Goal: Task Accomplishment & Management: Complete application form

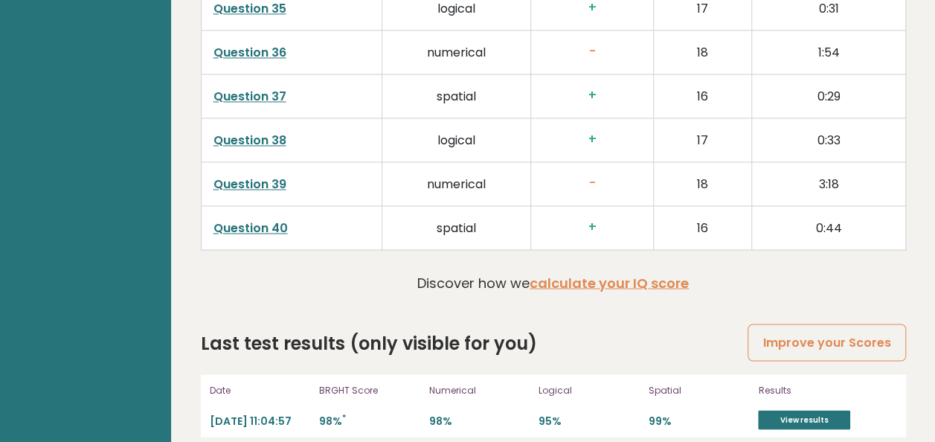
scroll to position [3919, 0]
click at [558, 274] on link "calculate your IQ score" at bounding box center [608, 283] width 159 height 19
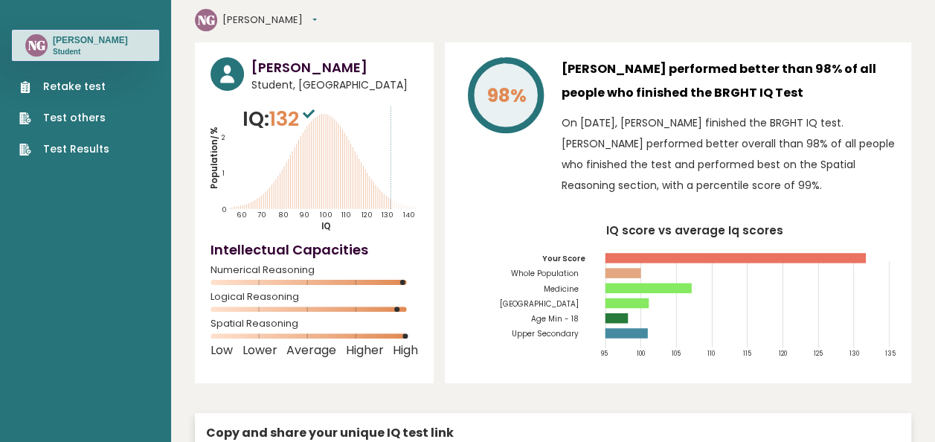
scroll to position [0, 0]
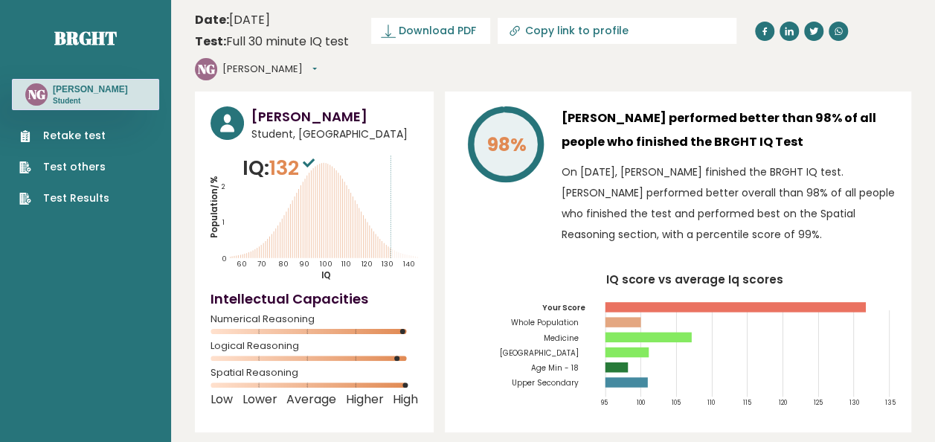
click at [95, 140] on link "Retake test" at bounding box center [64, 136] width 90 height 16
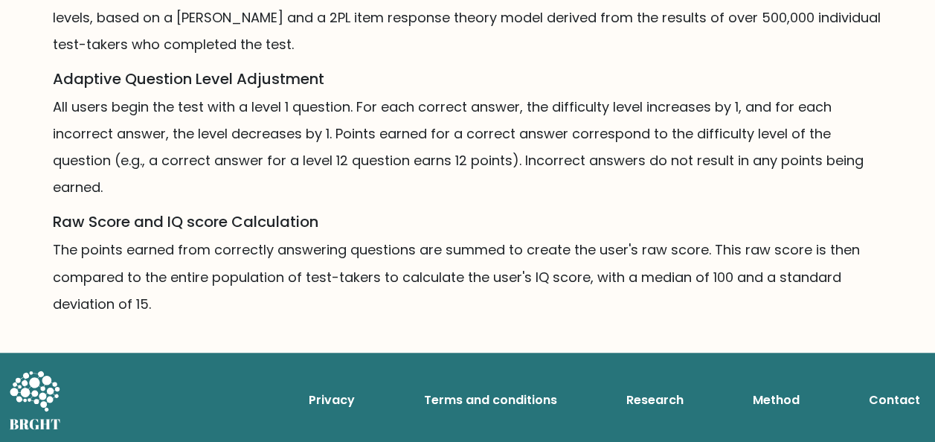
scroll to position [1145, 0]
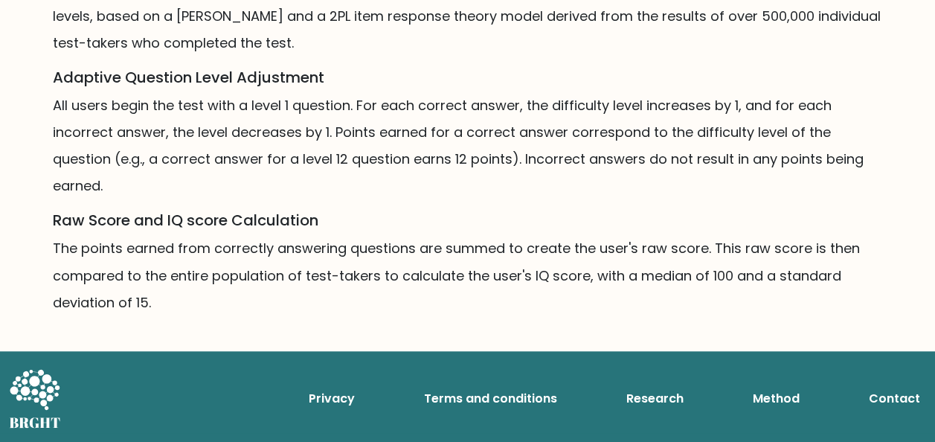
click at [680, 180] on p "All users begin the test with a level 1 question. For each correct answer, the …" at bounding box center [468, 145] width 830 height 107
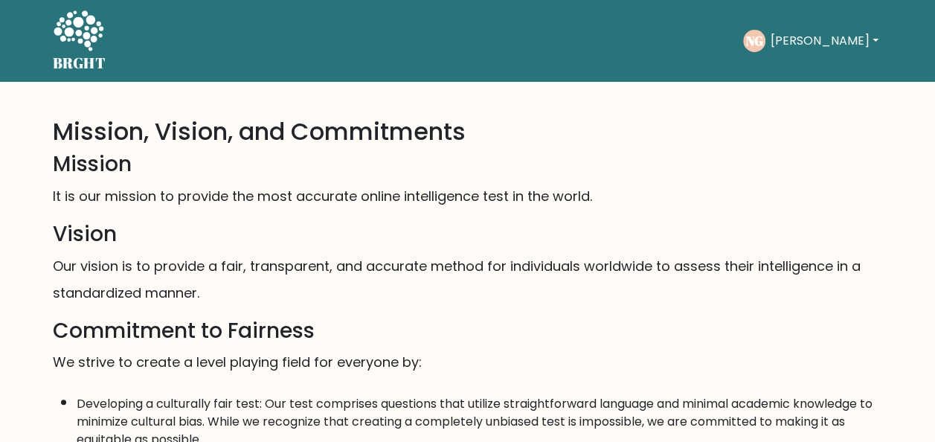
scroll to position [0, 0]
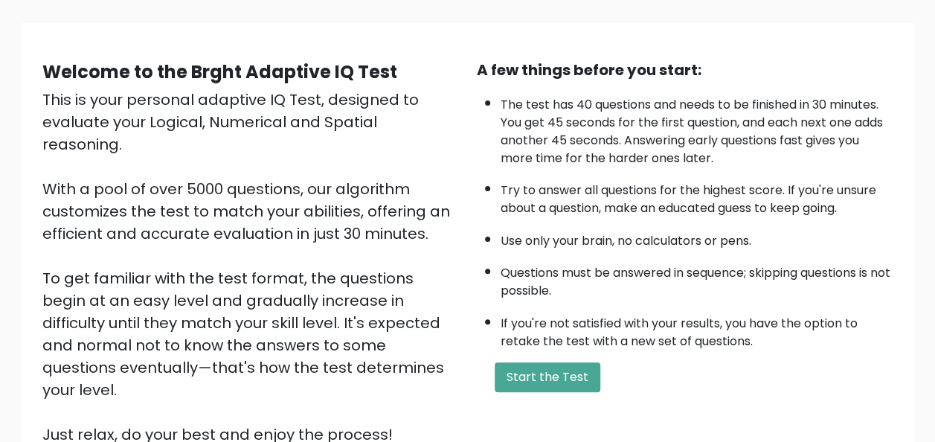
scroll to position [174, 0]
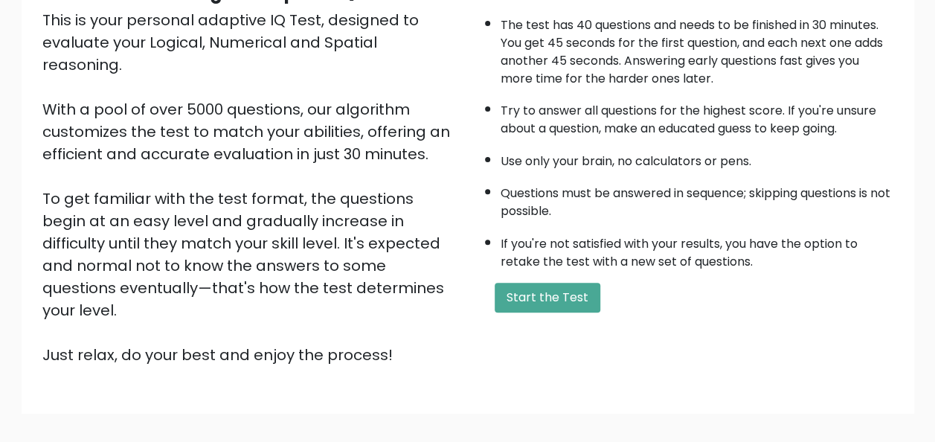
drag, startPoint x: 553, startPoint y: 286, endPoint x: 544, endPoint y: 381, distance: 95.6
click at [544, 381] on div "Welcome to the Brght Adaptive IQ Test This is your personal adaptive IQ Test, d…" at bounding box center [467, 184] width 935 height 553
click at [555, 287] on button "Start the Test" at bounding box center [547, 298] width 106 height 30
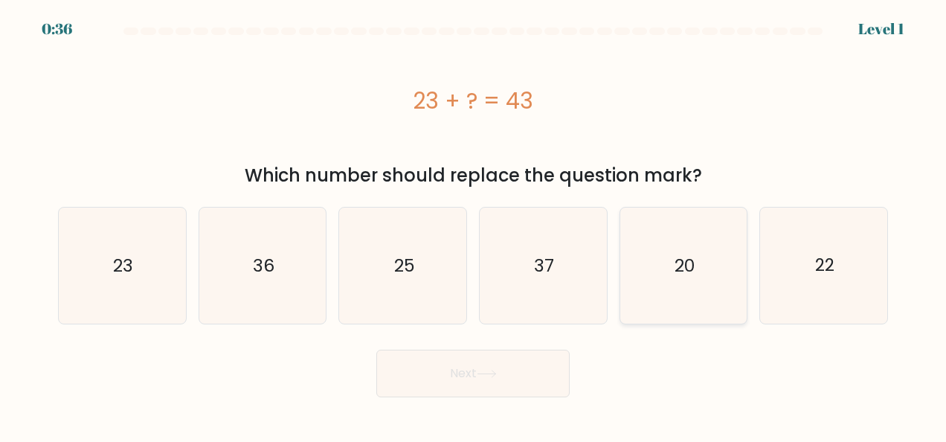
click at [684, 280] on icon "20" at bounding box center [683, 265] width 116 height 116
click at [474, 225] on input "e. 20" at bounding box center [473, 223] width 1 height 4
radio input "true"
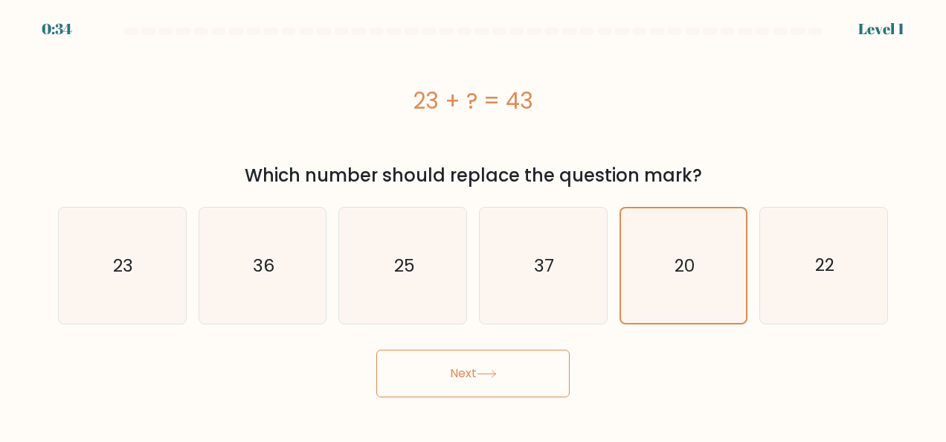
click at [465, 369] on button "Next" at bounding box center [472, 373] width 193 height 48
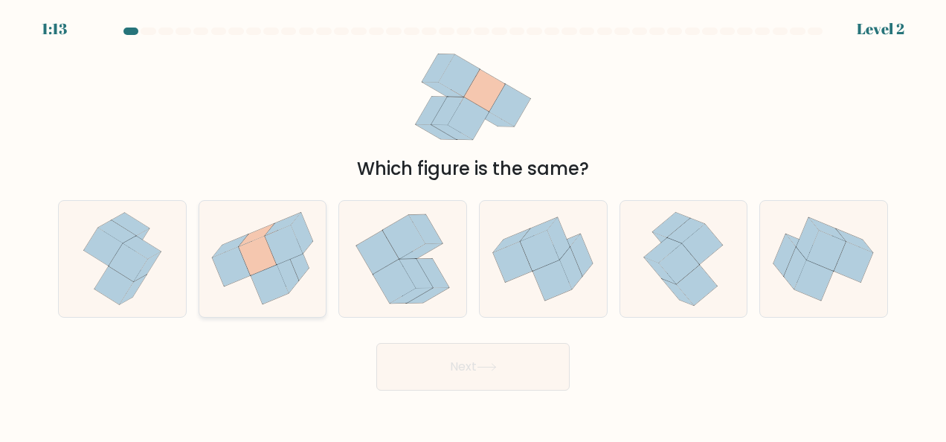
click at [245, 245] on icon at bounding box center [258, 255] width 38 height 39
click at [473, 225] on input "b." at bounding box center [473, 223] width 1 height 4
radio input "true"
click at [498, 384] on button "Next" at bounding box center [472, 367] width 193 height 48
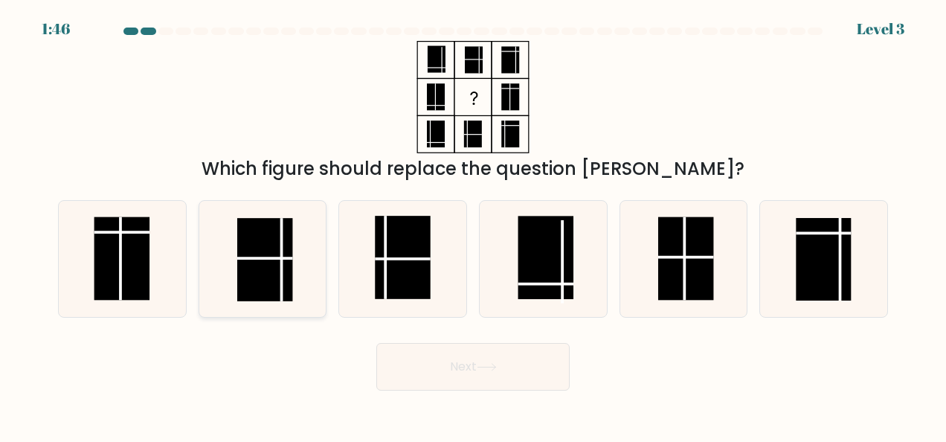
click at [263, 251] on rect at bounding box center [264, 259] width 55 height 83
click at [473, 225] on input "b." at bounding box center [473, 223] width 1 height 4
radio input "true"
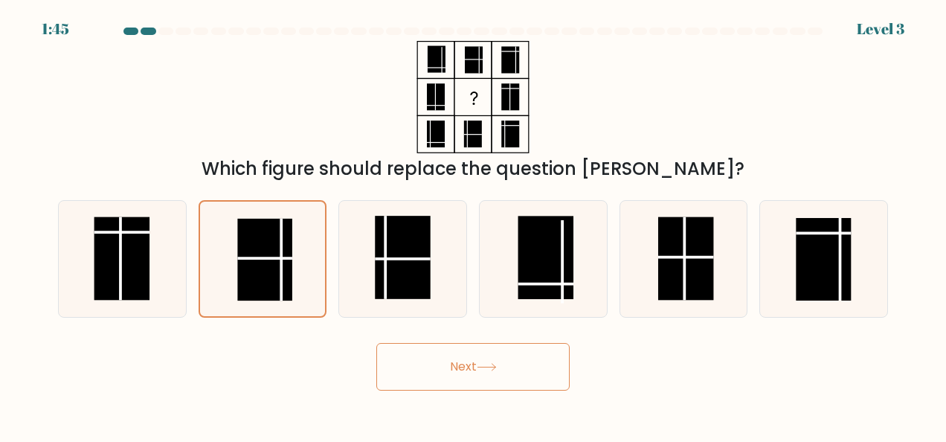
click at [465, 364] on button "Next" at bounding box center [472, 367] width 193 height 48
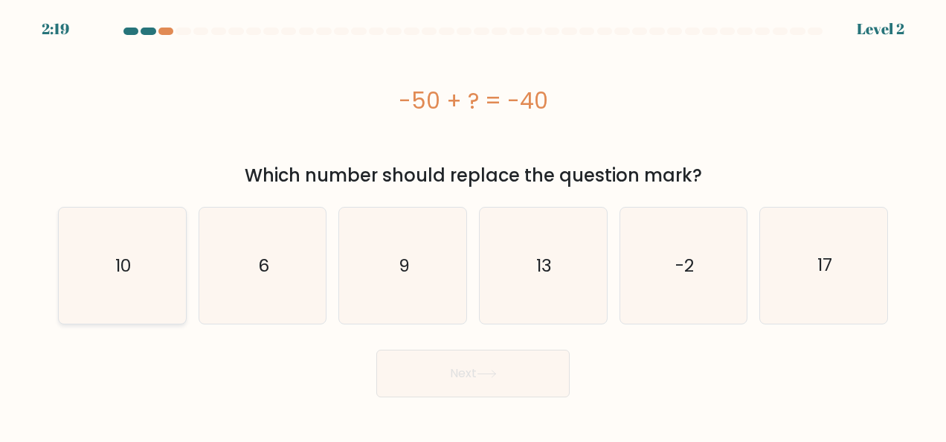
click at [101, 258] on icon "10" at bounding box center [122, 265] width 116 height 116
click at [473, 225] on input "a. 10" at bounding box center [473, 223] width 1 height 4
radio input "true"
click at [467, 369] on button "Next" at bounding box center [472, 373] width 193 height 48
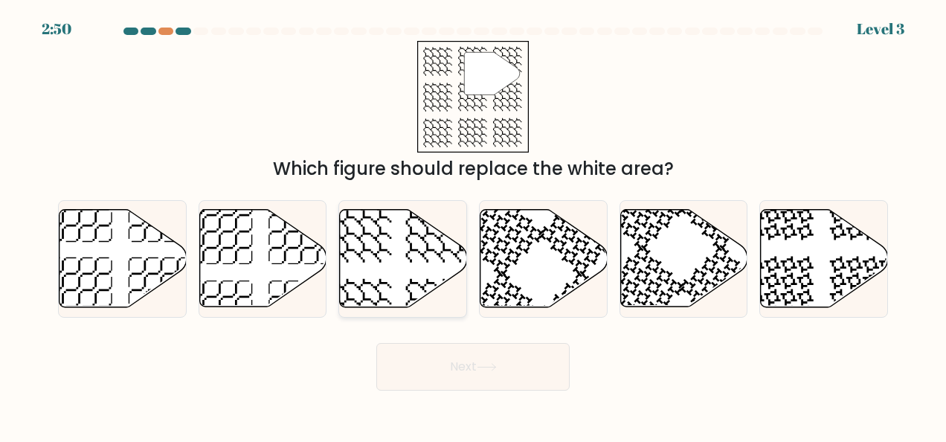
click at [420, 250] on icon at bounding box center [403, 258] width 127 height 97
click at [473, 225] on input "c." at bounding box center [473, 223] width 1 height 4
radio input "true"
click at [477, 350] on button "Next" at bounding box center [472, 367] width 193 height 48
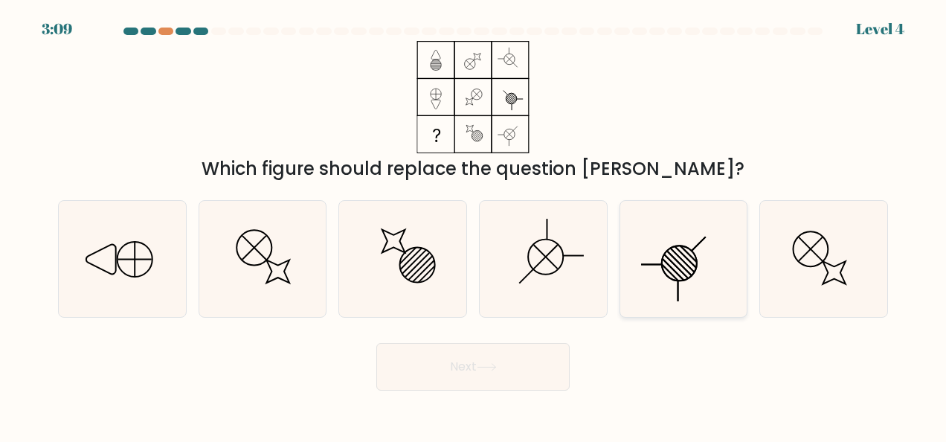
click at [675, 274] on icon at bounding box center [683, 259] width 116 height 116
click at [474, 225] on input "e." at bounding box center [473, 223] width 1 height 4
radio input "true"
click at [433, 376] on button "Next" at bounding box center [472, 367] width 193 height 48
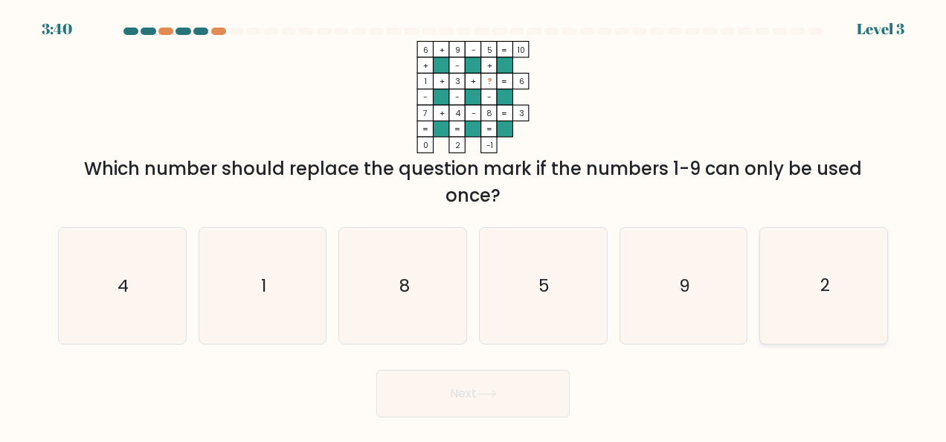
click at [829, 269] on icon "2" at bounding box center [824, 286] width 116 height 116
click at [474, 225] on input "f. 2" at bounding box center [473, 223] width 1 height 4
radio input "true"
click at [449, 396] on button "Next" at bounding box center [472, 394] width 193 height 48
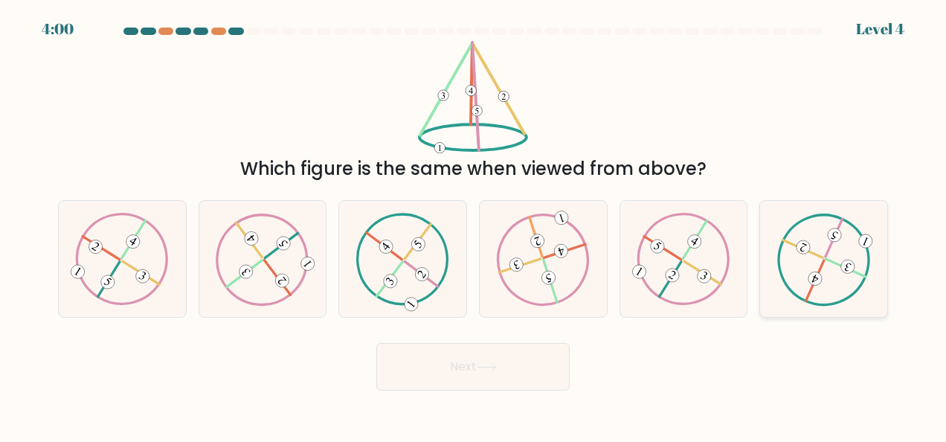
click at [837, 265] on 129 at bounding box center [845, 268] width 40 height 18
click at [474, 225] on input "f." at bounding box center [473, 223] width 1 height 4
radio input "true"
click at [481, 382] on button "Next" at bounding box center [472, 367] width 193 height 48
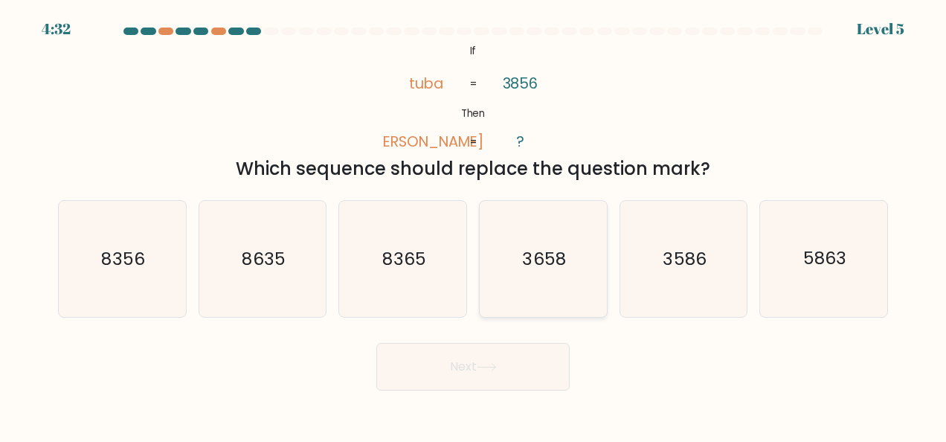
click at [543, 278] on icon "3658" at bounding box center [543, 259] width 116 height 116
click at [474, 225] on input "d. 3658" at bounding box center [473, 223] width 1 height 4
radio input "true"
click at [451, 370] on button "Next" at bounding box center [472, 367] width 193 height 48
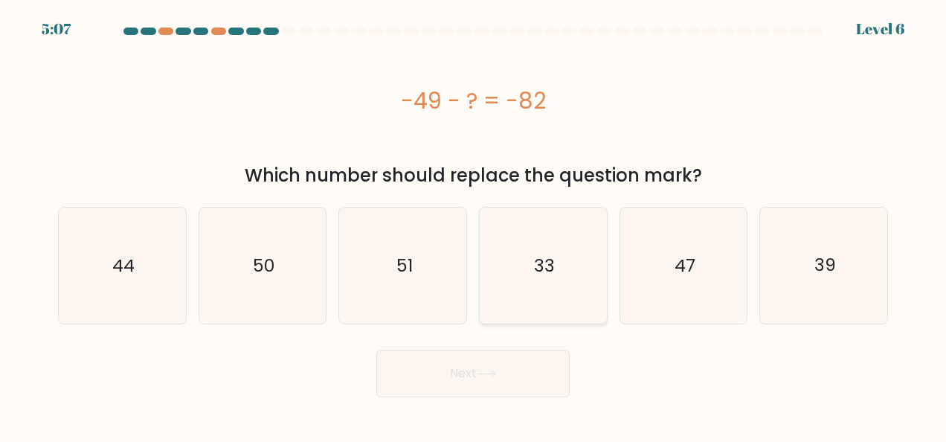
click at [529, 299] on icon "33" at bounding box center [543, 265] width 116 height 116
click at [474, 225] on input "d. 33" at bounding box center [473, 223] width 1 height 4
radio input "true"
click at [468, 371] on button "Next" at bounding box center [472, 373] width 193 height 48
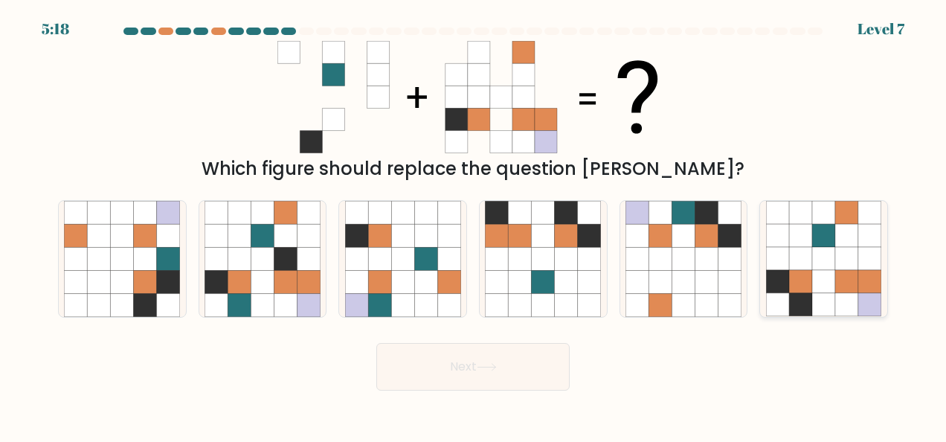
click at [862, 265] on icon at bounding box center [869, 258] width 23 height 23
click at [474, 225] on input "f." at bounding box center [473, 223] width 1 height 4
radio input "true"
click at [474, 367] on button "Next" at bounding box center [472, 367] width 193 height 48
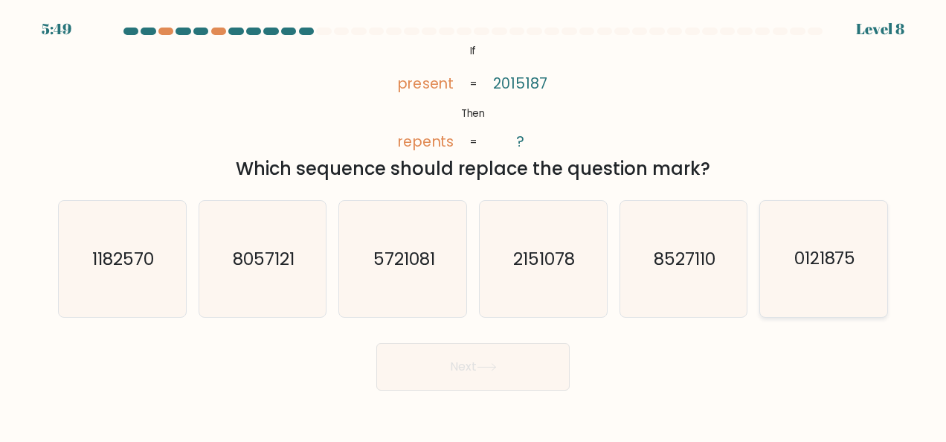
click at [814, 269] on text "0121875" at bounding box center [825, 259] width 62 height 24
click at [474, 225] on input "f. 0121875" at bounding box center [473, 223] width 1 height 4
radio input "true"
click at [515, 366] on button "Next" at bounding box center [472, 367] width 193 height 48
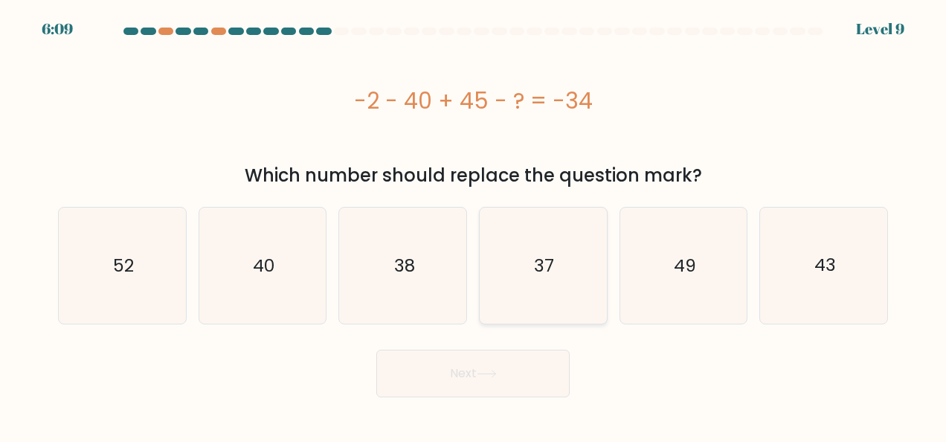
click at [555, 284] on icon "37" at bounding box center [543, 265] width 116 height 116
click at [474, 225] on input "d. 37" at bounding box center [473, 223] width 1 height 4
radio input "true"
click at [467, 384] on button "Next" at bounding box center [472, 373] width 193 height 48
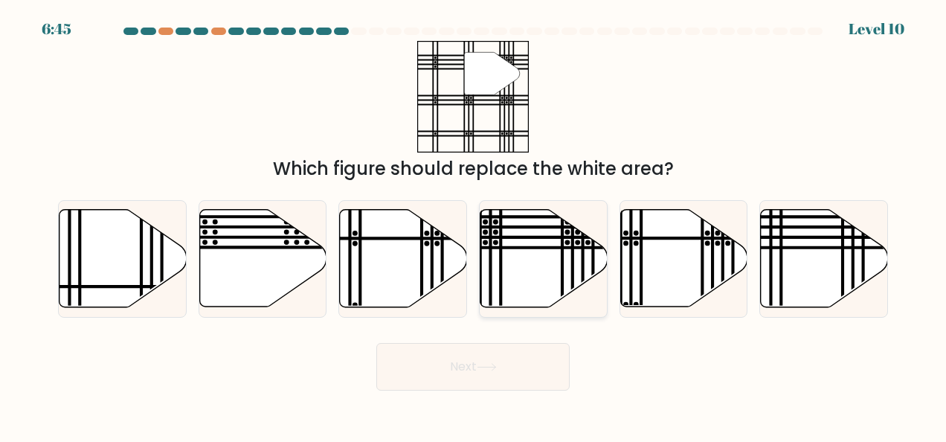
click at [500, 277] on line at bounding box center [500, 312] width 0 height 256
click at [474, 225] on input "d." at bounding box center [473, 223] width 1 height 4
radio input "true"
click at [467, 364] on button "Next" at bounding box center [472, 367] width 193 height 48
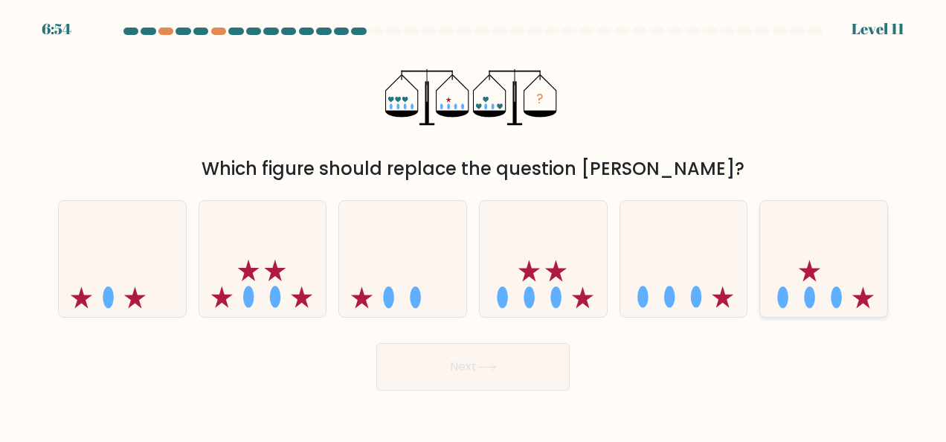
click at [858, 294] on icon at bounding box center [863, 297] width 22 height 22
click at [474, 225] on input "f." at bounding box center [473, 223] width 1 height 4
radio input "true"
click at [462, 366] on button "Next" at bounding box center [472, 367] width 193 height 48
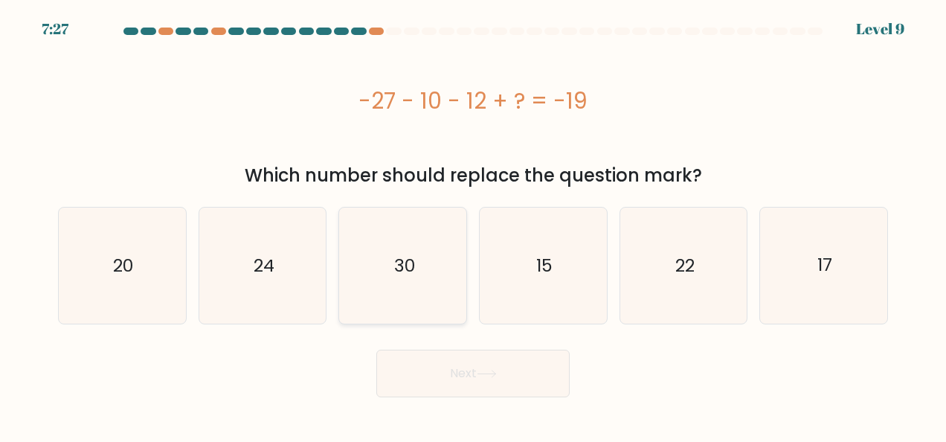
click at [439, 290] on icon "30" at bounding box center [403, 265] width 116 height 116
click at [473, 225] on input "c. 30" at bounding box center [473, 223] width 1 height 4
radio input "true"
click at [455, 367] on button "Next" at bounding box center [472, 373] width 193 height 48
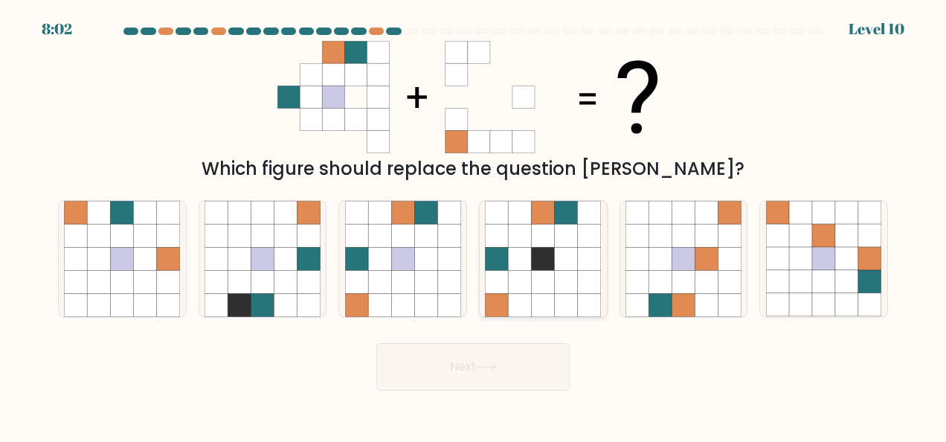
click at [545, 253] on icon at bounding box center [543, 258] width 23 height 23
click at [474, 225] on input "d." at bounding box center [473, 223] width 1 height 4
radio input "true"
click at [482, 381] on button "Next" at bounding box center [472, 367] width 193 height 48
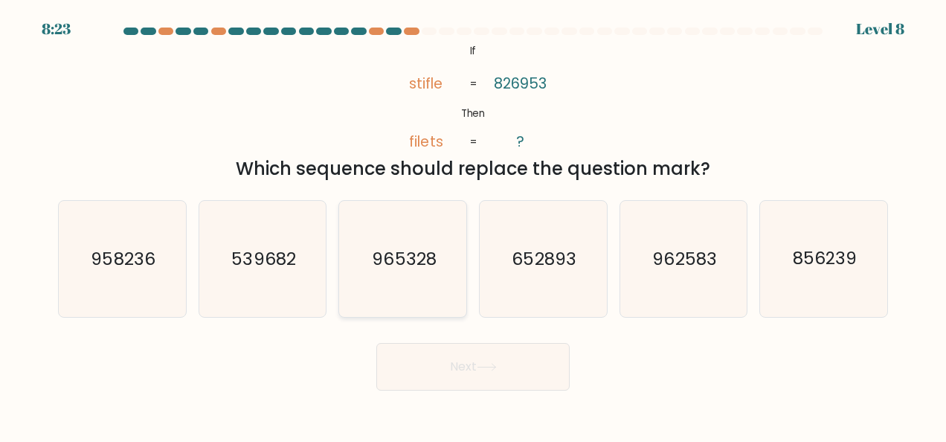
click at [424, 269] on text "965328" at bounding box center [404, 259] width 64 height 24
click at [473, 225] on input "c. 965328" at bounding box center [473, 223] width 1 height 4
radio input "true"
click at [448, 372] on button "Next" at bounding box center [472, 367] width 193 height 48
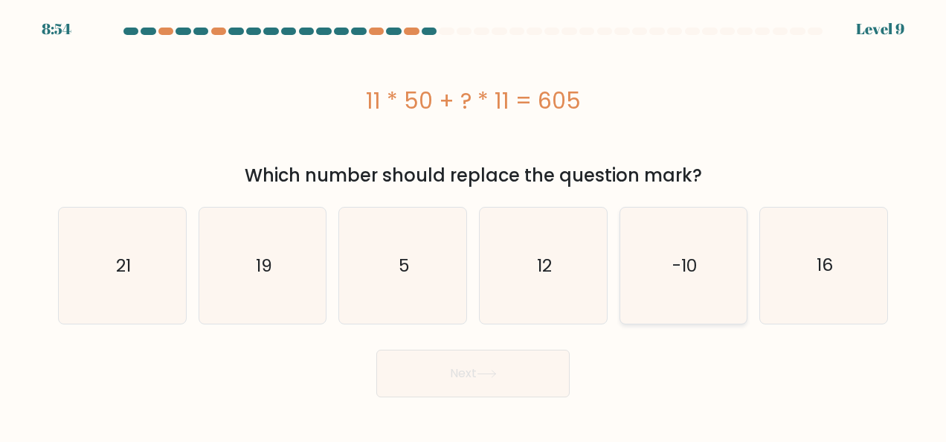
click at [677, 274] on text "-10" at bounding box center [684, 266] width 25 height 24
click at [474, 225] on input "e. -10" at bounding box center [473, 223] width 1 height 4
radio input "true"
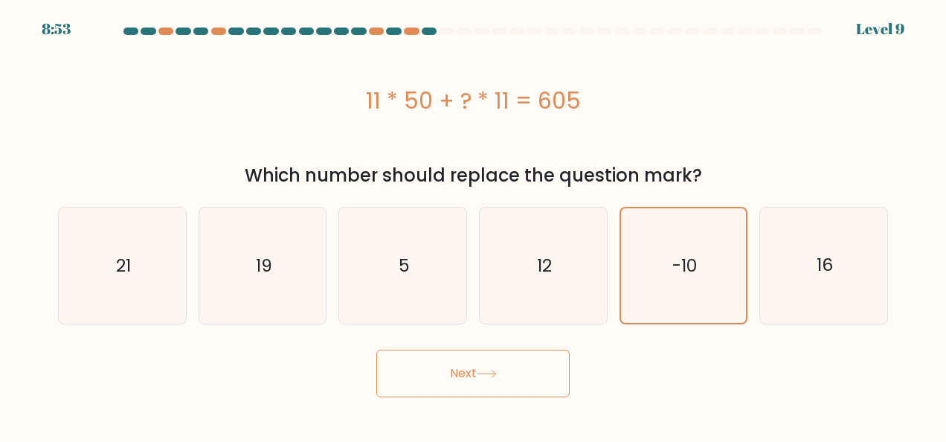
click at [465, 367] on button "Next" at bounding box center [472, 373] width 193 height 48
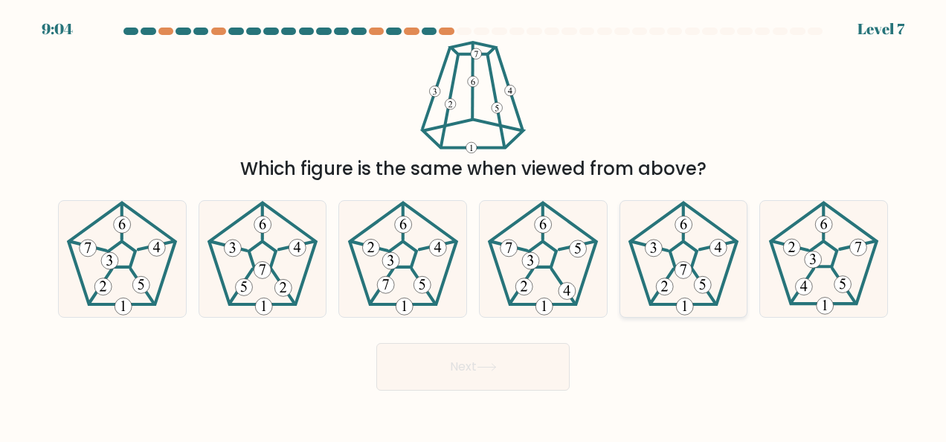
click at [683, 278] on 180 at bounding box center [682, 269] width 17 height 17
click at [474, 225] on input "e." at bounding box center [473, 223] width 1 height 4
radio input "true"
click at [448, 367] on button "Next" at bounding box center [472, 367] width 193 height 48
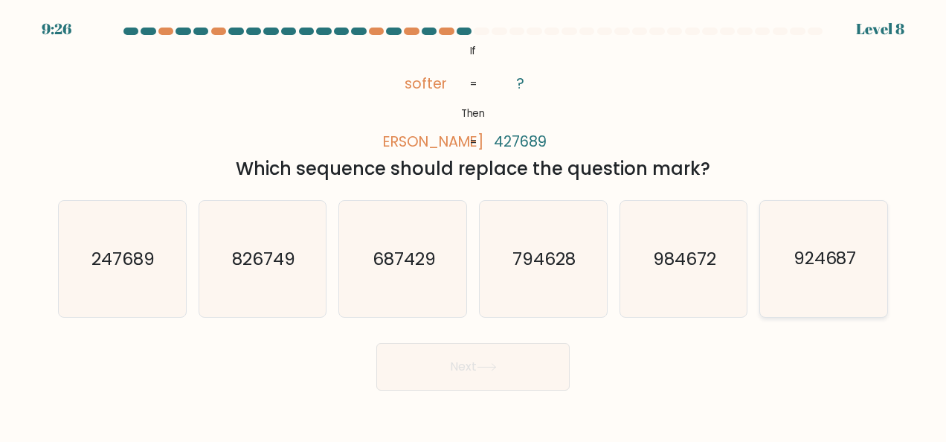
click at [819, 260] on text "924687" at bounding box center [824, 259] width 63 height 24
click at [474, 225] on input "f. 924687" at bounding box center [473, 223] width 1 height 4
radio input "true"
click at [455, 359] on button "Next" at bounding box center [472, 367] width 193 height 48
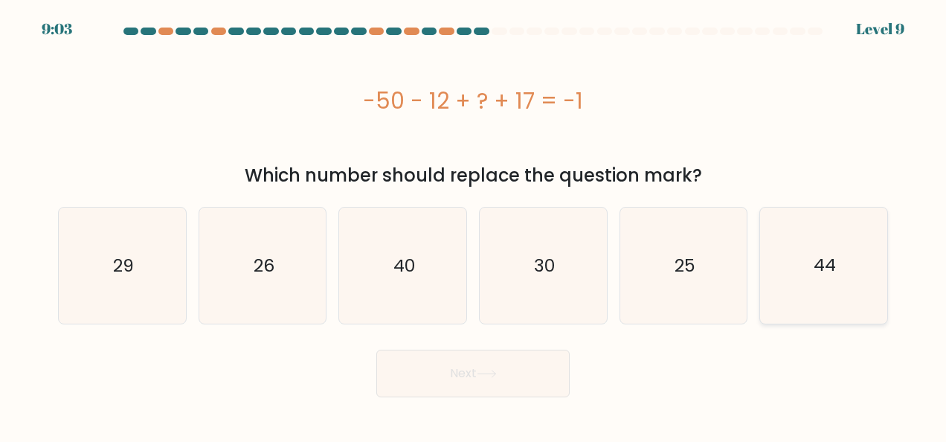
click at [816, 270] on text "44" at bounding box center [824, 266] width 22 height 24
click at [474, 225] on input "f. 44" at bounding box center [473, 223] width 1 height 4
radio input "true"
click at [512, 374] on button "Next" at bounding box center [472, 373] width 193 height 48
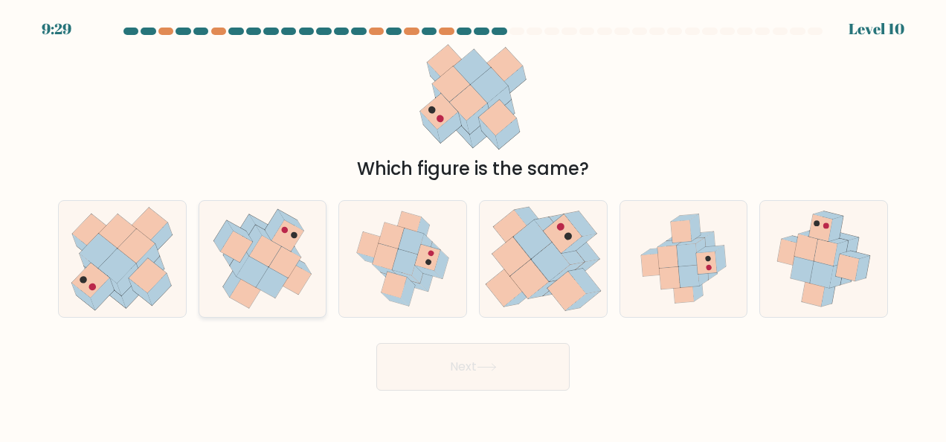
click at [262, 254] on icon at bounding box center [265, 251] width 32 height 31
click at [473, 225] on input "b." at bounding box center [473, 223] width 1 height 4
radio input "true"
click at [427, 361] on button "Next" at bounding box center [472, 367] width 193 height 48
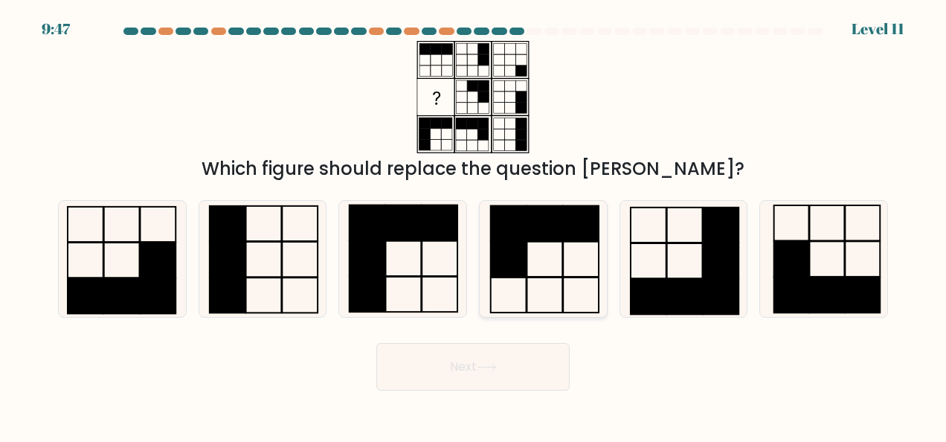
click at [549, 243] on icon at bounding box center [543, 259] width 116 height 116
click at [474, 225] on input "d." at bounding box center [473, 223] width 1 height 4
radio input "true"
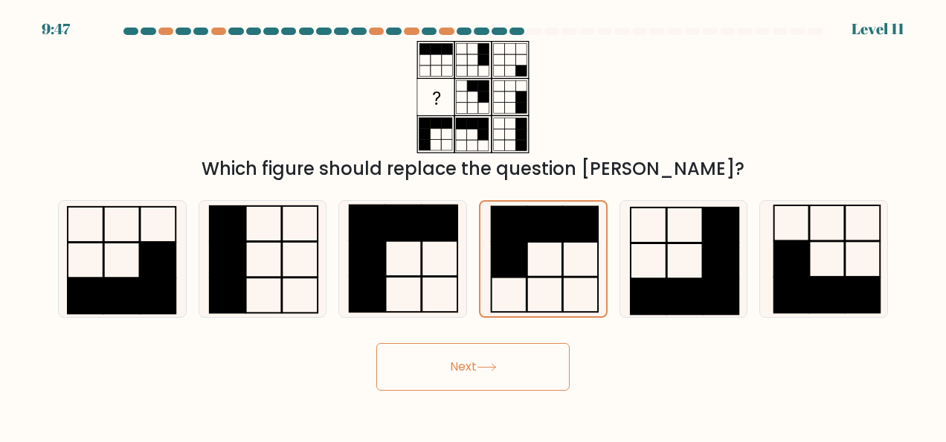
click at [488, 364] on icon at bounding box center [487, 367] width 20 height 8
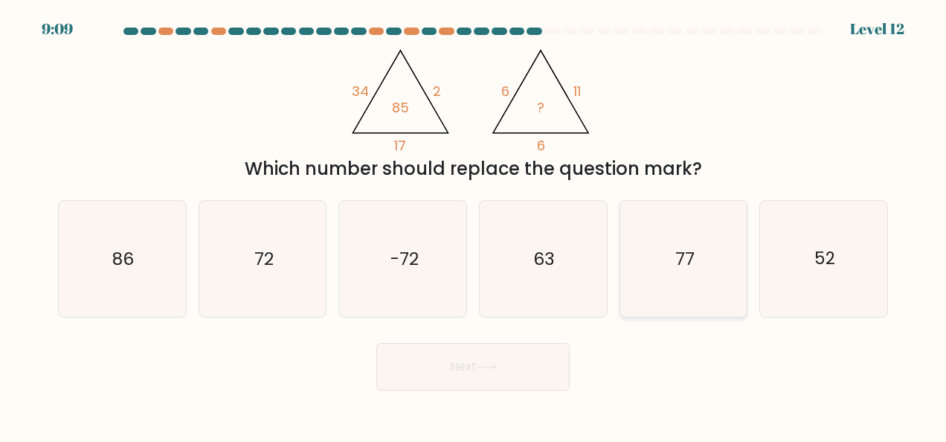
click at [697, 249] on icon "77" at bounding box center [683, 259] width 116 height 116
click at [474, 225] on input "e. 77" at bounding box center [473, 223] width 1 height 4
radio input "true"
click at [491, 355] on button "Next" at bounding box center [472, 367] width 193 height 48
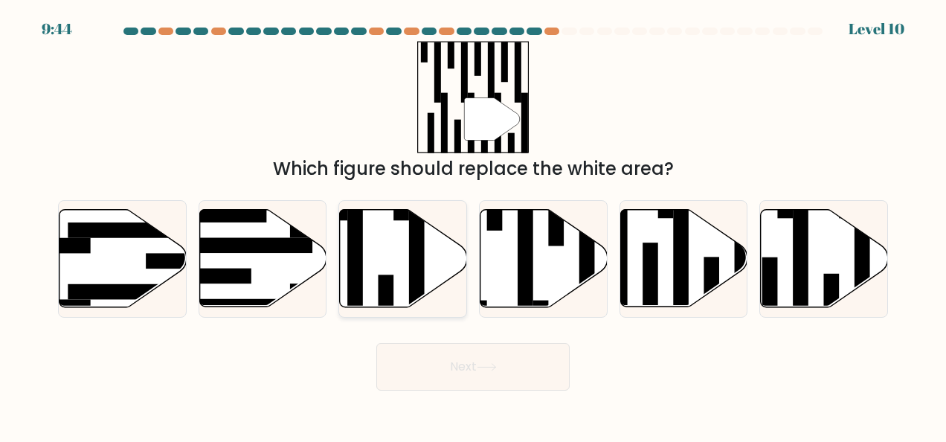
click at [376, 247] on icon at bounding box center [403, 258] width 127 height 97
click at [473, 225] on input "c." at bounding box center [473, 223] width 1 height 4
radio input "true"
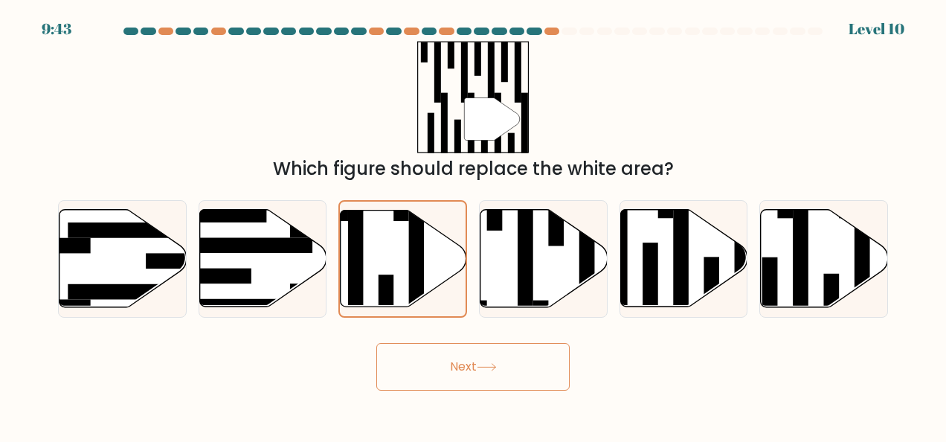
click at [496, 367] on icon at bounding box center [487, 367] width 20 height 8
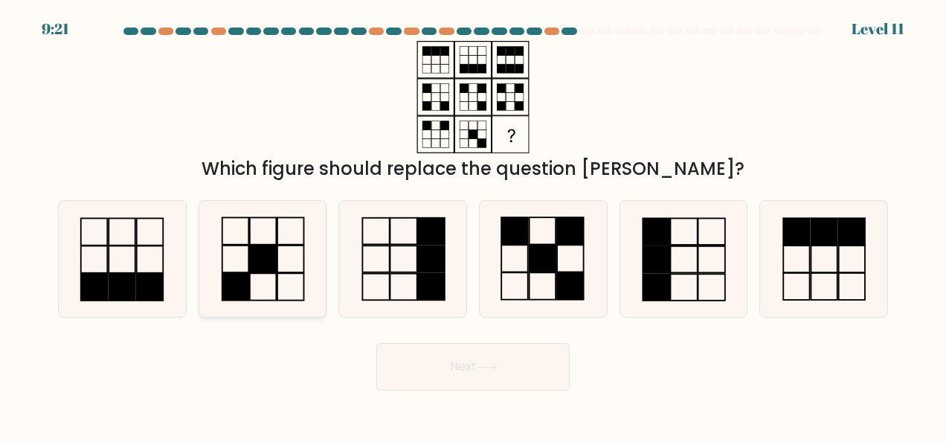
click at [269, 252] on rect at bounding box center [263, 258] width 27 height 27
click at [473, 225] on input "b." at bounding box center [473, 223] width 1 height 4
radio input "true"
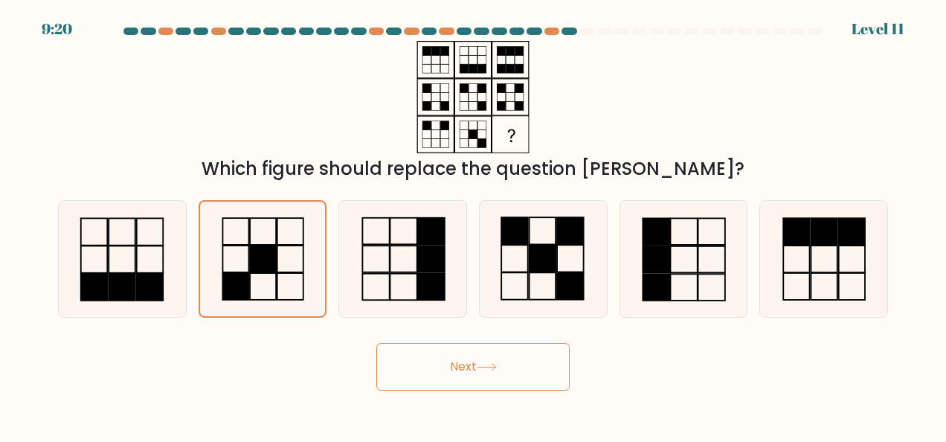
click at [474, 372] on button "Next" at bounding box center [472, 367] width 193 height 48
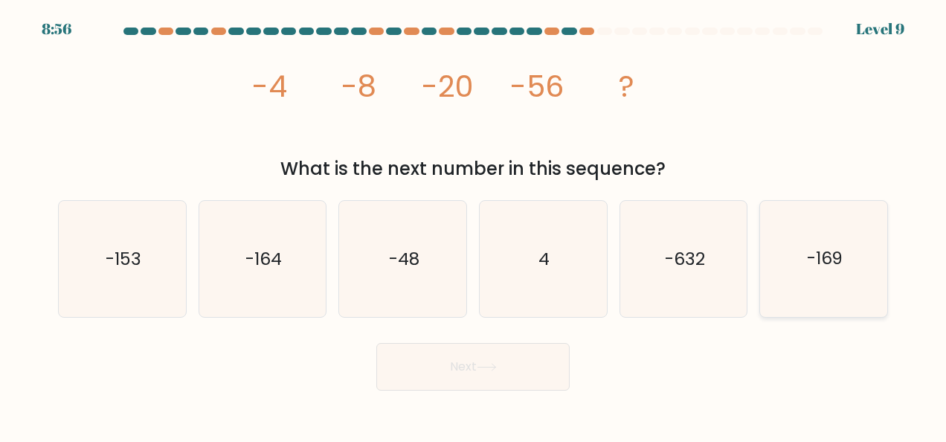
click at [846, 256] on icon "-169" at bounding box center [824, 259] width 116 height 116
click at [474, 225] on input "f. -169" at bounding box center [473, 223] width 1 height 4
radio input "true"
click at [472, 370] on button "Next" at bounding box center [472, 367] width 193 height 48
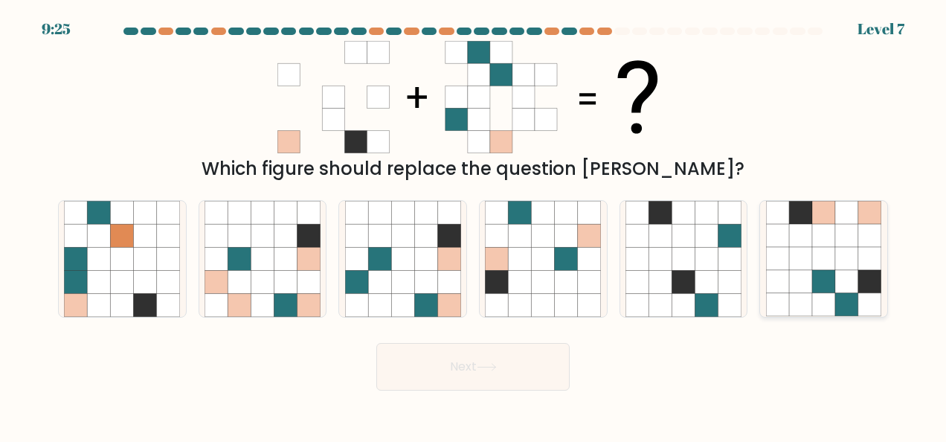
click at [843, 245] on icon at bounding box center [846, 235] width 23 height 23
click at [474, 225] on input "f." at bounding box center [473, 223] width 1 height 4
radio input "true"
click at [461, 370] on button "Next" at bounding box center [472, 367] width 193 height 48
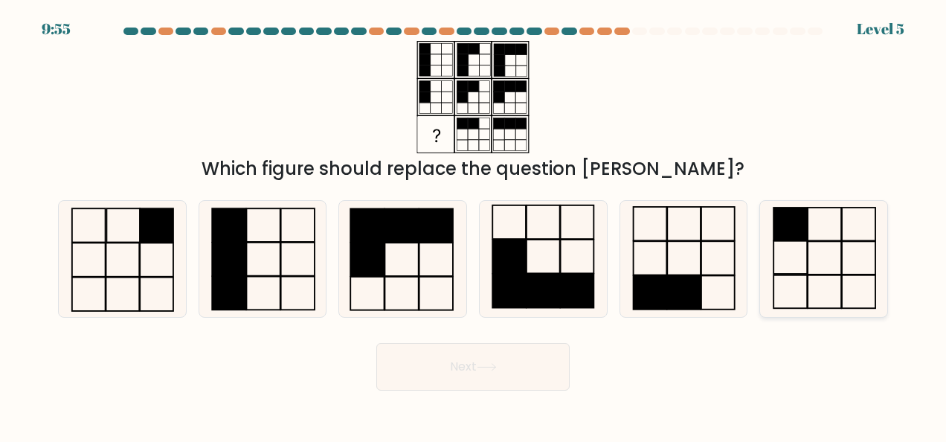
drag, startPoint x: 819, startPoint y: 260, endPoint x: 842, endPoint y: 280, distance: 30.5
click at [842, 280] on rect at bounding box center [858, 291] width 33 height 33
click at [474, 225] on input "f." at bounding box center [473, 223] width 1 height 4
radio input "true"
click at [439, 364] on button "Next" at bounding box center [472, 367] width 193 height 48
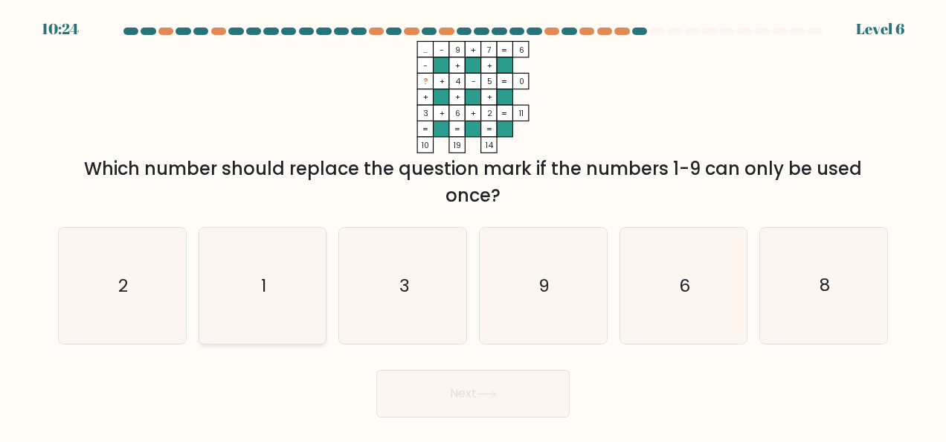
click at [275, 293] on icon "1" at bounding box center [262, 286] width 116 height 116
click at [473, 225] on input "b. 1" at bounding box center [473, 223] width 1 height 4
radio input "true"
click at [444, 388] on button "Next" at bounding box center [472, 394] width 193 height 48
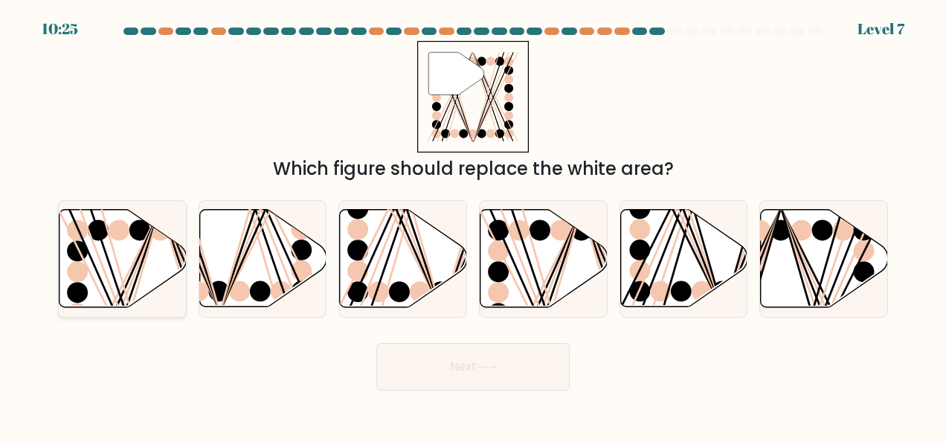
click at [108, 286] on icon at bounding box center [122, 258] width 127 height 97
click at [473, 225] on input "a." at bounding box center [473, 223] width 1 height 4
radio input "true"
click at [428, 365] on button "Next" at bounding box center [472, 367] width 193 height 48
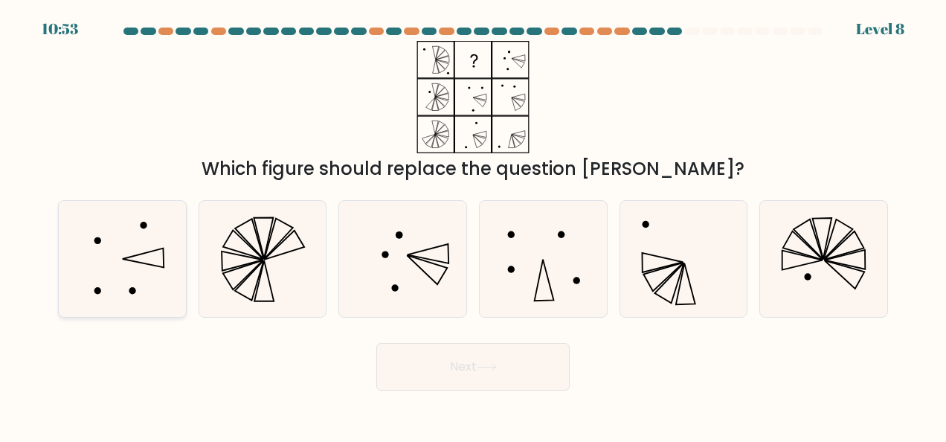
click at [167, 248] on icon at bounding box center [122, 259] width 116 height 116
click at [473, 225] on input "a." at bounding box center [473, 223] width 1 height 4
radio input "true"
click at [440, 369] on button "Next" at bounding box center [472, 367] width 193 height 48
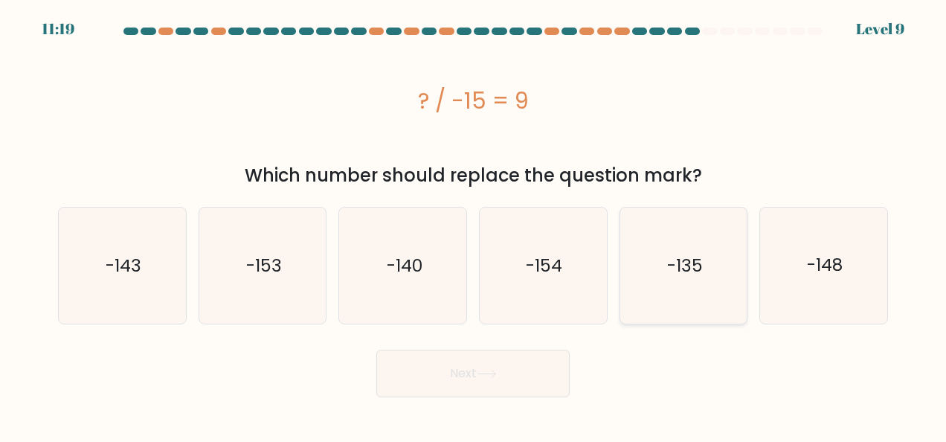
drag, startPoint x: 720, startPoint y: 259, endPoint x: 675, endPoint y: 271, distance: 46.2
click at [675, 271] on text "-135" at bounding box center [685, 266] width 36 height 24
click at [474, 225] on input "e. -135" at bounding box center [473, 223] width 1 height 4
radio input "true"
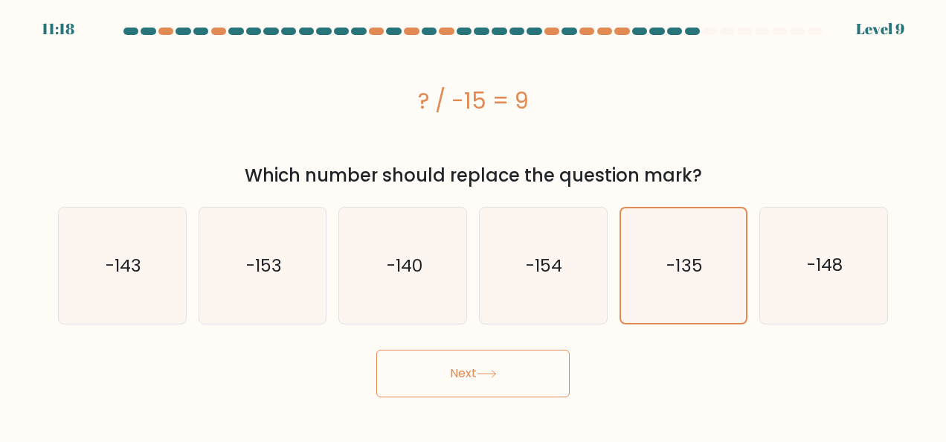
click at [468, 366] on button "Next" at bounding box center [472, 373] width 193 height 48
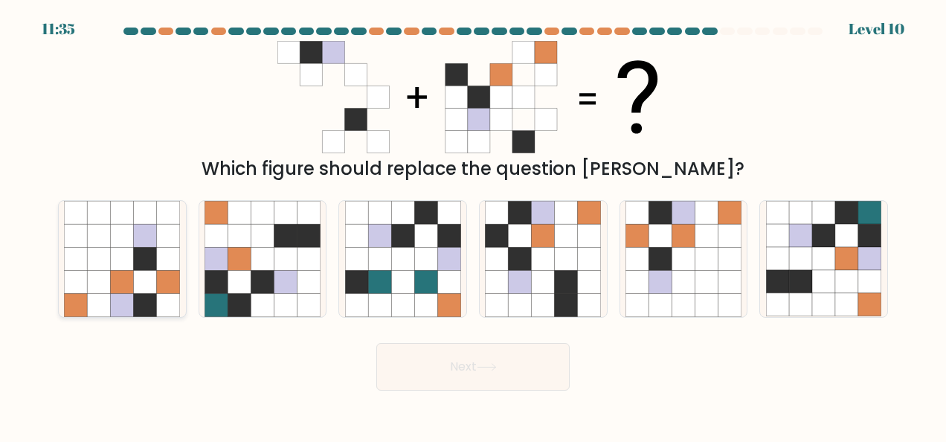
click at [161, 299] on icon at bounding box center [168, 304] width 23 height 23
click at [473, 225] on input "a." at bounding box center [473, 223] width 1 height 4
radio input "true"
click at [464, 370] on button "Next" at bounding box center [472, 367] width 193 height 48
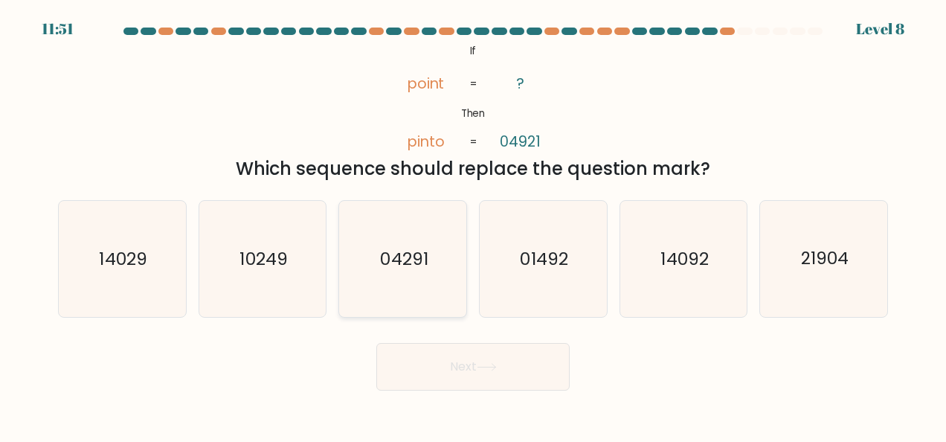
click at [427, 278] on icon "04291" at bounding box center [403, 259] width 116 height 116
click at [473, 225] on input "c. 04291" at bounding box center [473, 223] width 1 height 4
radio input "true"
click at [465, 373] on button "Next" at bounding box center [472, 367] width 193 height 48
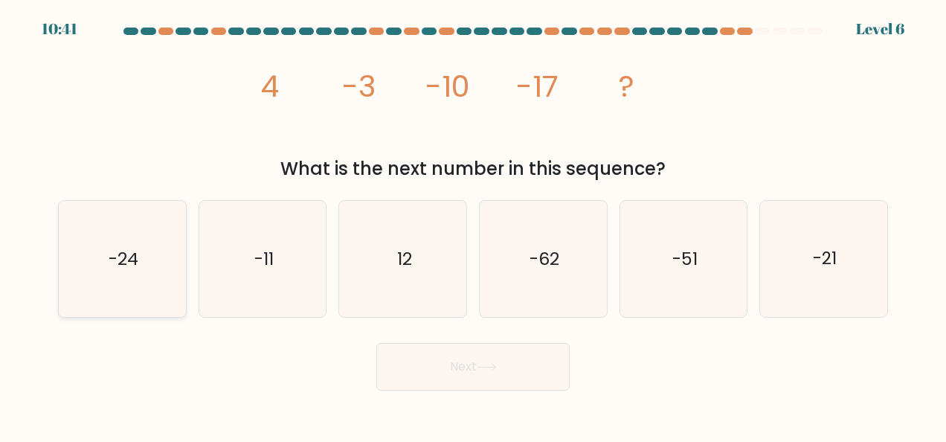
click at [138, 289] on icon "-24" at bounding box center [122, 259] width 116 height 116
click at [473, 225] on input "a. -24" at bounding box center [473, 223] width 1 height 4
radio input "true"
click at [467, 366] on button "Next" at bounding box center [472, 367] width 193 height 48
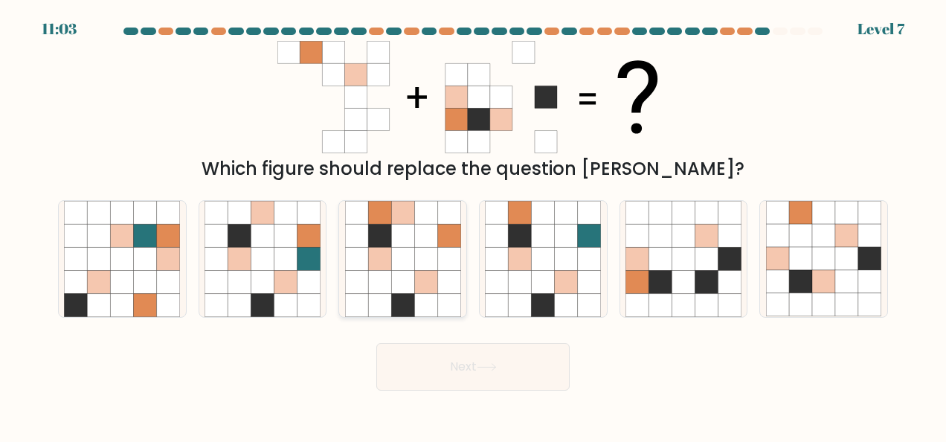
click at [409, 279] on icon at bounding box center [402, 281] width 23 height 23
click at [473, 225] on input "c." at bounding box center [473, 223] width 1 height 4
radio input "true"
click at [470, 373] on button "Next" at bounding box center [472, 367] width 193 height 48
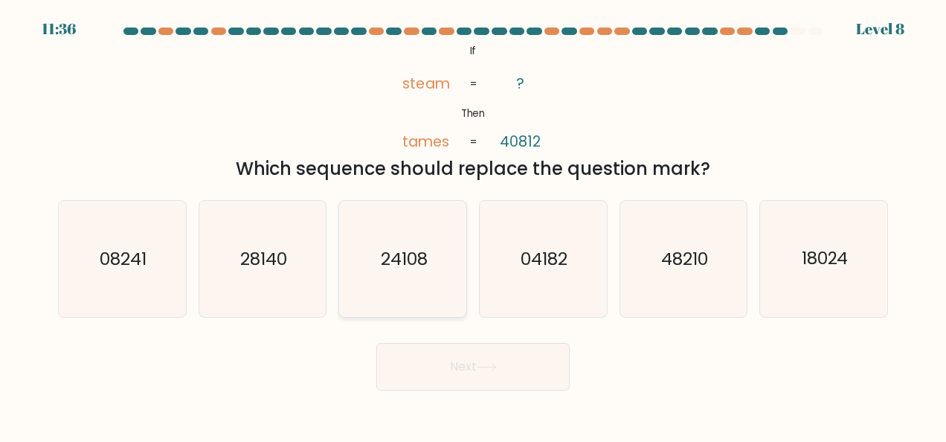
click at [424, 271] on icon "24108" at bounding box center [403, 259] width 116 height 116
click at [473, 225] on input "c. 24108" at bounding box center [473, 223] width 1 height 4
radio input "true"
click at [454, 368] on button "Next" at bounding box center [472, 367] width 193 height 48
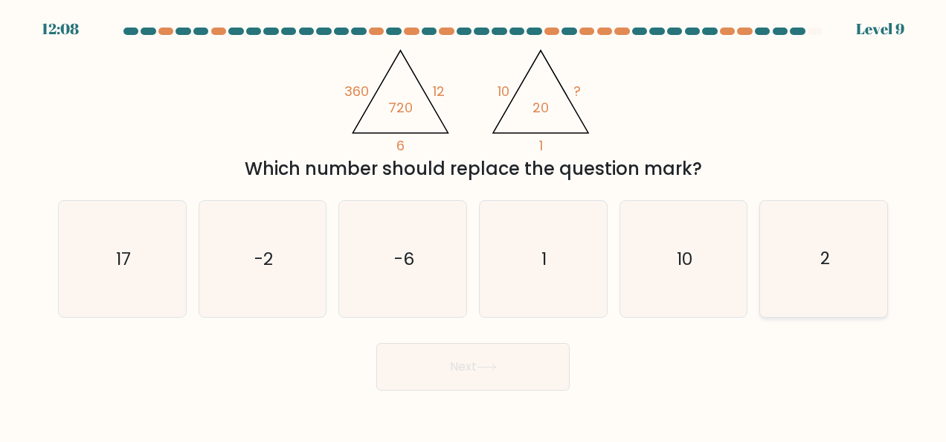
click at [819, 279] on icon "2" at bounding box center [824, 259] width 116 height 116
click at [474, 225] on input "f. 2" at bounding box center [473, 223] width 1 height 4
radio input "true"
click at [462, 379] on button "Next" at bounding box center [472, 367] width 193 height 48
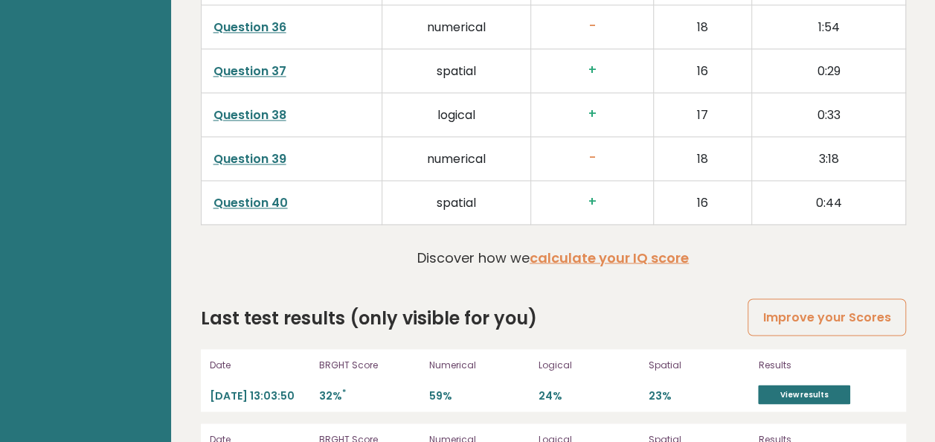
scroll to position [4058, 0]
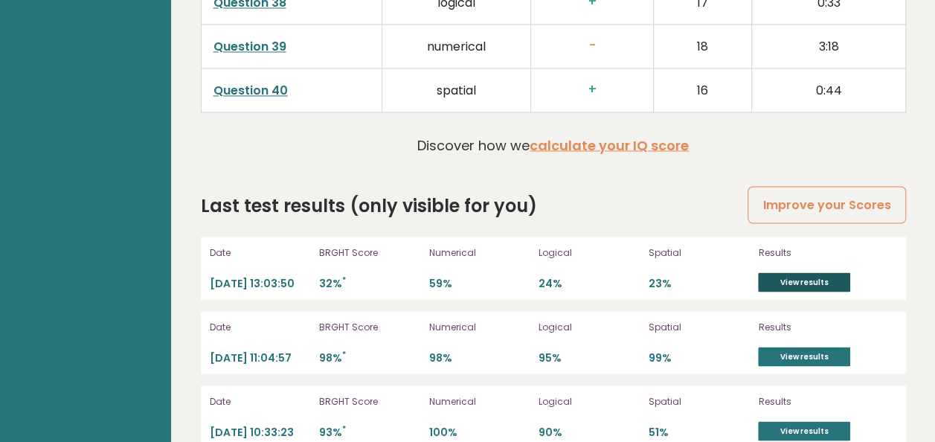
click at [828, 272] on link "View results" at bounding box center [804, 281] width 92 height 19
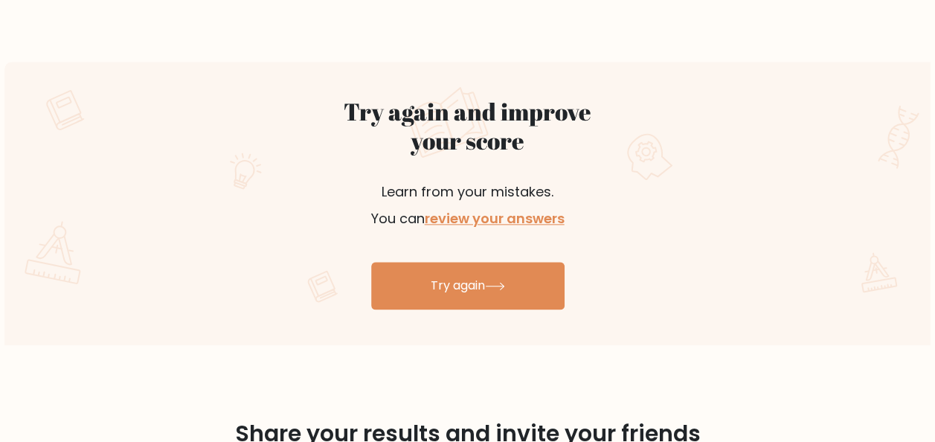
scroll to position [773, 0]
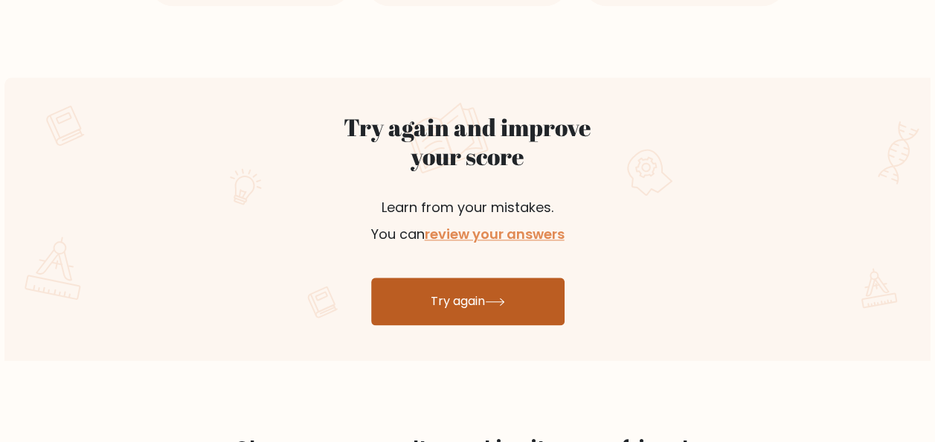
click at [510, 287] on link "Try again" at bounding box center [467, 301] width 193 height 48
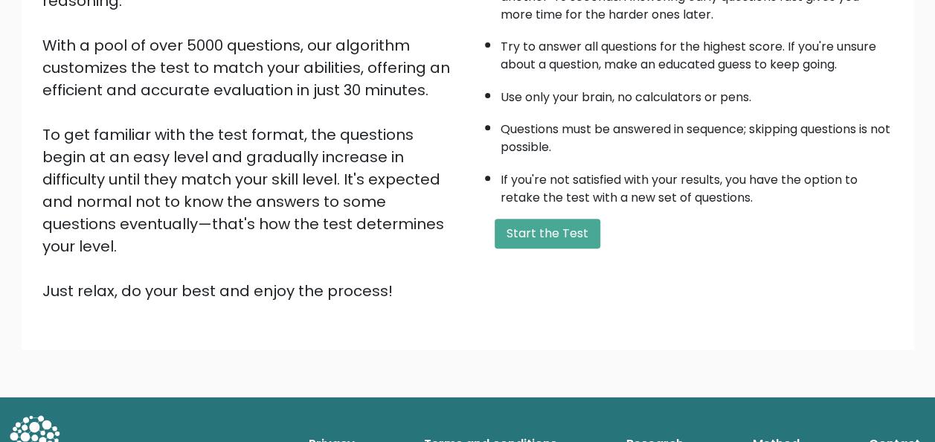
scroll to position [239, 0]
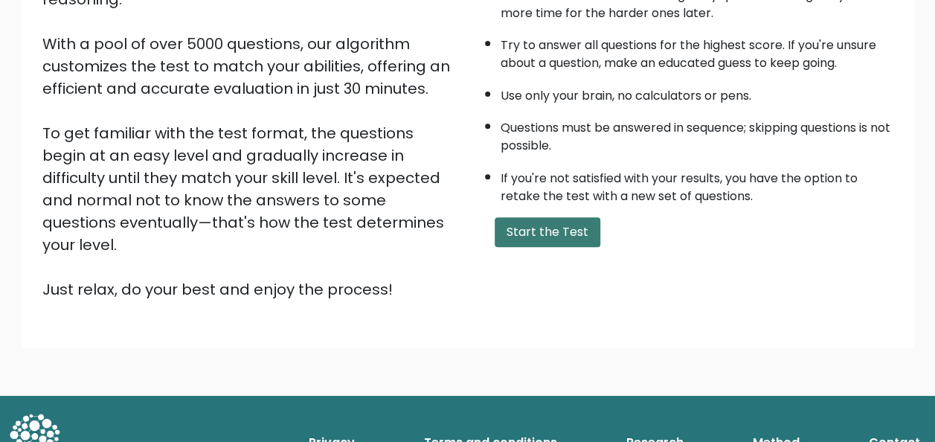
click at [550, 225] on button "Start the Test" at bounding box center [547, 232] width 106 height 30
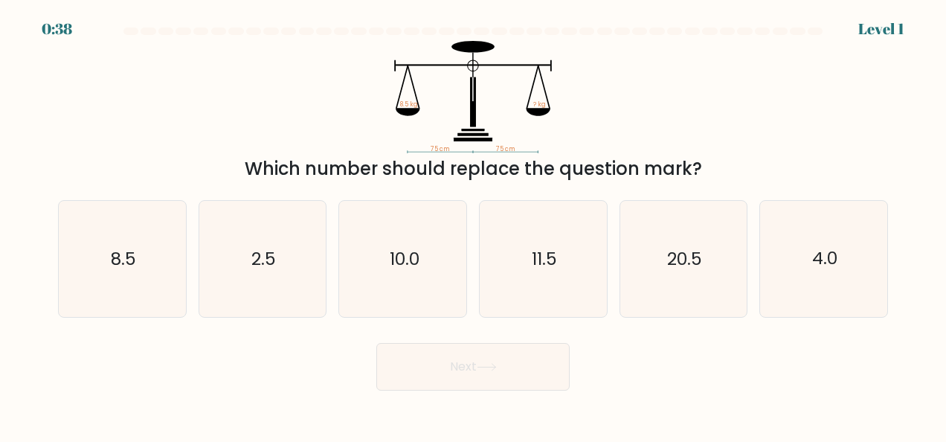
click at [253, 377] on div "Next" at bounding box center [473, 362] width 848 height 55
click at [123, 248] on text "8.5" at bounding box center [123, 259] width 25 height 24
click at [473, 225] on input "a. 8.5" at bounding box center [473, 223] width 1 height 4
radio input "true"
click at [505, 376] on button "Next" at bounding box center [472, 367] width 193 height 48
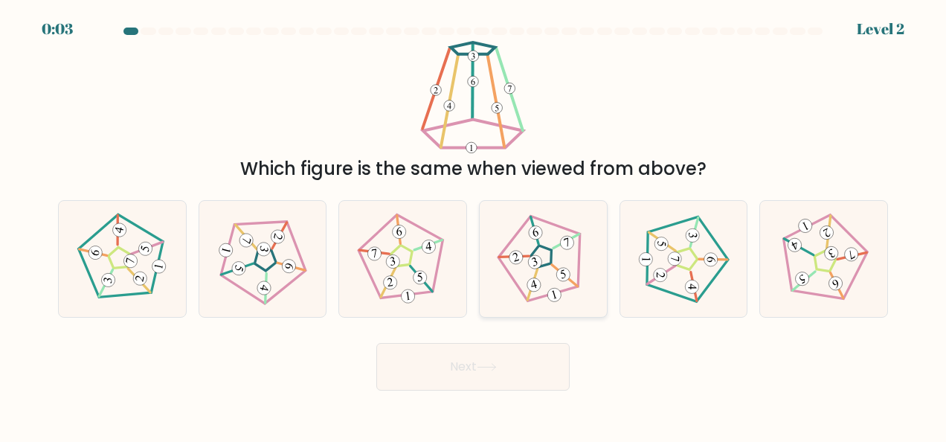
click at [542, 261] on icon at bounding box center [543, 259] width 93 height 93
click at [474, 225] on input "d." at bounding box center [473, 223] width 1 height 4
radio input "true"
click at [481, 379] on button "Next" at bounding box center [472, 367] width 193 height 48
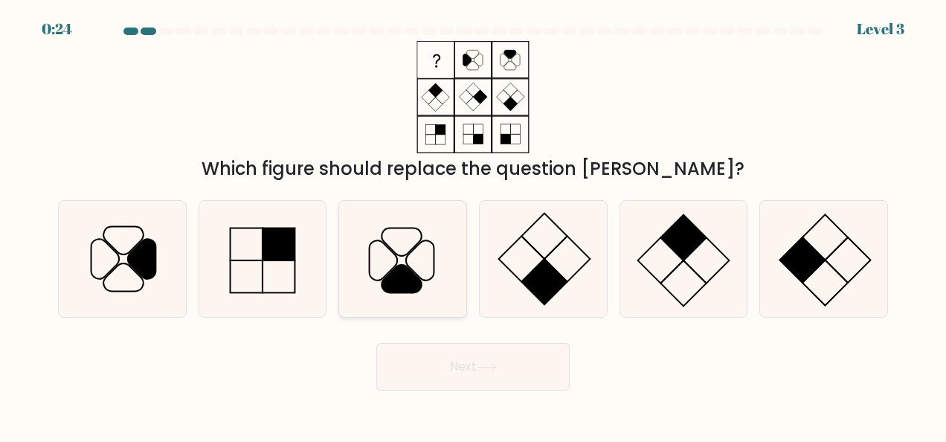
click at [416, 258] on icon at bounding box center [403, 259] width 116 height 116
click at [473, 225] on input "c." at bounding box center [473, 223] width 1 height 4
radio input "true"
click at [486, 366] on icon at bounding box center [487, 367] width 20 height 8
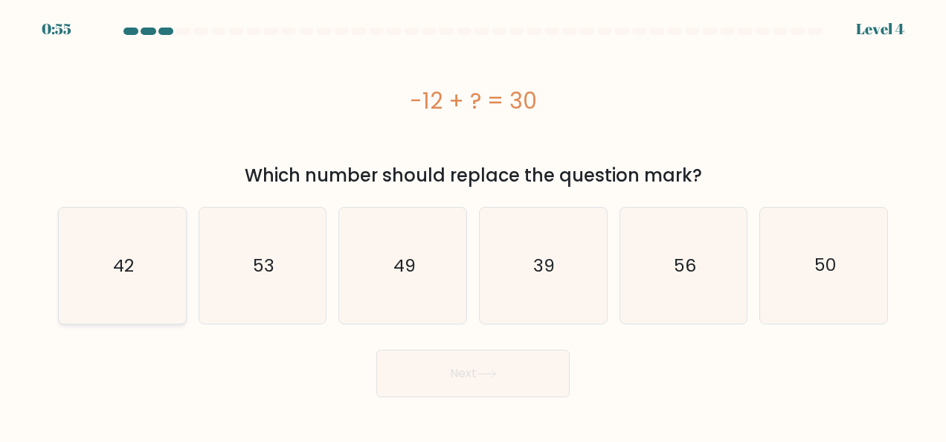
click at [146, 268] on icon "42" at bounding box center [122, 265] width 116 height 116
click at [473, 225] on input "a. 42" at bounding box center [473, 223] width 1 height 4
radio input "true"
click at [467, 378] on button "Next" at bounding box center [472, 373] width 193 height 48
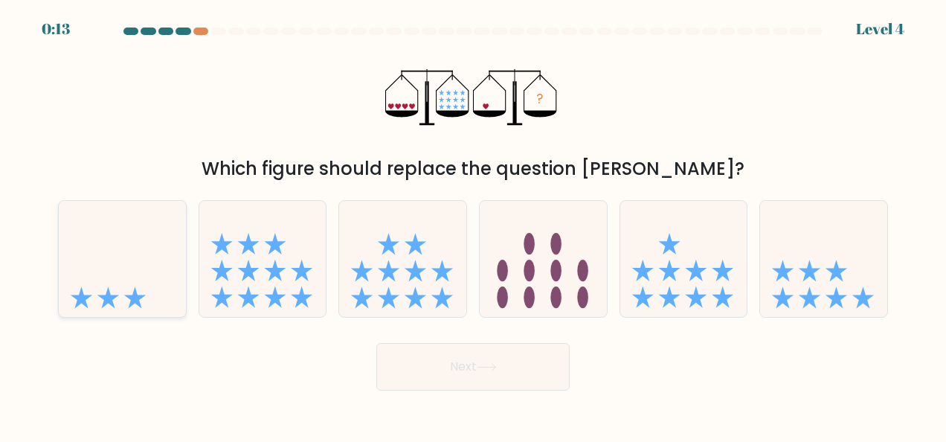
click at [153, 306] on icon at bounding box center [122, 258] width 127 height 105
click at [473, 225] on input "a." at bounding box center [473, 223] width 1 height 4
radio input "true"
click at [517, 361] on button "Next" at bounding box center [472, 367] width 193 height 48
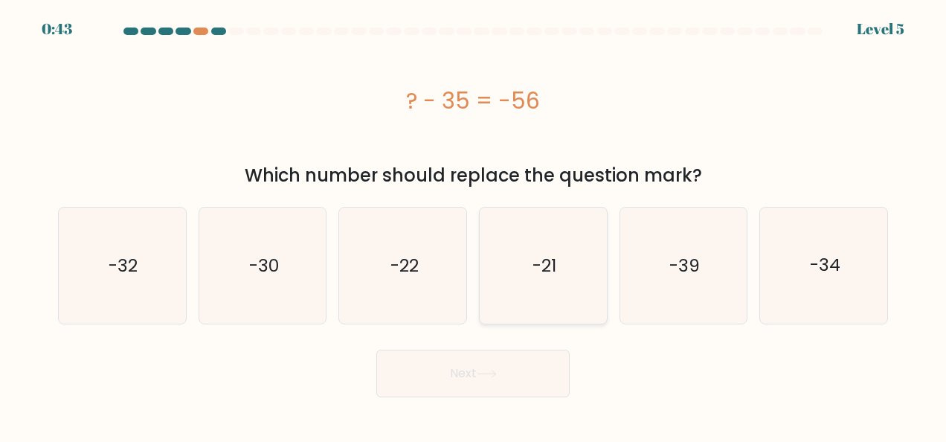
click at [554, 275] on text "-21" at bounding box center [544, 266] width 24 height 24
click at [474, 225] on input "d. -21" at bounding box center [473, 223] width 1 height 4
radio input "true"
click at [502, 396] on button "Next" at bounding box center [472, 373] width 193 height 48
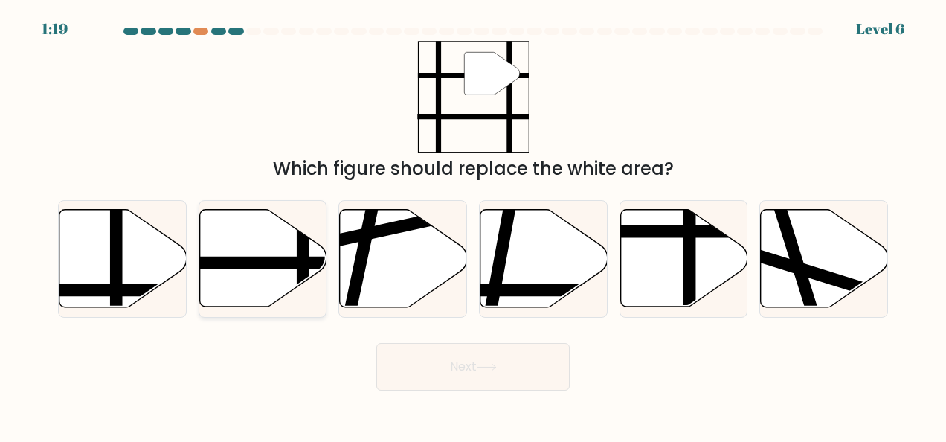
click at [254, 247] on icon at bounding box center [262, 258] width 127 height 97
click at [473, 225] on input "b." at bounding box center [473, 223] width 1 height 4
radio input "true"
click at [491, 375] on button "Next" at bounding box center [472, 367] width 193 height 48
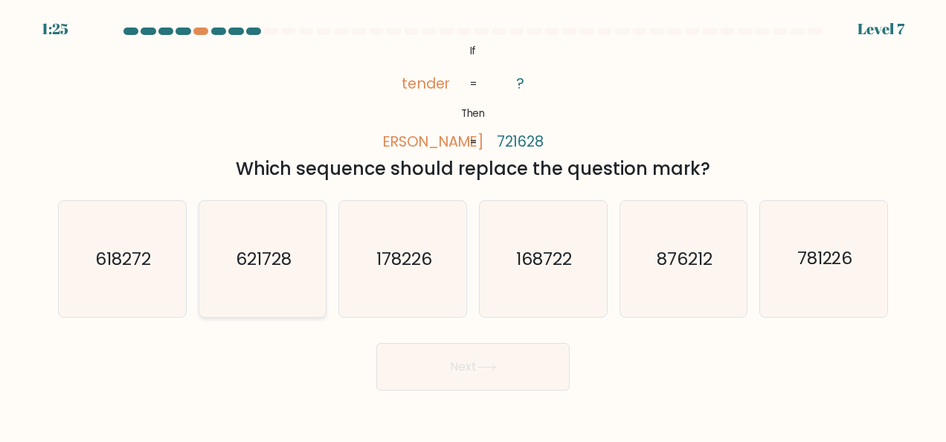
click at [259, 263] on text "621728" at bounding box center [264, 259] width 56 height 24
click at [473, 225] on input "b. 621728" at bounding box center [473, 223] width 1 height 4
radio input "true"
click at [505, 373] on button "Next" at bounding box center [472, 367] width 193 height 48
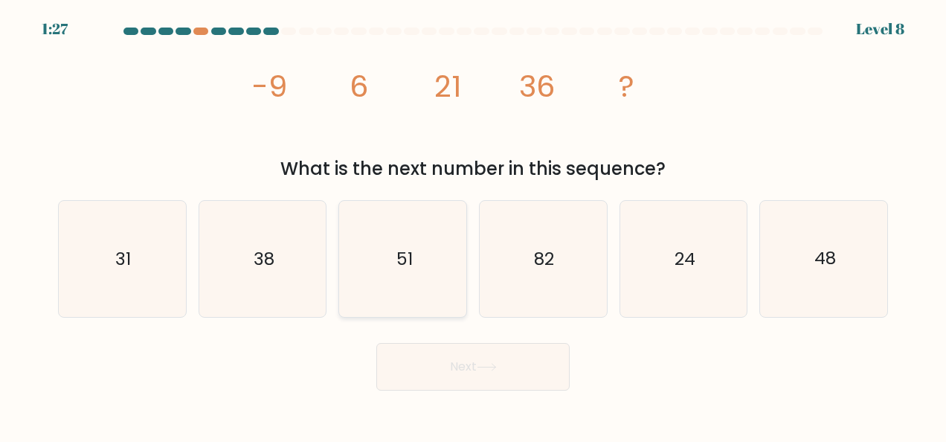
click at [429, 279] on icon "51" at bounding box center [403, 259] width 116 height 116
click at [473, 225] on input "c. 51" at bounding box center [473, 223] width 1 height 4
radio input "true"
click at [503, 366] on button "Next" at bounding box center [472, 367] width 193 height 48
click at [282, 390] on body "1:21 Level 8" at bounding box center [473, 221] width 946 height 442
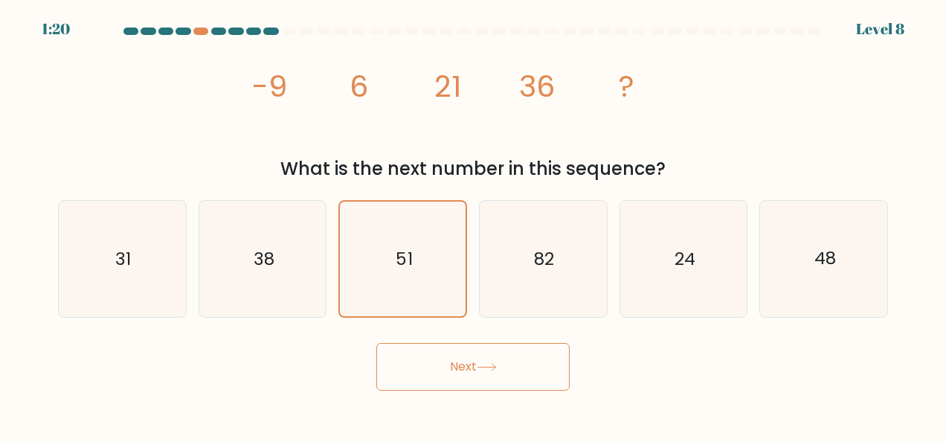
click at [510, 385] on button "Next" at bounding box center [472, 367] width 193 height 48
click at [690, 364] on div "Next" at bounding box center [473, 362] width 848 height 55
click at [470, 361] on button "Next" at bounding box center [472, 367] width 193 height 48
click at [369, 256] on icon "51" at bounding box center [403, 259] width 115 height 115
click at [473, 225] on input "c. 51" at bounding box center [473, 223] width 1 height 4
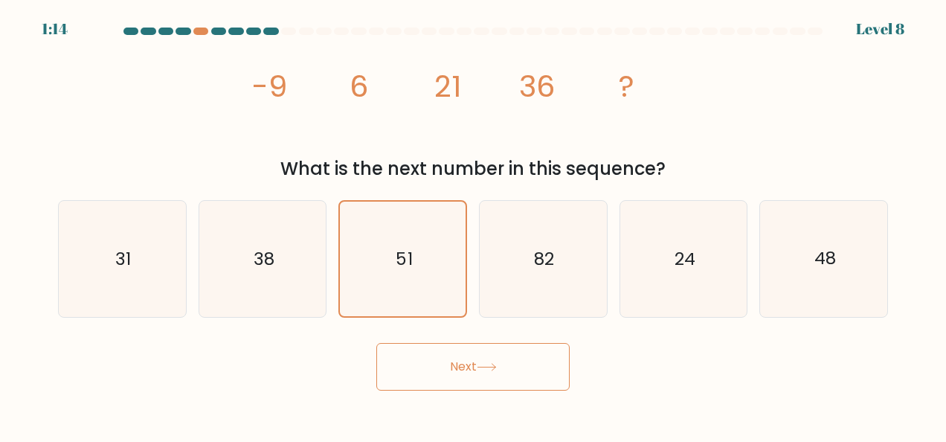
click at [262, 391] on body "1:14 Level 8" at bounding box center [473, 221] width 946 height 442
click at [506, 360] on button "Next" at bounding box center [472, 367] width 193 height 48
click at [175, 379] on div "Next" at bounding box center [473, 362] width 848 height 55
click at [400, 248] on text "51" at bounding box center [404, 259] width 16 height 24
click at [473, 225] on input "c. 51" at bounding box center [473, 223] width 1 height 4
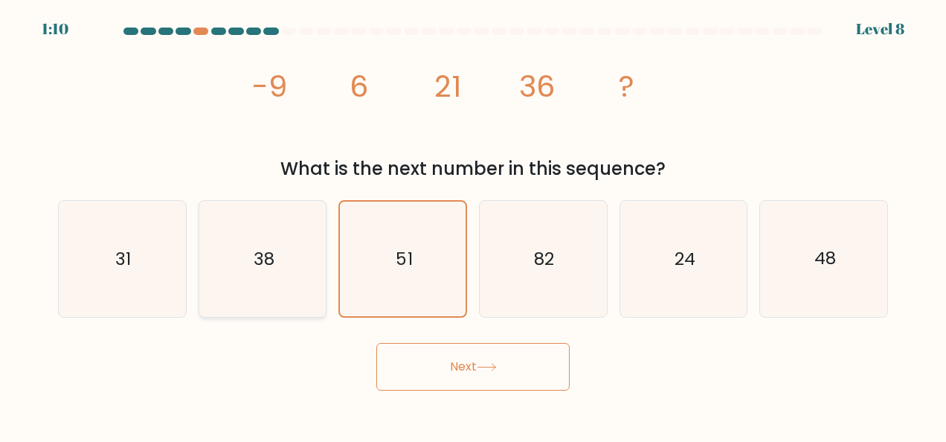
click at [293, 253] on icon "38" at bounding box center [262, 259] width 116 height 116
click at [473, 225] on input "b. 38" at bounding box center [473, 223] width 1 height 4
radio input "true"
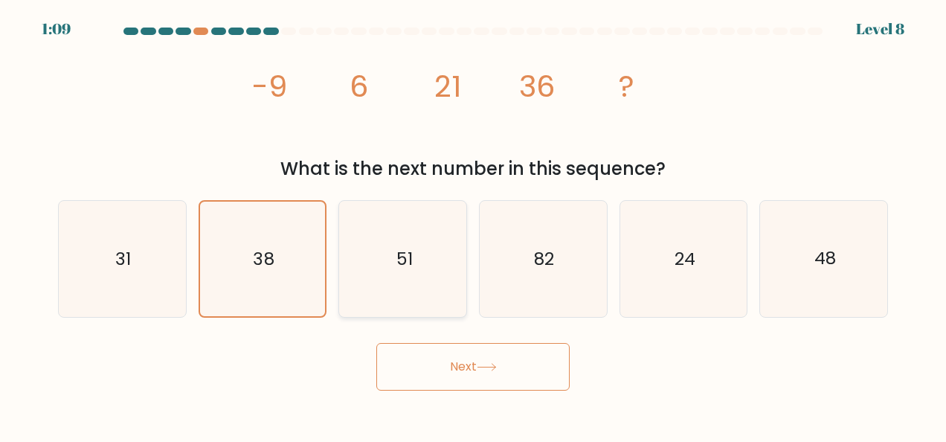
click at [419, 263] on icon "51" at bounding box center [403, 259] width 116 height 116
click at [473, 225] on input "c. 51" at bounding box center [473, 223] width 1 height 4
radio input "true"
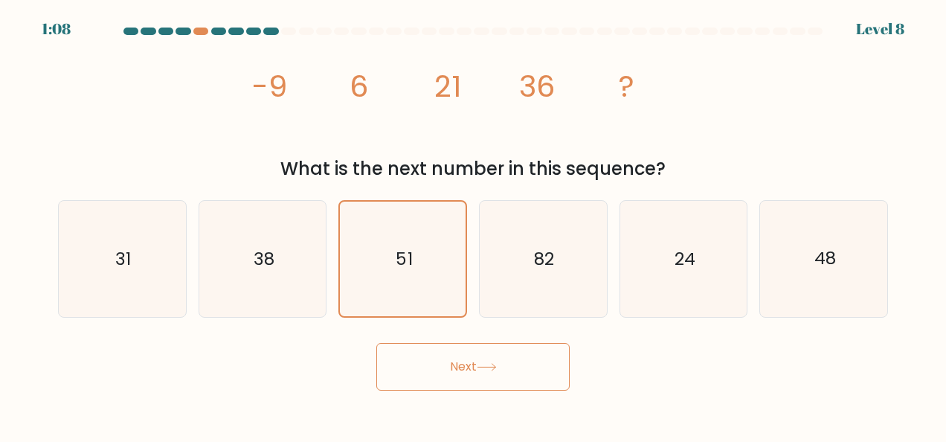
click at [470, 363] on button "Next" at bounding box center [472, 367] width 193 height 48
click at [424, 254] on icon "51" at bounding box center [403, 259] width 116 height 116
click at [473, 225] on input "c. 51" at bounding box center [473, 223] width 1 height 4
radio input "true"
click at [491, 366] on icon at bounding box center [487, 367] width 20 height 8
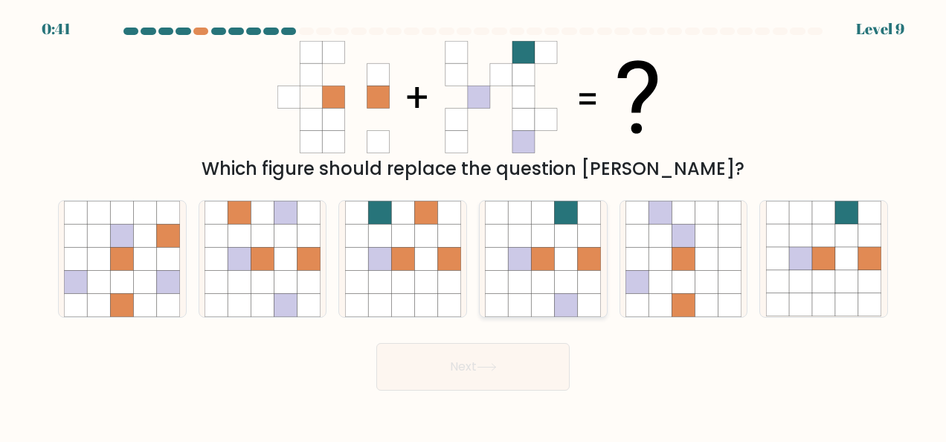
click at [537, 278] on icon at bounding box center [543, 281] width 23 height 23
click at [474, 225] on input "d." at bounding box center [473, 223] width 1 height 4
radio input "true"
click at [470, 370] on button "Next" at bounding box center [472, 367] width 193 height 48
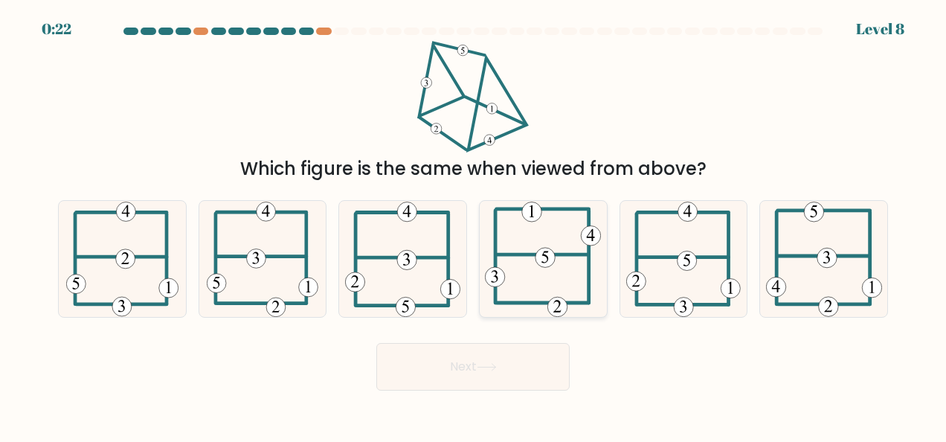
click at [574, 271] on icon at bounding box center [543, 259] width 116 height 116
click at [474, 225] on input "d." at bounding box center [473, 223] width 1 height 4
radio input "true"
click at [492, 370] on icon at bounding box center [487, 367] width 20 height 8
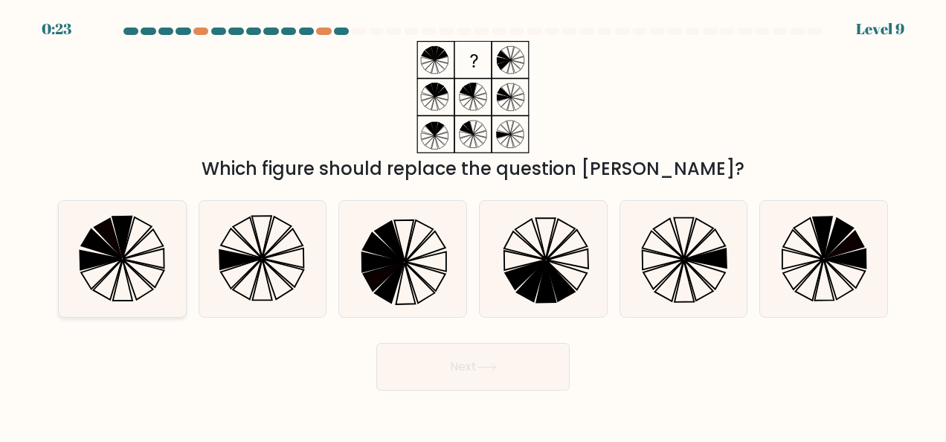
click at [129, 265] on icon at bounding box center [143, 274] width 41 height 28
click at [473, 225] on input "a." at bounding box center [473, 223] width 1 height 4
radio input "true"
click at [474, 379] on button "Next" at bounding box center [472, 367] width 193 height 48
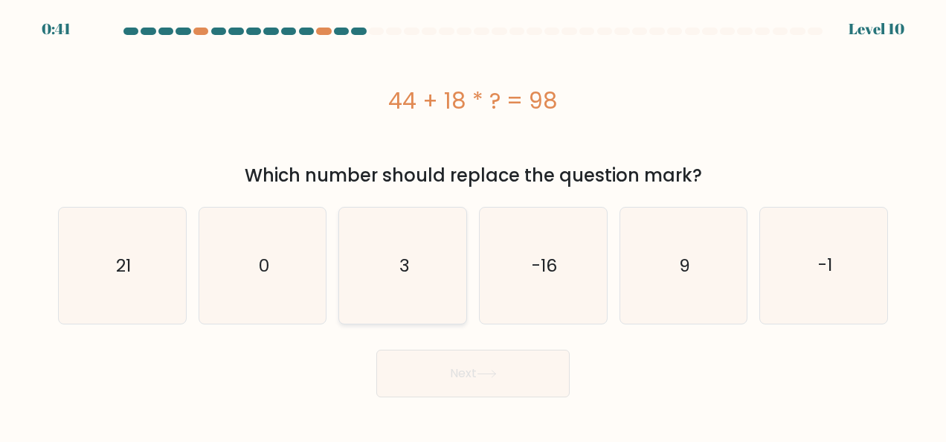
click at [412, 266] on icon "3" at bounding box center [403, 265] width 116 height 116
click at [473, 225] on input "c. 3" at bounding box center [473, 223] width 1 height 4
radio input "true"
click at [503, 381] on button "Next" at bounding box center [472, 373] width 193 height 48
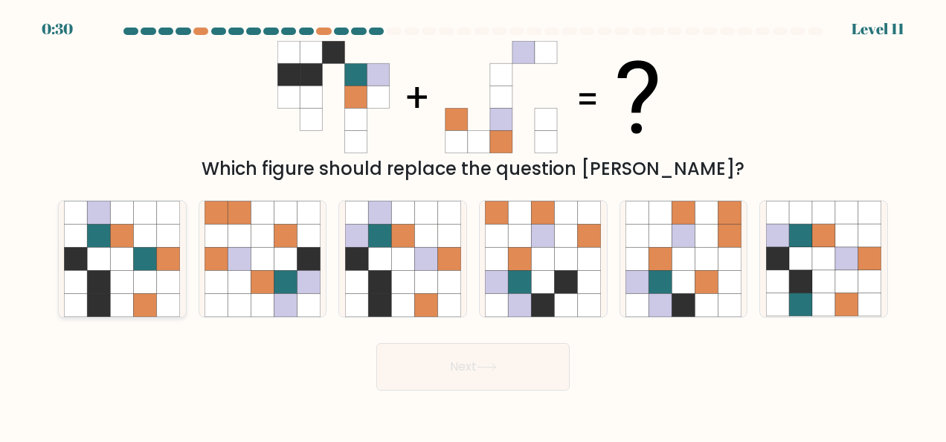
click at [122, 244] on icon at bounding box center [122, 235] width 23 height 23
click at [473, 225] on input "a." at bounding box center [473, 223] width 1 height 4
radio input "true"
click at [484, 373] on button "Next" at bounding box center [472, 367] width 193 height 48
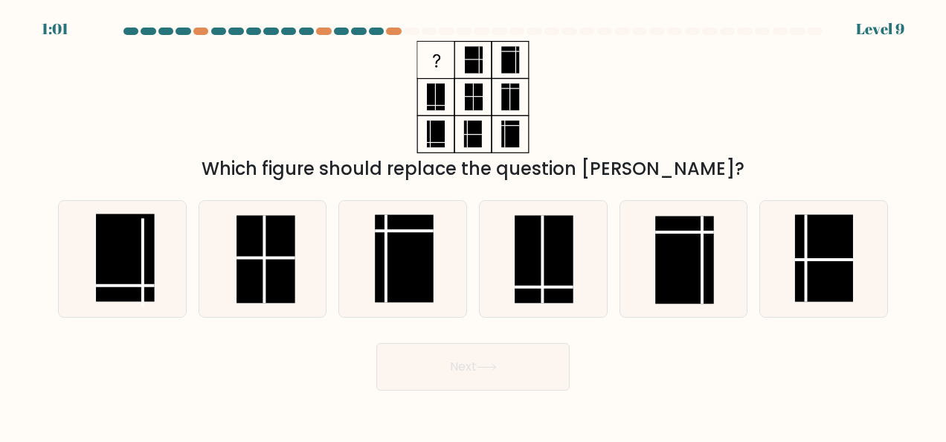
click at [715, 78] on div "Which figure should replace the question [PERSON_NAME]?" at bounding box center [473, 111] width 848 height 141
click at [116, 261] on rect at bounding box center [125, 258] width 58 height 88
click at [473, 225] on input "a." at bounding box center [473, 223] width 1 height 4
radio input "true"
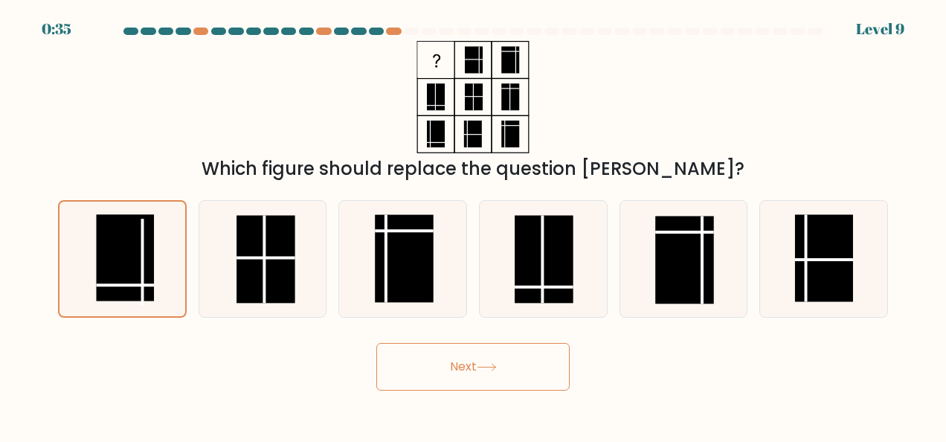
click at [519, 375] on button "Next" at bounding box center [472, 367] width 193 height 48
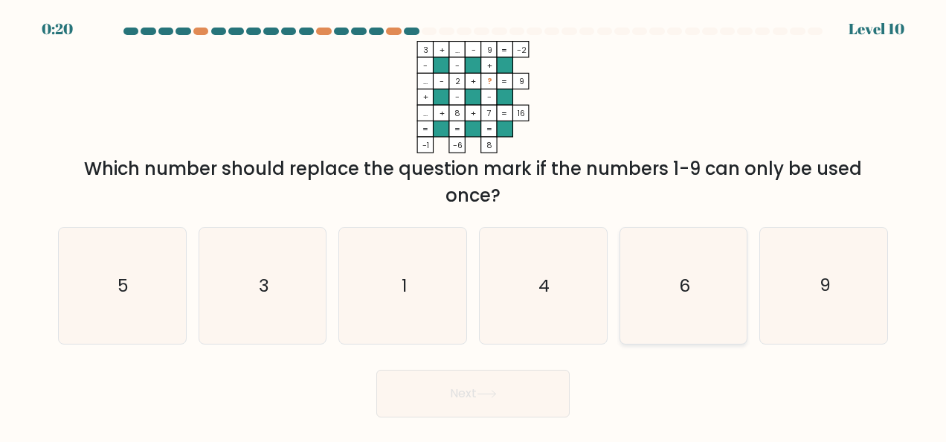
click at [712, 303] on icon "6" at bounding box center [683, 286] width 116 height 116
click at [474, 225] on input "e. 6" at bounding box center [473, 223] width 1 height 4
radio input "true"
click at [510, 404] on button "Next" at bounding box center [472, 394] width 193 height 48
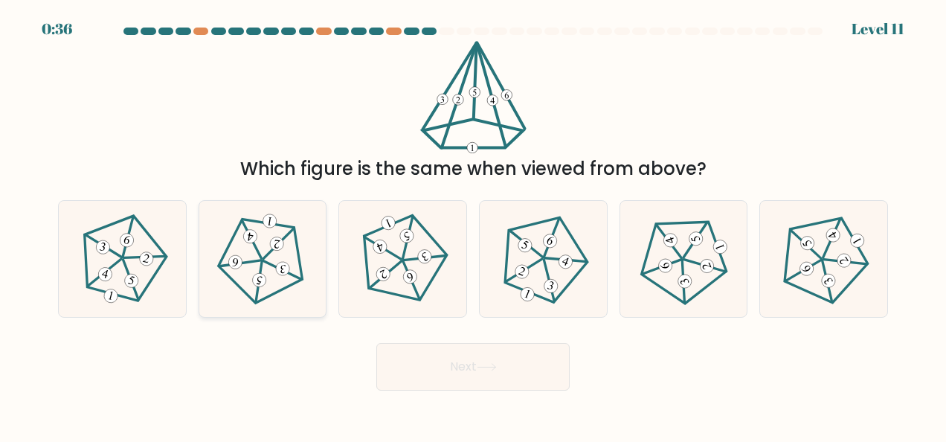
click at [251, 283] on icon at bounding box center [262, 259] width 93 height 93
click at [473, 225] on input "b." at bounding box center [473, 223] width 1 height 4
radio input "true"
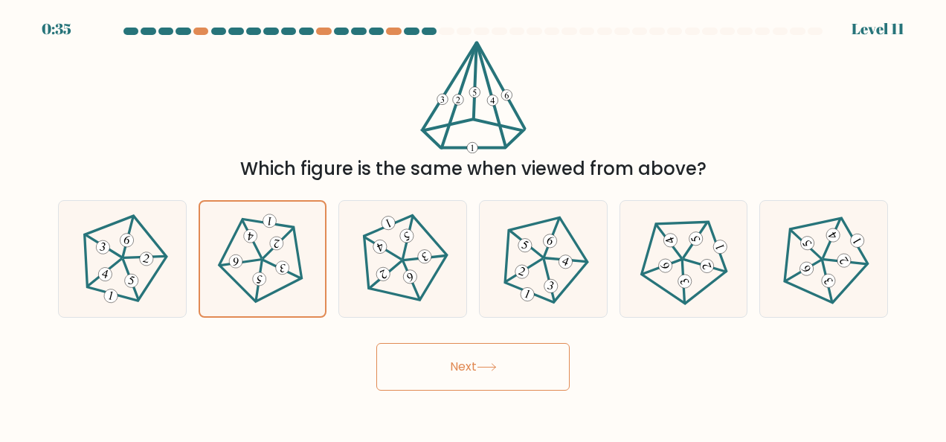
click at [486, 369] on icon at bounding box center [487, 367] width 20 height 8
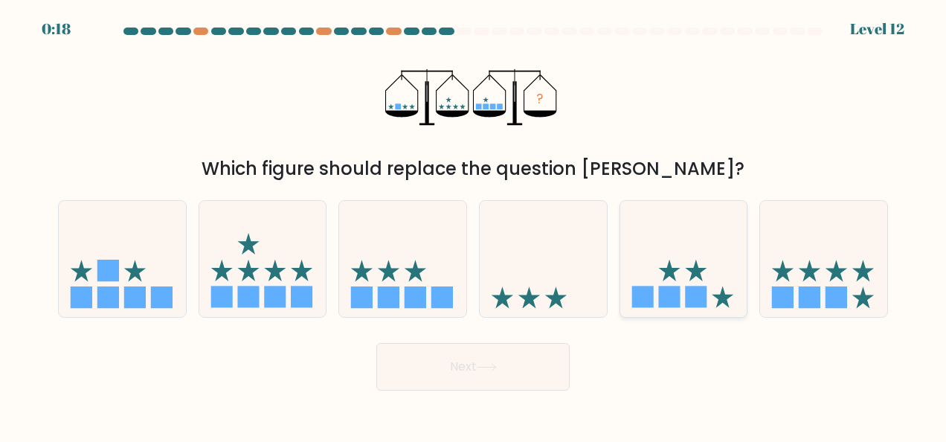
click at [691, 239] on icon at bounding box center [683, 258] width 127 height 105
click at [474, 225] on input "e." at bounding box center [473, 223] width 1 height 4
radio input "true"
click at [497, 364] on icon at bounding box center [487, 367] width 20 height 8
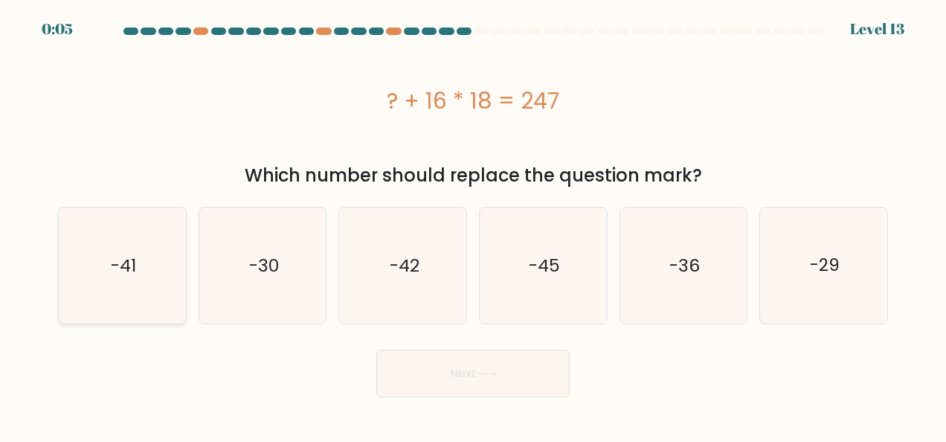
click at [147, 300] on icon "-41" at bounding box center [122, 265] width 116 height 116
click at [473, 225] on input "a. -41" at bounding box center [473, 223] width 1 height 4
radio input "true"
click at [448, 374] on button "Next" at bounding box center [472, 373] width 193 height 48
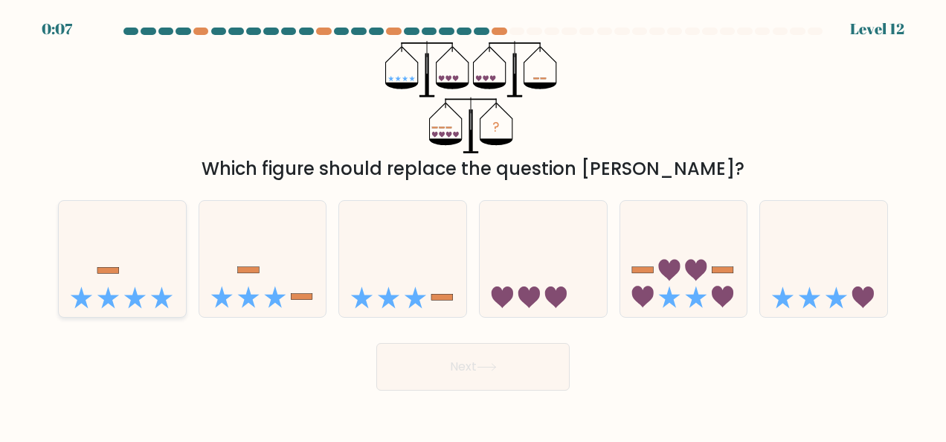
click at [59, 309] on icon at bounding box center [122, 258] width 127 height 105
click at [473, 225] on input "a." at bounding box center [473, 223] width 1 height 4
radio input "true"
click at [558, 376] on button "Next" at bounding box center [472, 367] width 193 height 48
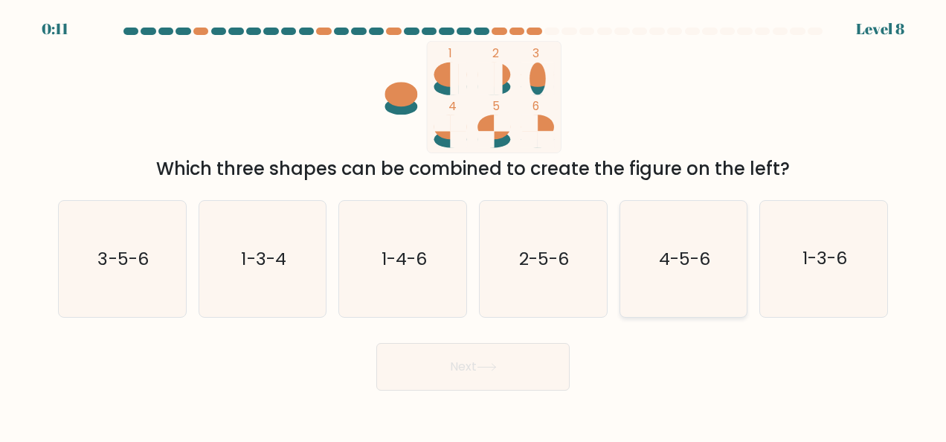
click at [700, 274] on icon "4-5-6" at bounding box center [683, 259] width 116 height 116
click at [474, 225] on input "e. 4-5-6" at bounding box center [473, 223] width 1 height 4
radio input "true"
click at [516, 367] on button "Next" at bounding box center [472, 367] width 193 height 48
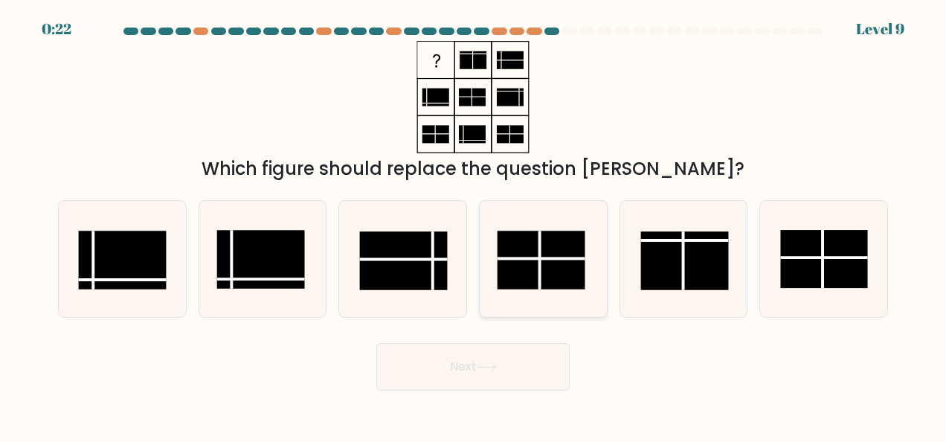
click at [532, 248] on rect at bounding box center [541, 260] width 88 height 58
click at [474, 225] on input "d." at bounding box center [473, 223] width 1 height 4
radio input "true"
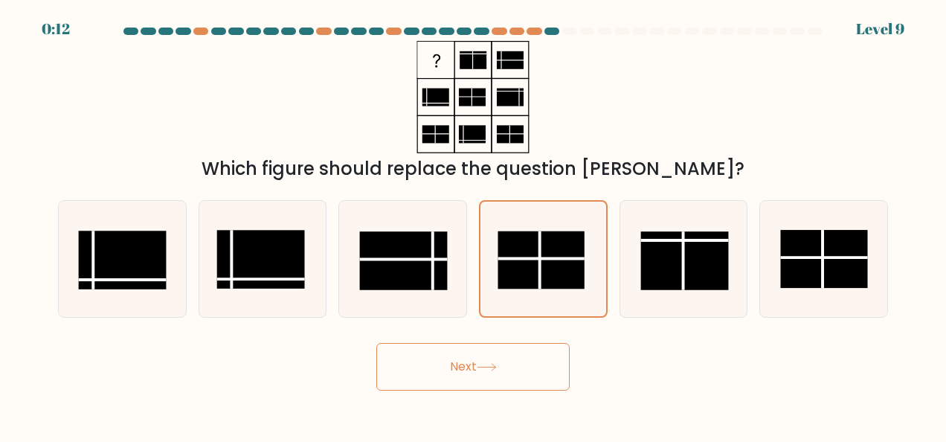
click at [465, 367] on button "Next" at bounding box center [472, 367] width 193 height 48
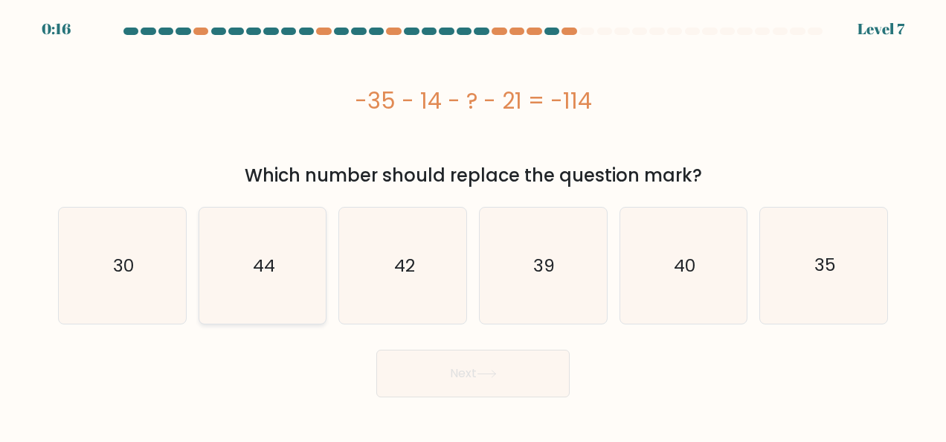
click at [312, 279] on icon "44" at bounding box center [262, 265] width 116 height 116
click at [473, 225] on input "b. 44" at bounding box center [473, 223] width 1 height 4
radio input "true"
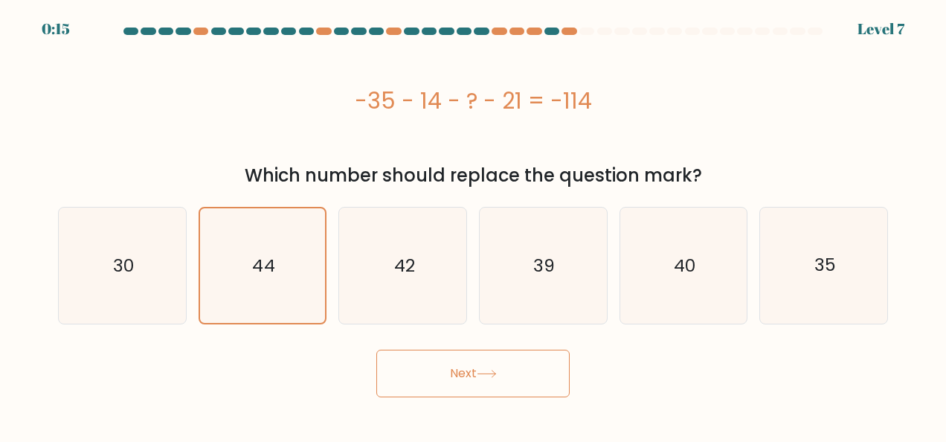
click at [504, 394] on button "Next" at bounding box center [472, 373] width 193 height 48
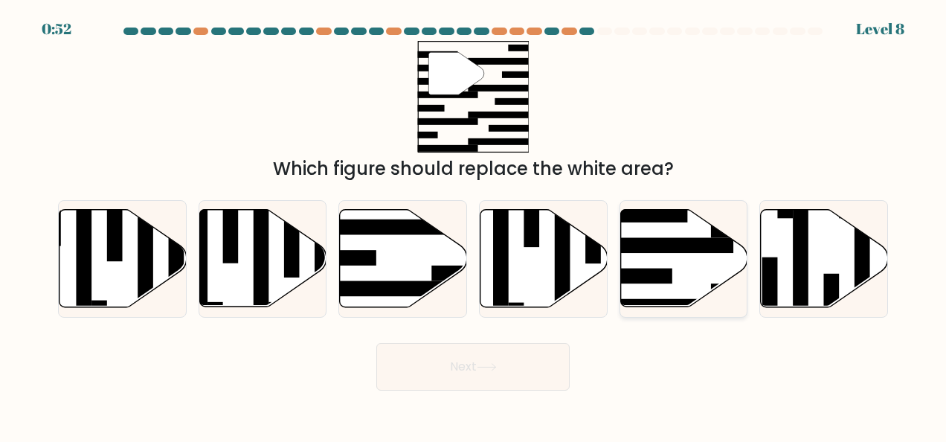
click at [681, 271] on icon at bounding box center [683, 258] width 127 height 97
click at [474, 225] on input "e." at bounding box center [473, 223] width 1 height 4
radio input "true"
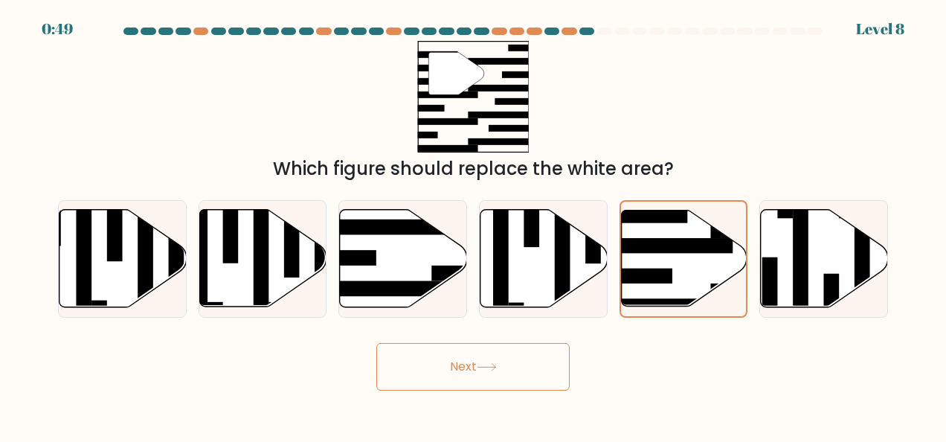
click at [500, 354] on button "Next" at bounding box center [472, 367] width 193 height 48
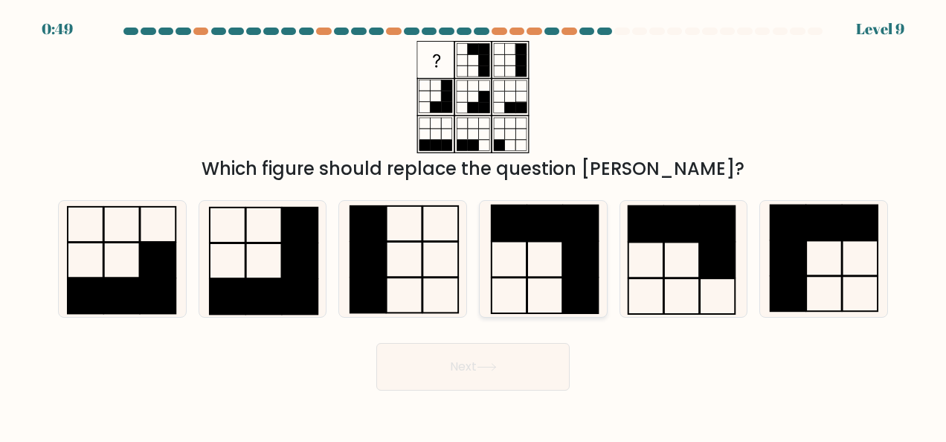
click at [541, 233] on rect at bounding box center [544, 223] width 35 height 36
click at [474, 225] on input "d." at bounding box center [473, 223] width 1 height 4
radio input "true"
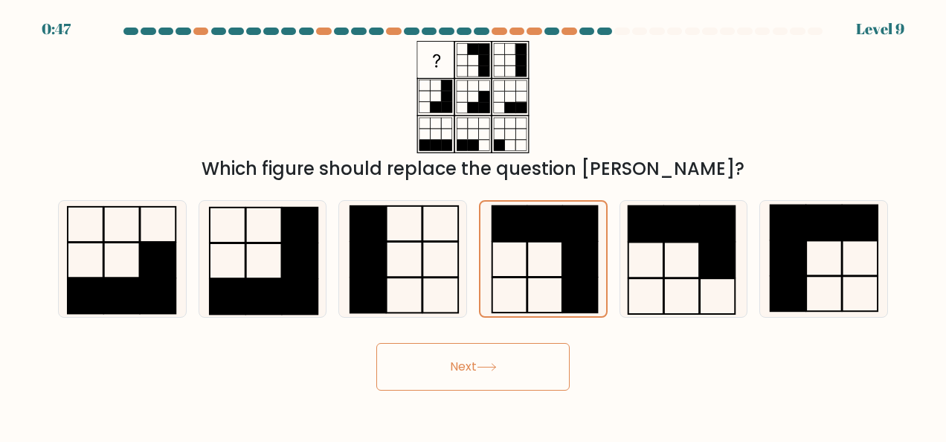
click at [497, 399] on body "0:47 Level 9" at bounding box center [473, 221] width 946 height 442
click at [482, 361] on button "Next" at bounding box center [472, 367] width 193 height 48
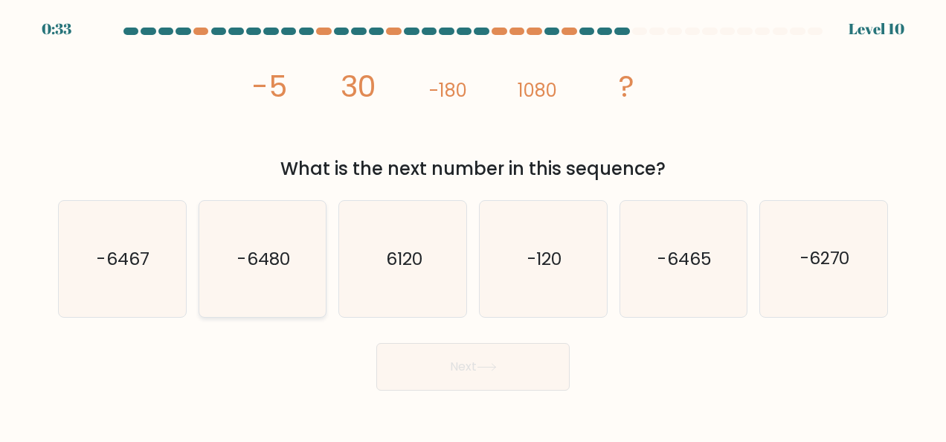
click at [263, 265] on text "-6480" at bounding box center [264, 259] width 52 height 24
click at [473, 225] on input "b. -6480" at bounding box center [473, 223] width 1 height 4
radio input "true"
click at [492, 372] on button "Next" at bounding box center [472, 367] width 193 height 48
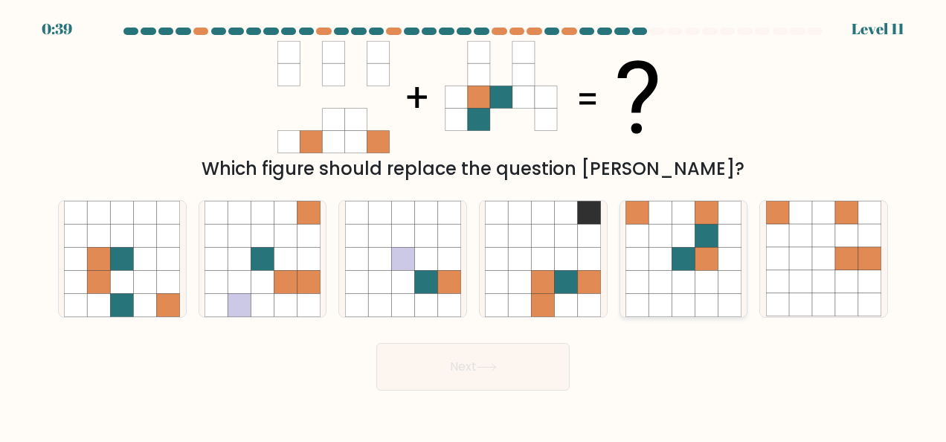
click at [694, 257] on icon at bounding box center [682, 258] width 23 height 23
click at [474, 225] on input "e." at bounding box center [473, 223] width 1 height 4
radio input "true"
click at [462, 367] on button "Next" at bounding box center [472, 367] width 193 height 48
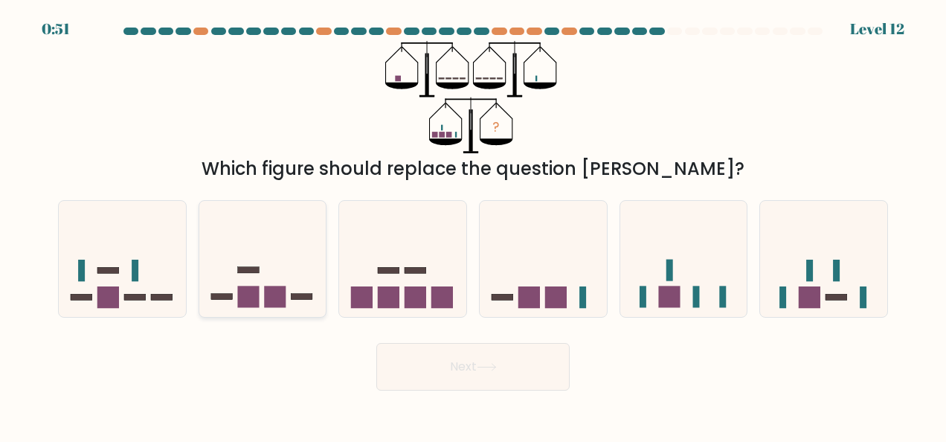
click at [290, 286] on icon at bounding box center [262, 258] width 127 height 105
click at [473, 225] on input "b." at bounding box center [473, 223] width 1 height 4
radio input "true"
click at [669, 306] on rect at bounding box center [669, 297] width 22 height 22
click at [474, 225] on input "e." at bounding box center [473, 223] width 1 height 4
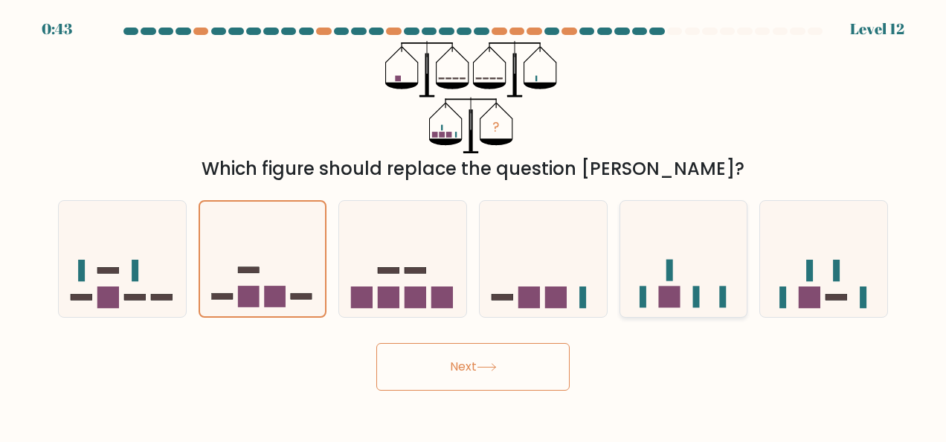
radio input "true"
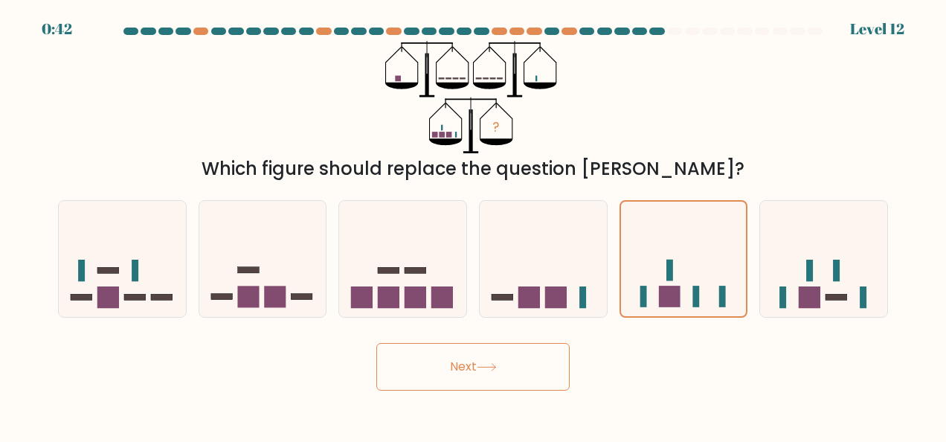
click at [471, 365] on button "Next" at bounding box center [472, 367] width 193 height 48
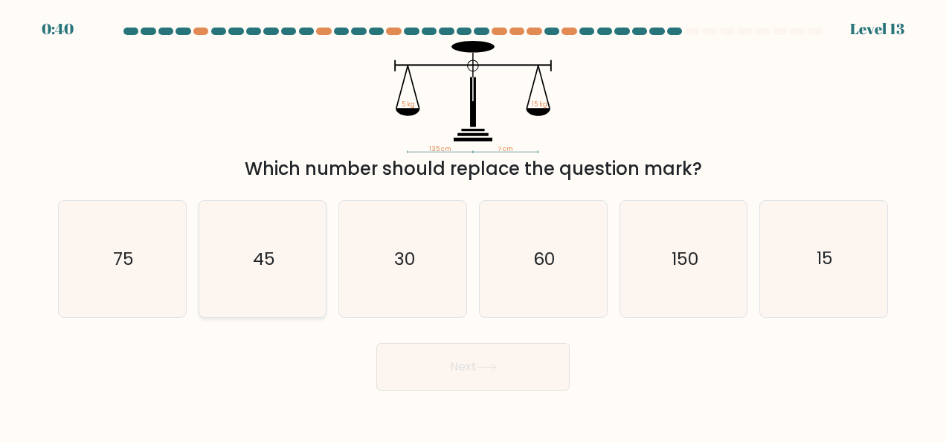
click at [265, 244] on icon "45" at bounding box center [262, 259] width 116 height 116
click at [473, 225] on input "b. 45" at bounding box center [473, 223] width 1 height 4
radio input "true"
click at [482, 363] on icon at bounding box center [487, 367] width 20 height 8
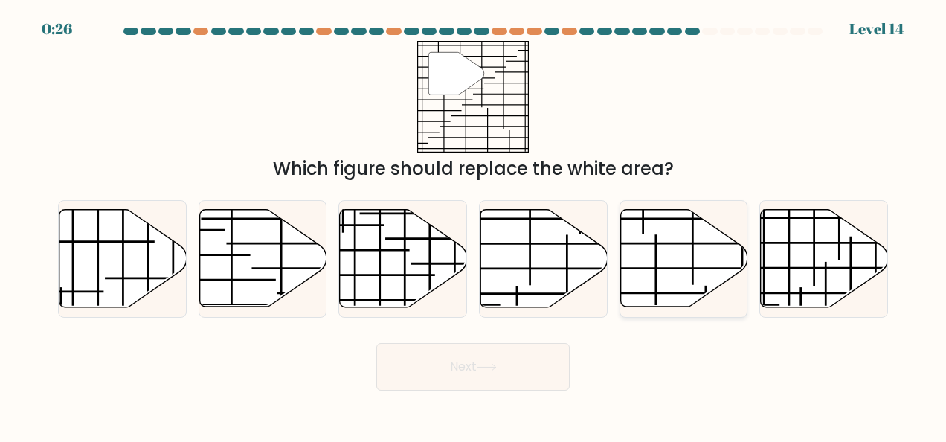
click at [676, 248] on icon at bounding box center [683, 258] width 127 height 97
click at [474, 225] on input "e." at bounding box center [473, 223] width 1 height 4
radio input "true"
click at [523, 372] on button "Next" at bounding box center [472, 367] width 193 height 48
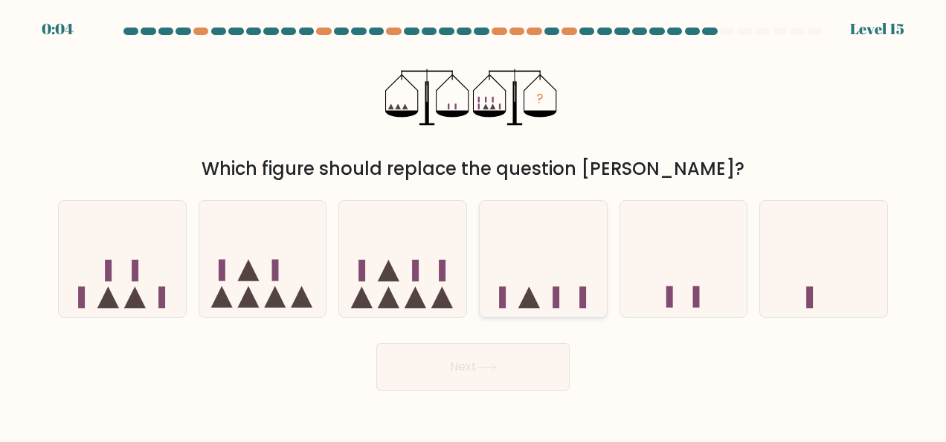
click at [553, 251] on icon at bounding box center [543, 258] width 127 height 105
click at [474, 225] on input "d." at bounding box center [473, 223] width 1 height 4
radio input "true"
click at [512, 368] on button "Next" at bounding box center [472, 367] width 193 height 48
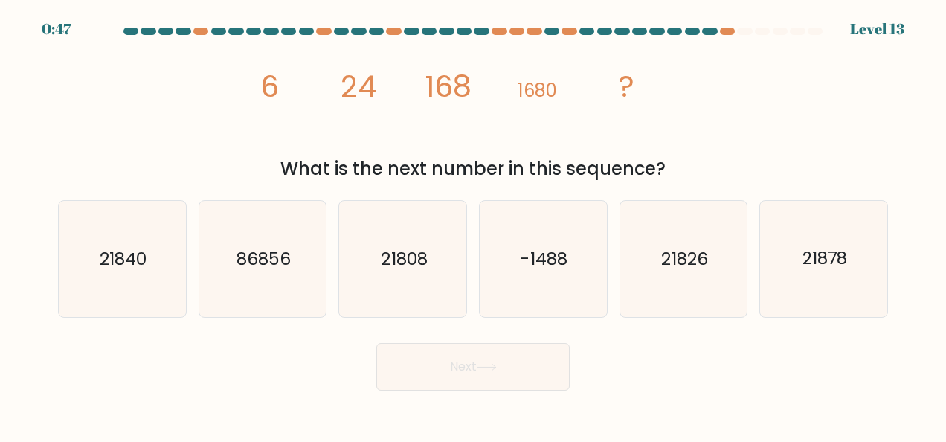
click at [266, 343] on div "Next" at bounding box center [473, 362] width 848 height 55
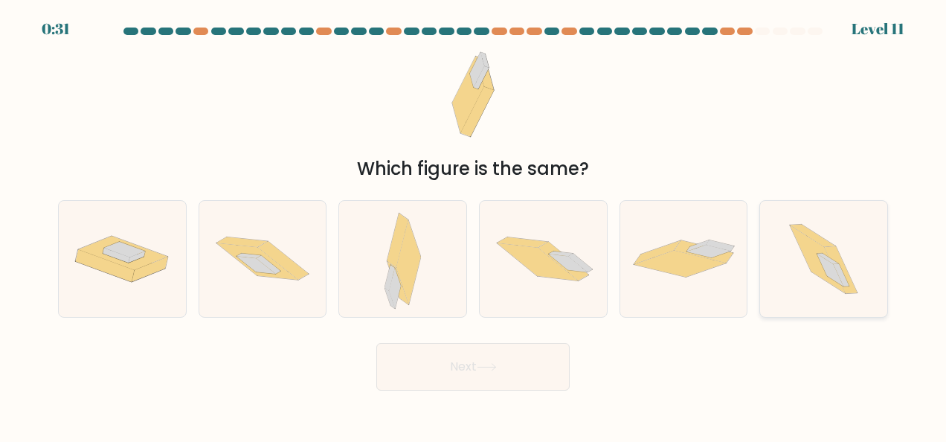
click at [859, 225] on icon at bounding box center [823, 259] width 103 height 116
click at [474, 225] on input "f." at bounding box center [473, 223] width 1 height 4
radio input "true"
click at [500, 361] on button "Next" at bounding box center [472, 367] width 193 height 48
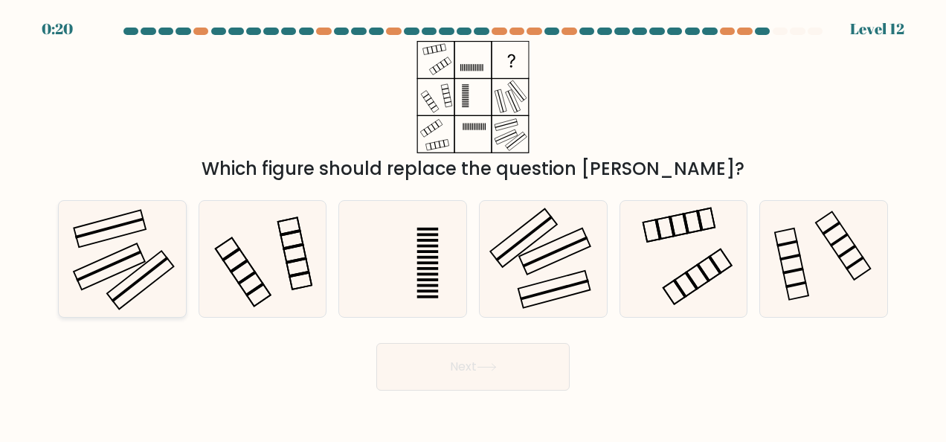
click at [149, 288] on icon at bounding box center [122, 259] width 116 height 116
click at [473, 225] on input "a." at bounding box center [473, 223] width 1 height 4
radio input "true"
click at [479, 375] on button "Next" at bounding box center [472, 367] width 193 height 48
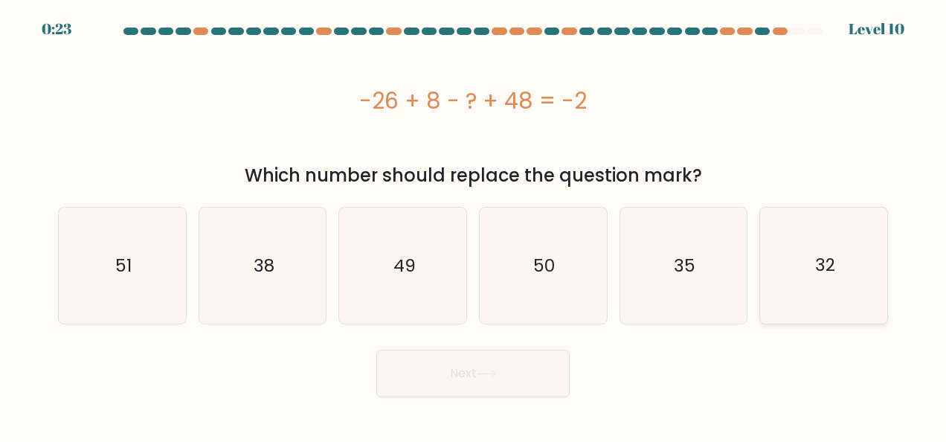
click at [844, 281] on icon "32" at bounding box center [824, 265] width 116 height 116
click at [474, 225] on input "f. 32" at bounding box center [473, 223] width 1 height 4
radio input "true"
click at [486, 384] on button "Next" at bounding box center [472, 373] width 193 height 48
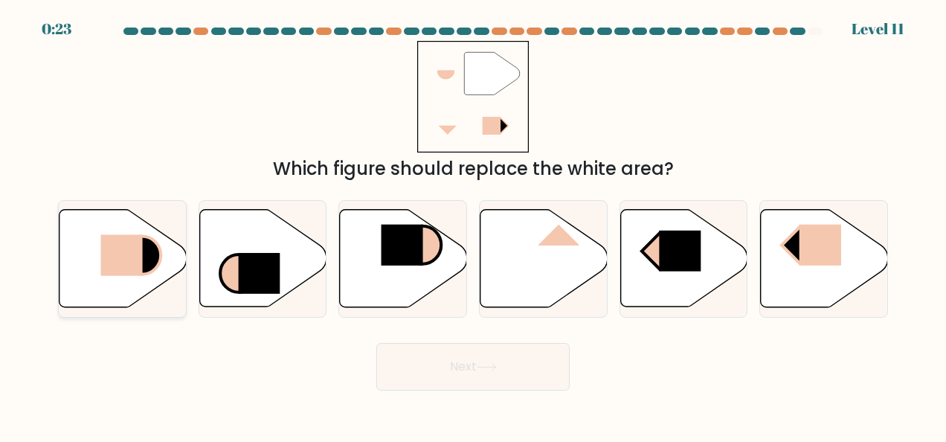
click at [132, 260] on rect at bounding box center [121, 255] width 42 height 41
click at [473, 225] on input "a." at bounding box center [473, 223] width 1 height 4
radio input "true"
click at [494, 360] on button "Next" at bounding box center [472, 367] width 193 height 48
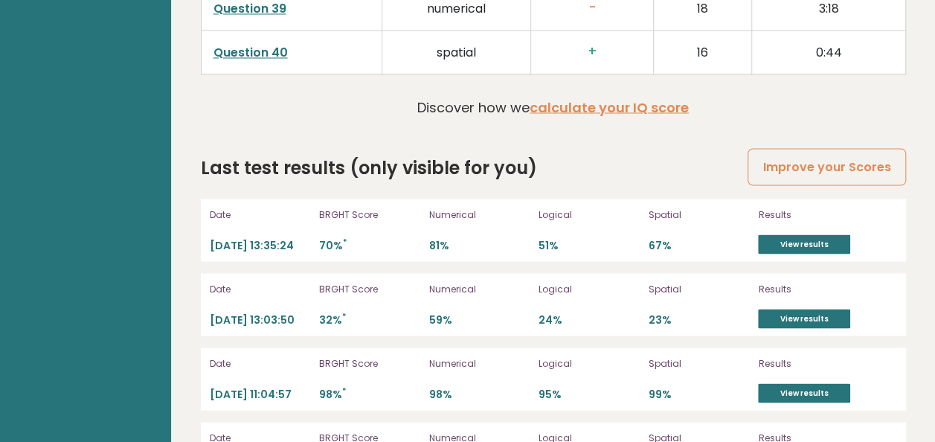
scroll to position [4104, 0]
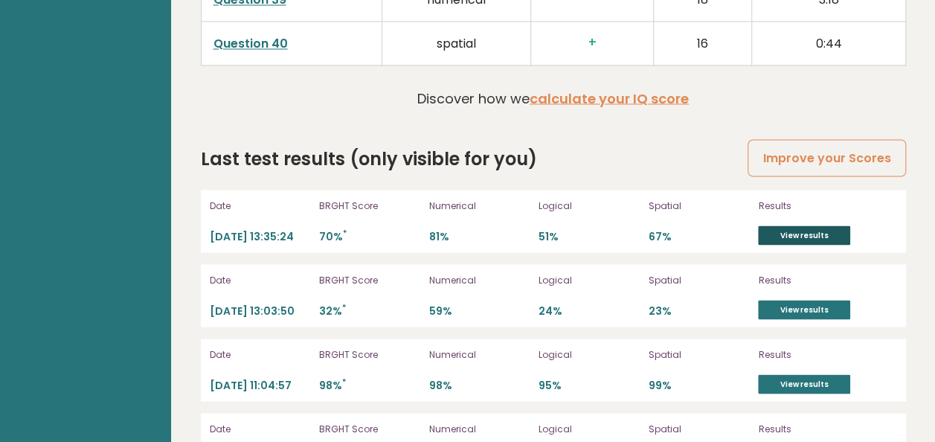
click at [817, 225] on link "View results" at bounding box center [804, 234] width 92 height 19
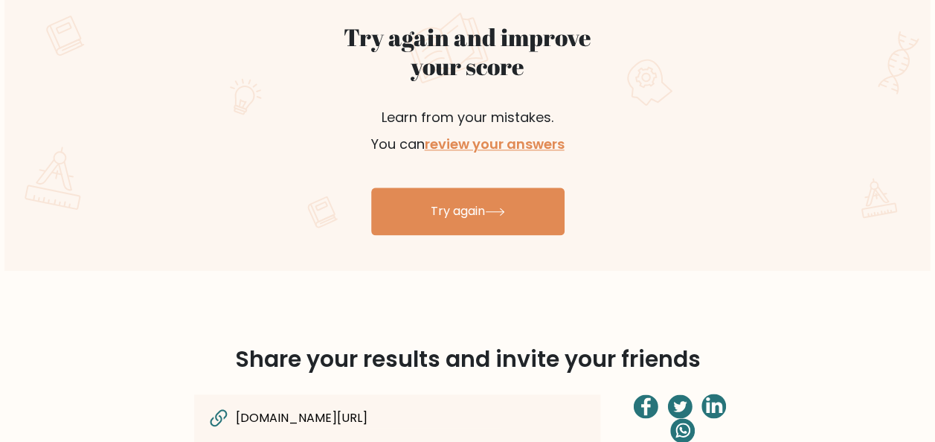
scroll to position [863, 0]
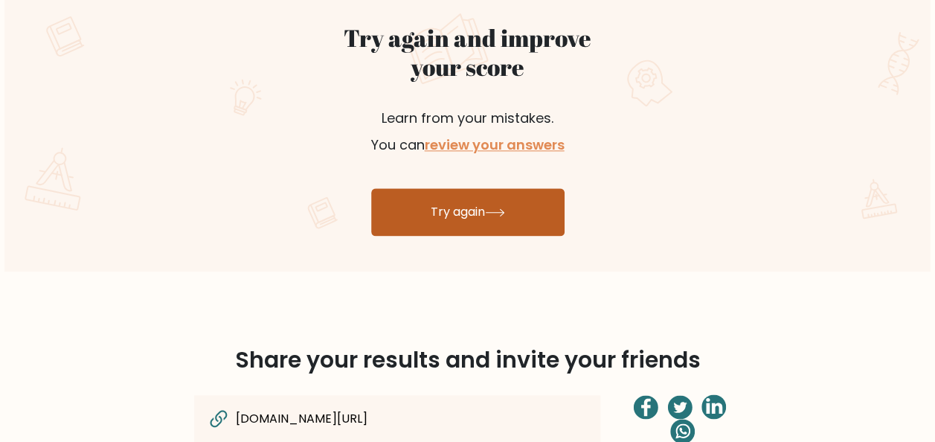
click at [471, 209] on link "Try again" at bounding box center [467, 212] width 193 height 48
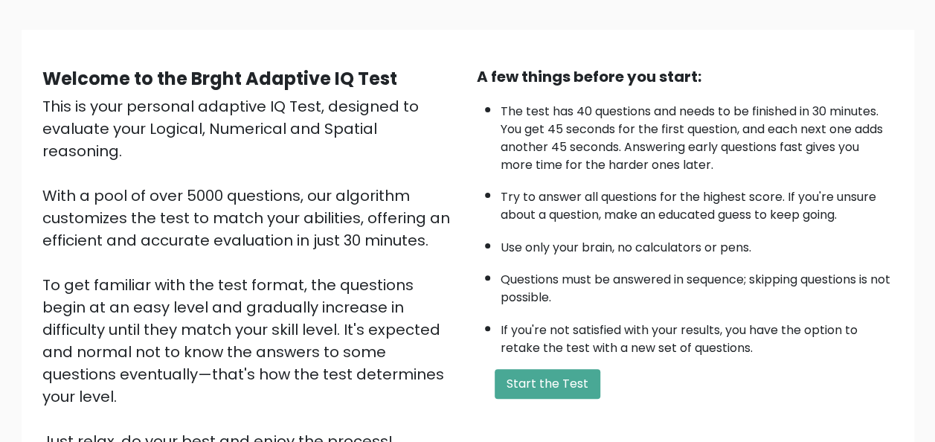
scroll to position [89, 0]
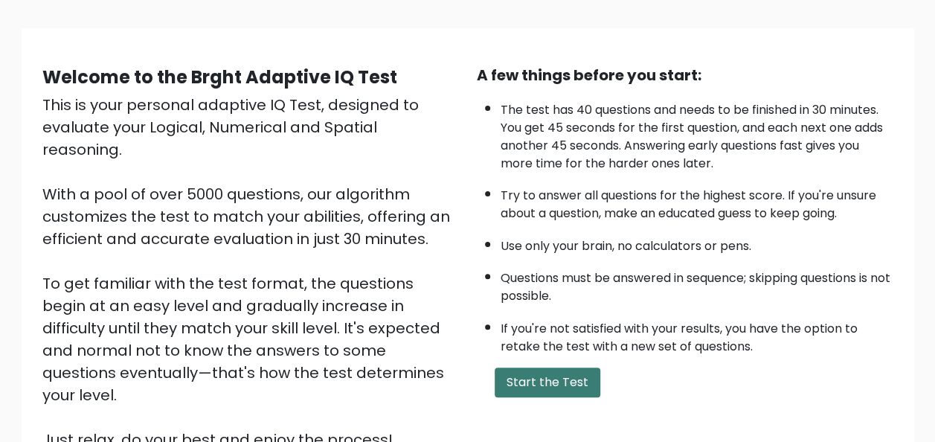
click at [586, 380] on button "Start the Test" at bounding box center [547, 382] width 106 height 30
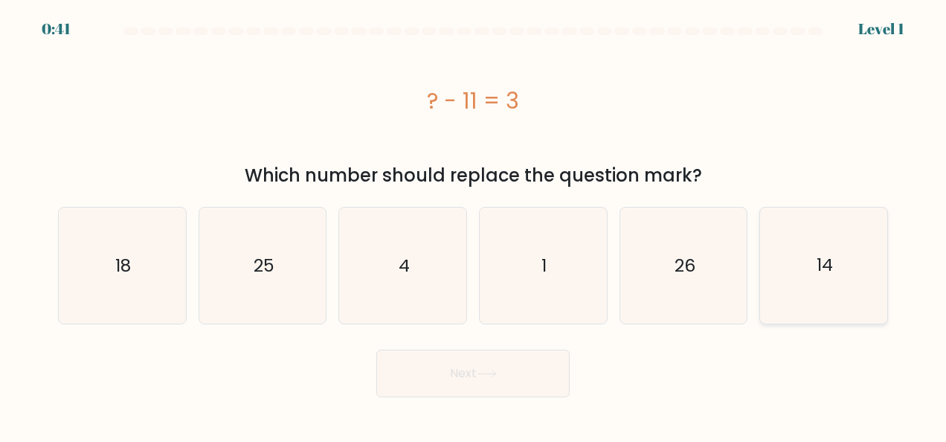
click at [813, 277] on icon "14" at bounding box center [824, 265] width 116 height 116
click at [474, 225] on input "f. 14" at bounding box center [473, 223] width 1 height 4
radio input "true"
click at [376, 349] on button "Next" at bounding box center [472, 373] width 193 height 48
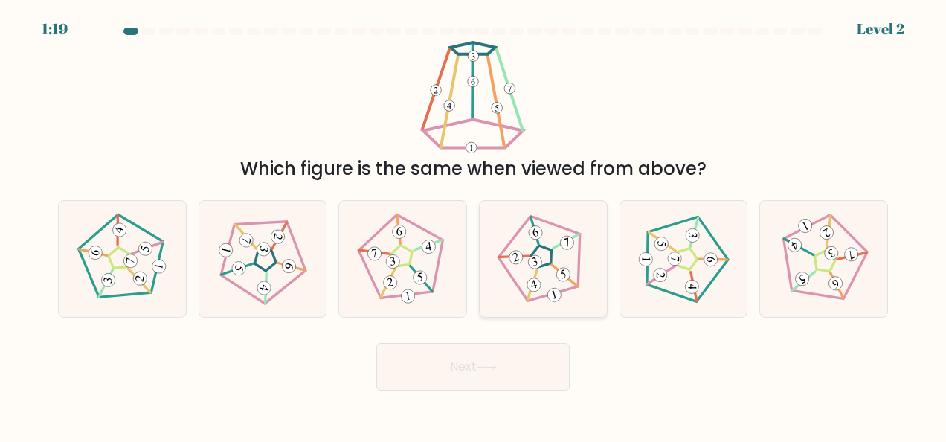
click at [541, 275] on icon at bounding box center [543, 259] width 93 height 93
click at [474, 225] on input "d." at bounding box center [473, 223] width 1 height 4
radio input "true"
click at [376, 343] on button "Next" at bounding box center [472, 367] width 193 height 48
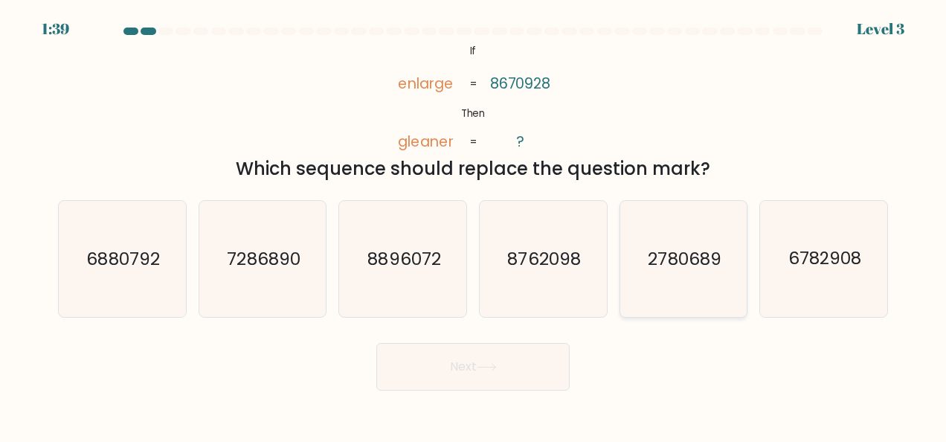
click at [706, 248] on text "2780689" at bounding box center [684, 259] width 73 height 24
click at [474, 225] on input "e. 2780689" at bounding box center [473, 223] width 1 height 4
radio input "true"
click at [376, 343] on button "Next" at bounding box center [472, 367] width 193 height 48
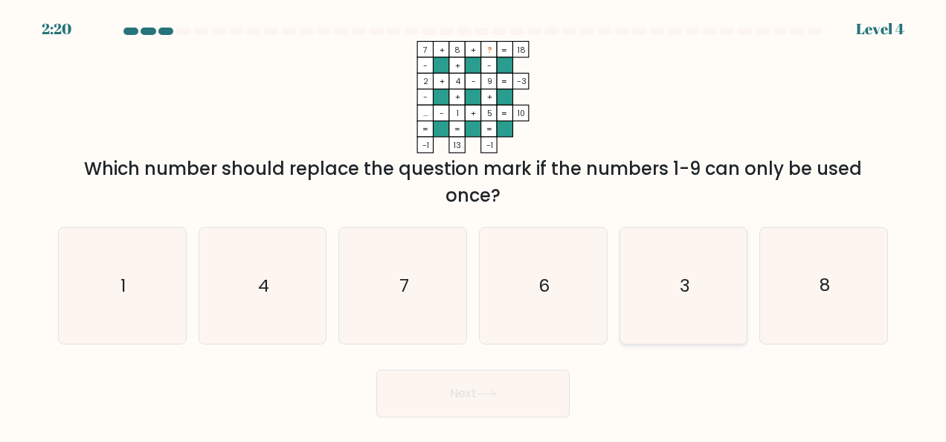
click at [673, 259] on icon "3" at bounding box center [683, 286] width 116 height 116
click at [474, 225] on input "e. 3" at bounding box center [473, 223] width 1 height 4
radio input "true"
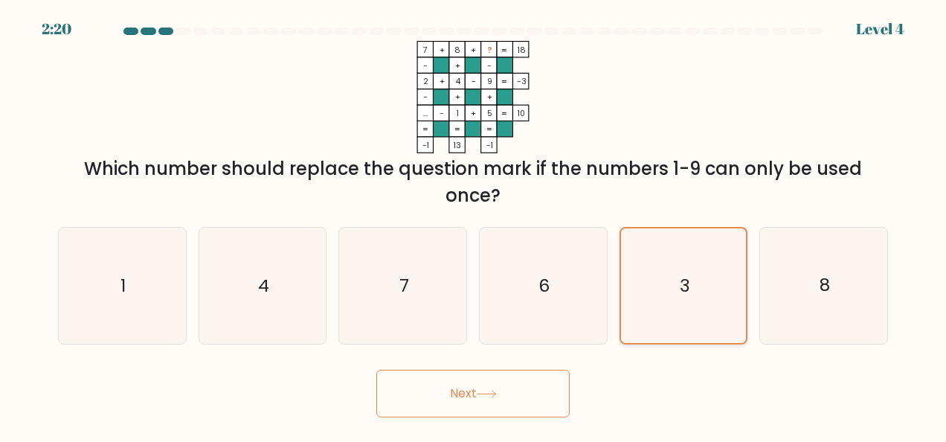
click at [376, 370] on button "Next" at bounding box center [472, 394] width 193 height 48
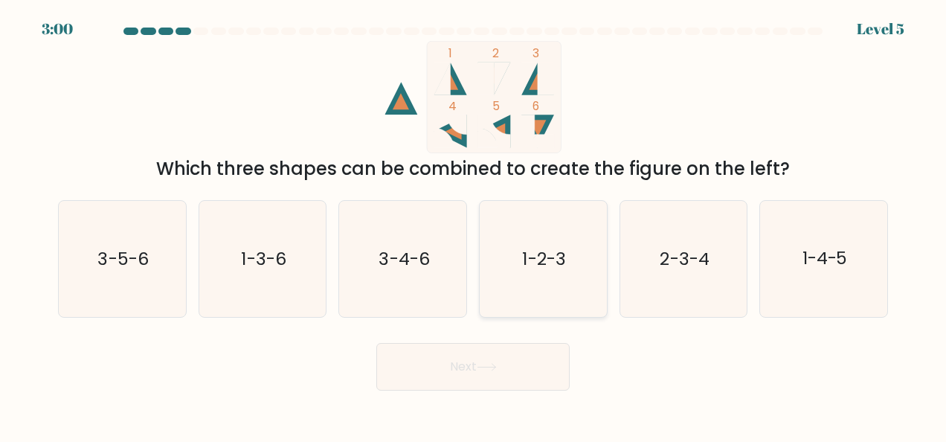
click at [552, 251] on text "1-2-3" at bounding box center [544, 259] width 43 height 24
click at [474, 225] on input "d. 1-2-3" at bounding box center [473, 223] width 1 height 4
radio input "true"
click at [376, 343] on button "Next" at bounding box center [472, 367] width 193 height 48
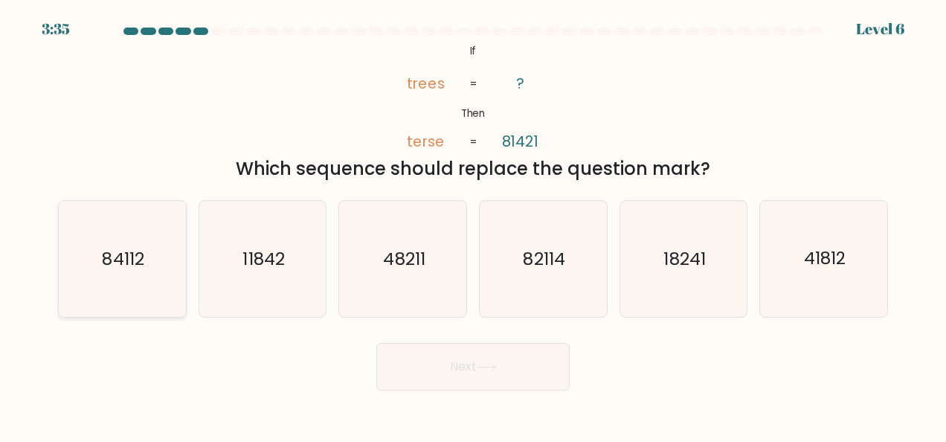
click at [77, 274] on icon "84112" at bounding box center [122, 259] width 116 height 116
click at [473, 225] on input "a. 84112" at bounding box center [473, 223] width 1 height 4
radio input "true"
click at [376, 343] on button "Next" at bounding box center [472, 367] width 193 height 48
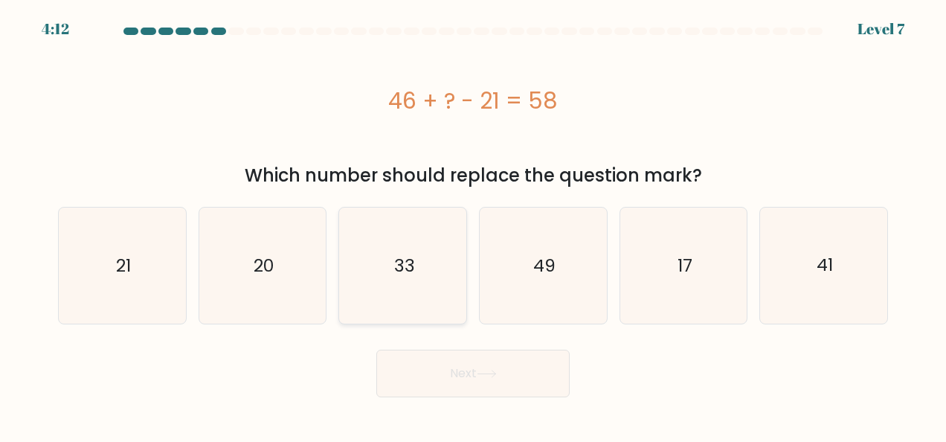
click at [383, 284] on icon "33" at bounding box center [403, 265] width 116 height 116
click at [473, 225] on input "c. 33" at bounding box center [473, 223] width 1 height 4
radio input "true"
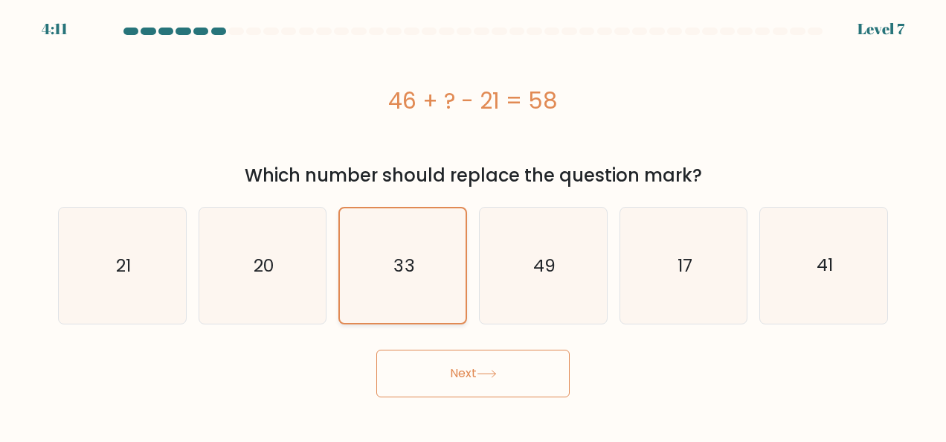
click at [376, 349] on button "Next" at bounding box center [472, 373] width 193 height 48
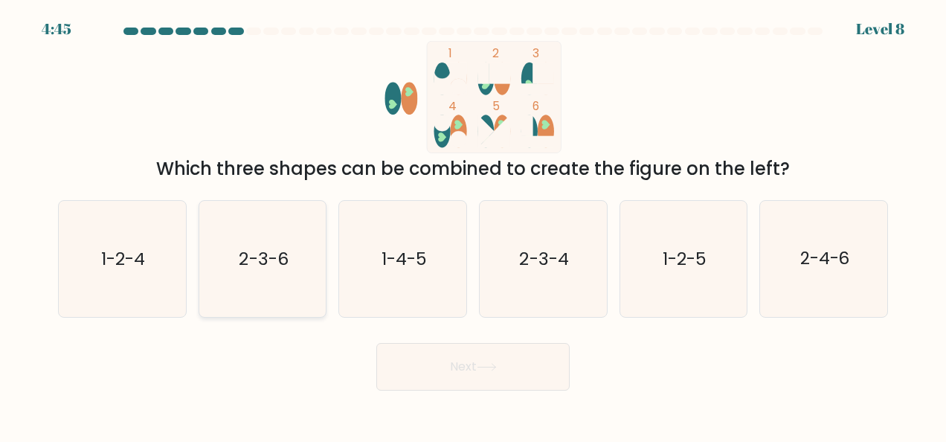
click at [233, 251] on icon "2-3-6" at bounding box center [262, 259] width 116 height 116
click at [473, 225] on input "b. 2-3-6" at bounding box center [473, 223] width 1 height 4
radio input "true"
click at [376, 343] on button "Next" at bounding box center [472, 367] width 193 height 48
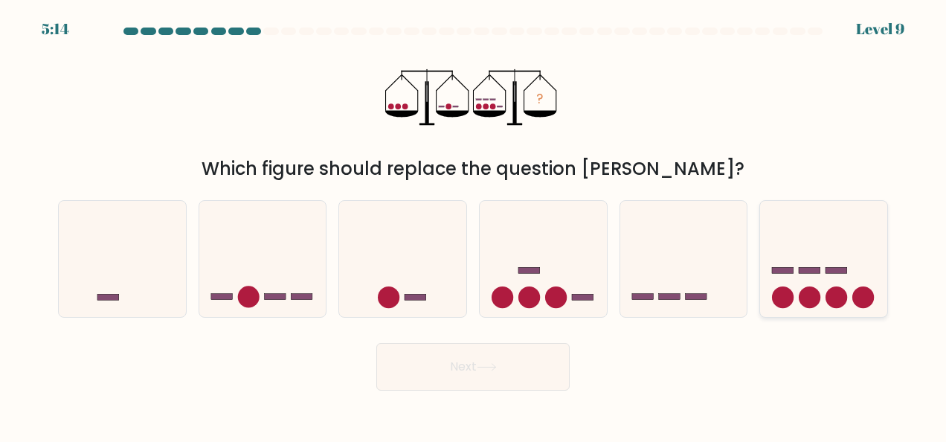
click at [887, 301] on div at bounding box center [823, 258] width 129 height 117
click at [474, 225] on input "f." at bounding box center [473, 223] width 1 height 4
radio input "true"
click at [376, 343] on button "Next" at bounding box center [472, 367] width 193 height 48
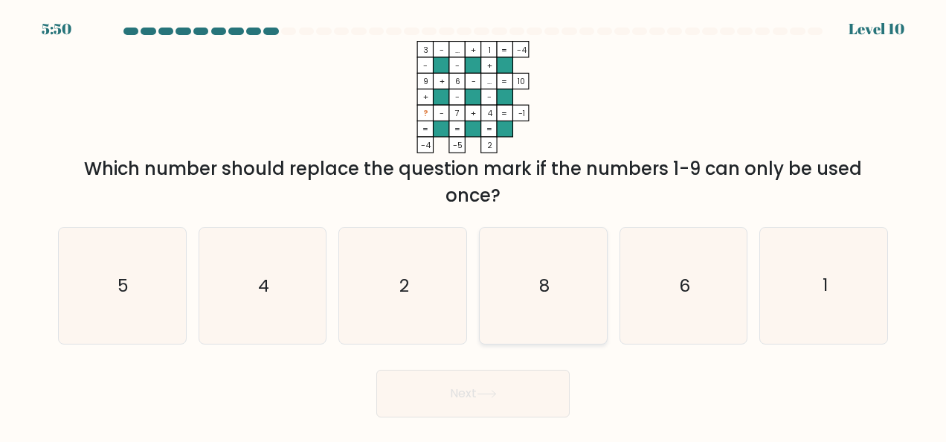
click at [493, 280] on icon "8" at bounding box center [543, 286] width 116 height 116
click at [474, 225] on input "d. 8" at bounding box center [473, 223] width 1 height 4
radio input "true"
click at [417, 283] on icon "2" at bounding box center [403, 286] width 116 height 116
click at [473, 225] on input "c. 2" at bounding box center [473, 223] width 1 height 4
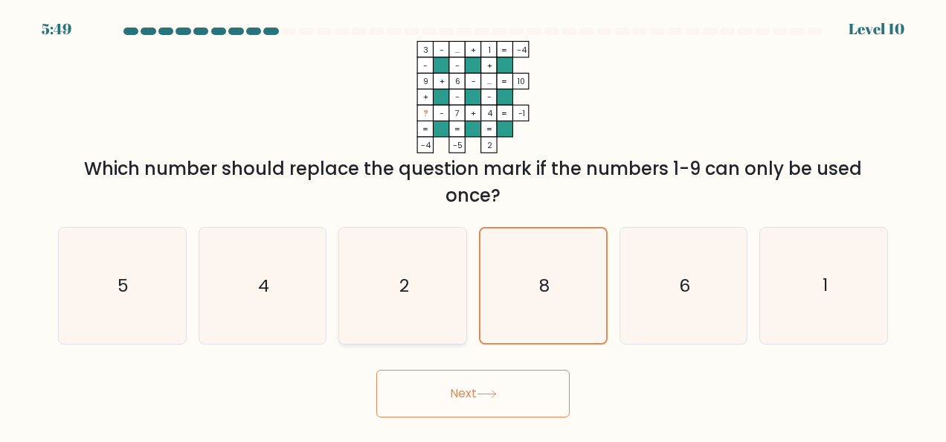
radio input "true"
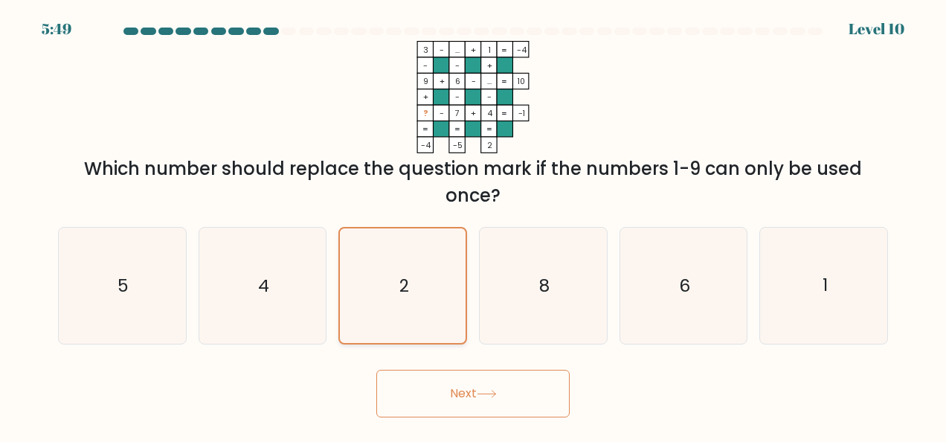
click at [376, 370] on button "Next" at bounding box center [472, 394] width 193 height 48
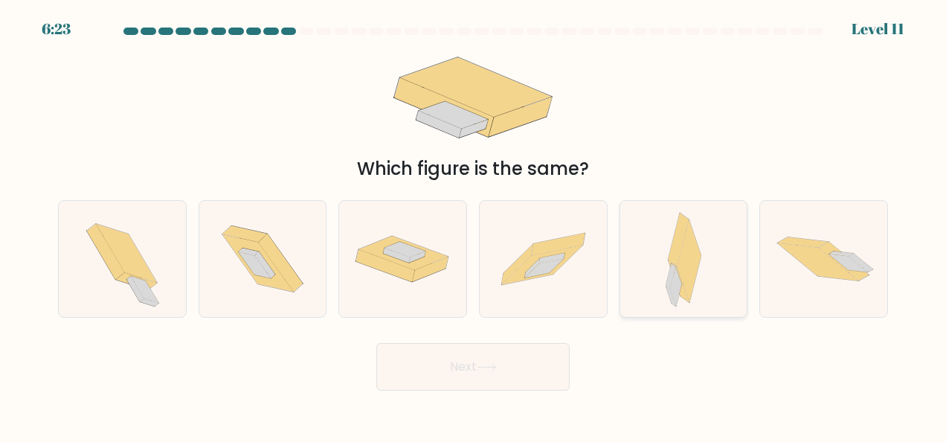
click at [696, 217] on icon at bounding box center [683, 259] width 36 height 116
click at [474, 221] on input "e." at bounding box center [473, 223] width 1 height 4
radio input "true"
click at [376, 343] on button "Next" at bounding box center [472, 367] width 193 height 48
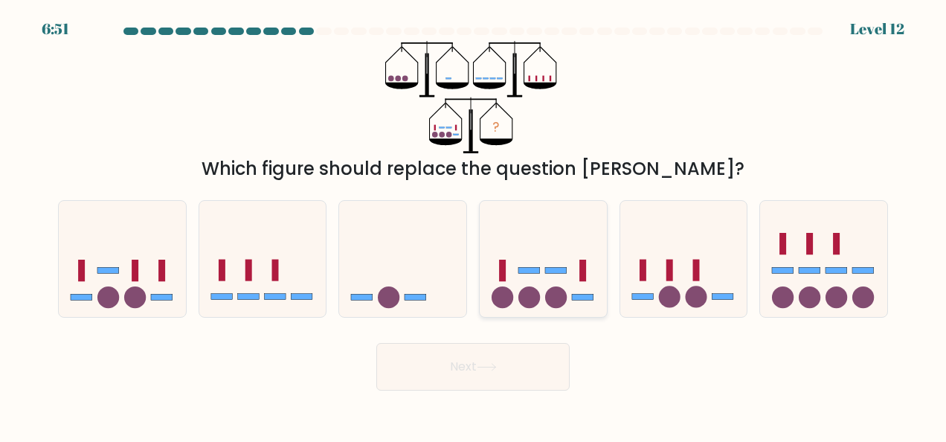
click at [518, 288] on icon at bounding box center [543, 258] width 127 height 105
click at [474, 225] on input "d." at bounding box center [473, 223] width 1 height 4
radio input "true"
click at [376, 343] on button "Next" at bounding box center [472, 367] width 193 height 48
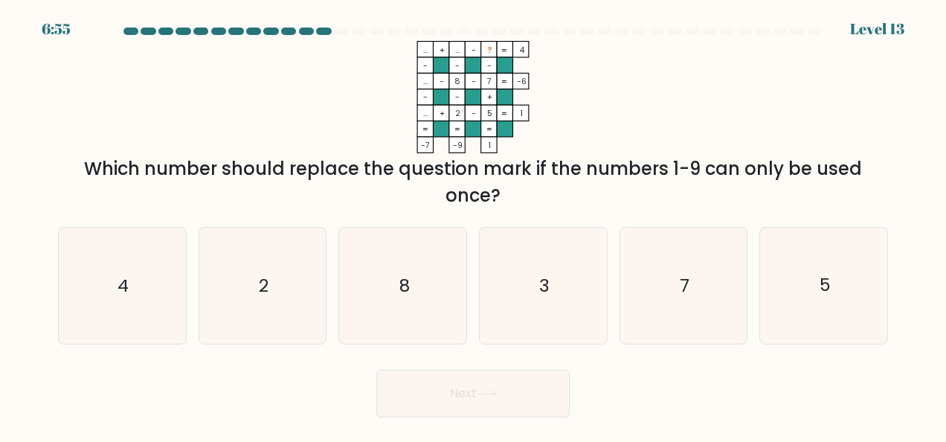
click at [518, 288] on icon "3" at bounding box center [543, 286] width 116 height 116
click at [474, 225] on input "d. 3" at bounding box center [473, 223] width 1 height 4
radio input "true"
click at [376, 370] on button "Next" at bounding box center [472, 394] width 193 height 48
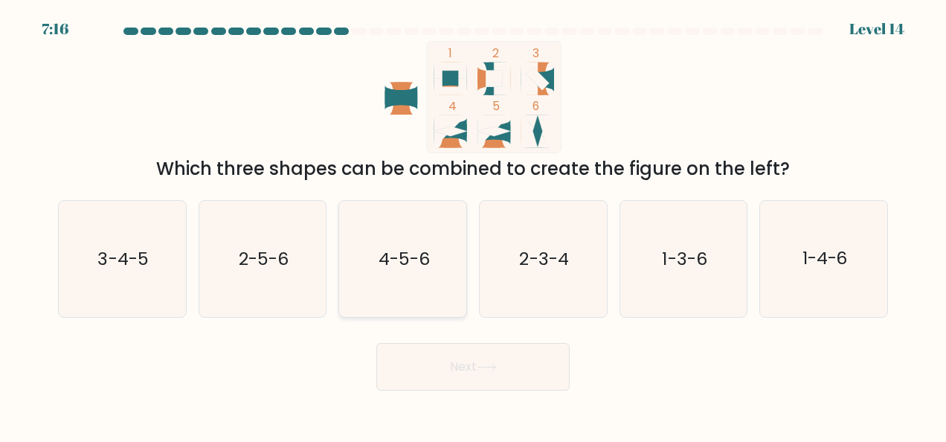
click at [385, 266] on text "4-5-6" at bounding box center [403, 259] width 51 height 24
click at [473, 225] on input "c. 4-5-6" at bounding box center [473, 223] width 1 height 4
radio input "true"
click at [376, 343] on button "Next" at bounding box center [472, 367] width 193 height 48
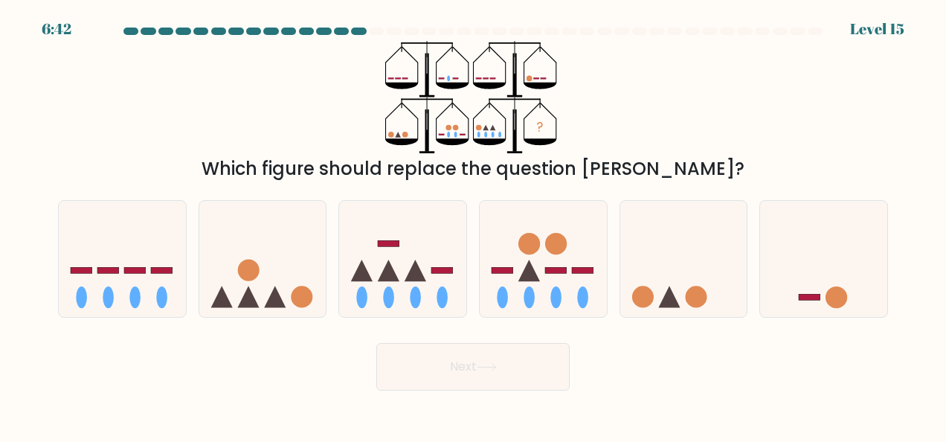
click at [385, 266] on icon at bounding box center [389, 271] width 22 height 22
click at [473, 225] on input "c." at bounding box center [473, 223] width 1 height 4
radio input "true"
click at [376, 343] on button "Next" at bounding box center [472, 367] width 193 height 48
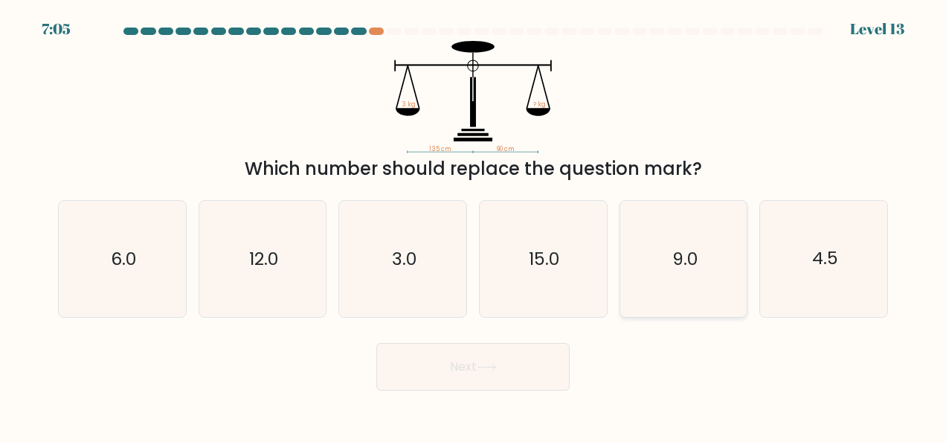
click at [645, 277] on icon "9.0" at bounding box center [683, 259] width 116 height 116
click at [474, 225] on input "e. 9.0" at bounding box center [473, 223] width 1 height 4
radio input "true"
click at [112, 292] on icon "6.0" at bounding box center [122, 259] width 116 height 116
click at [473, 225] on input "a. 6.0" at bounding box center [473, 223] width 1 height 4
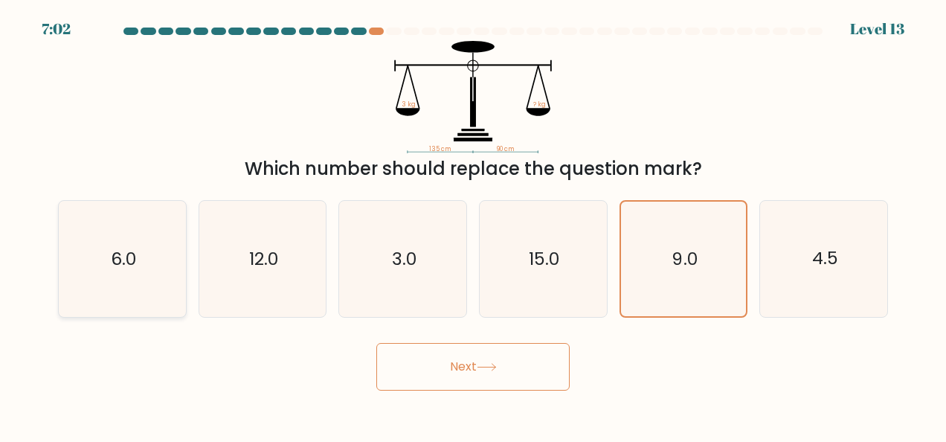
radio input "true"
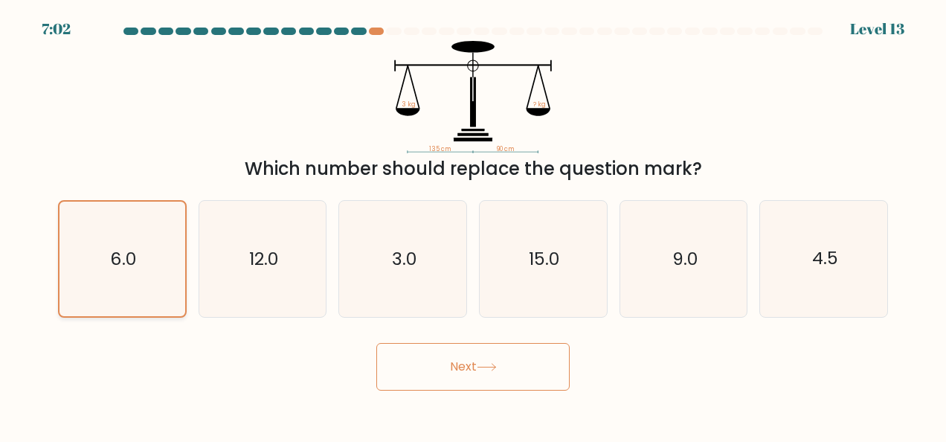
click at [376, 343] on button "Next" at bounding box center [472, 367] width 193 height 48
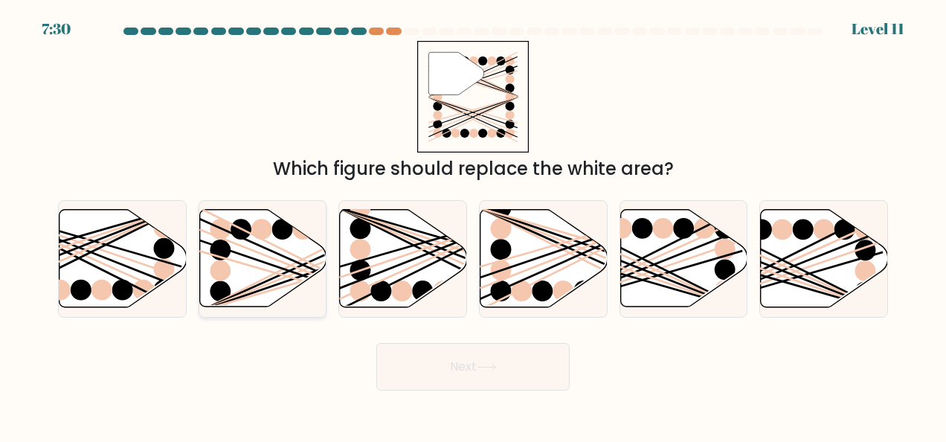
click at [284, 233] on ellipse at bounding box center [282, 229] width 21 height 21
click at [473, 225] on input "b." at bounding box center [473, 223] width 1 height 4
radio input "true"
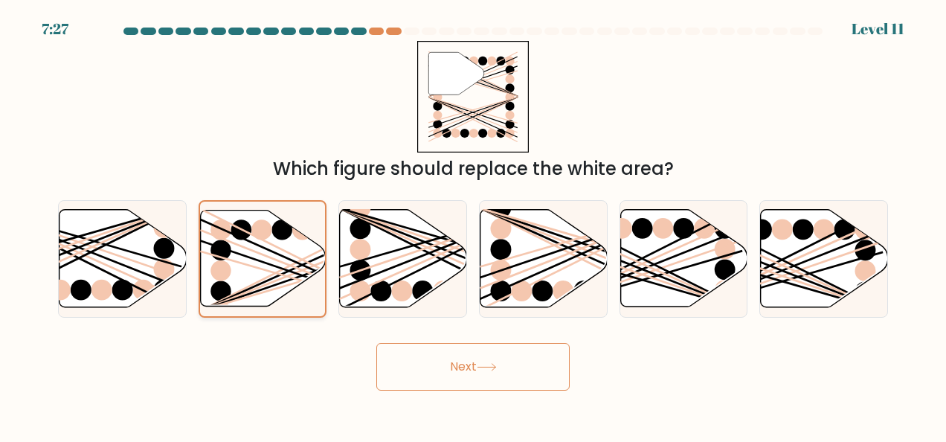
click at [376, 343] on button "Next" at bounding box center [472, 367] width 193 height 48
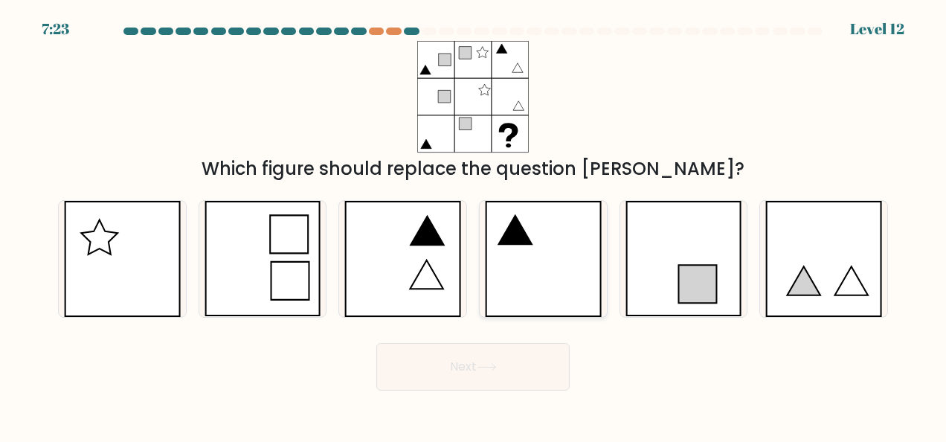
click at [567, 250] on icon at bounding box center [543, 259] width 117 height 116
click at [474, 225] on input "d." at bounding box center [473, 223] width 1 height 4
radio input "true"
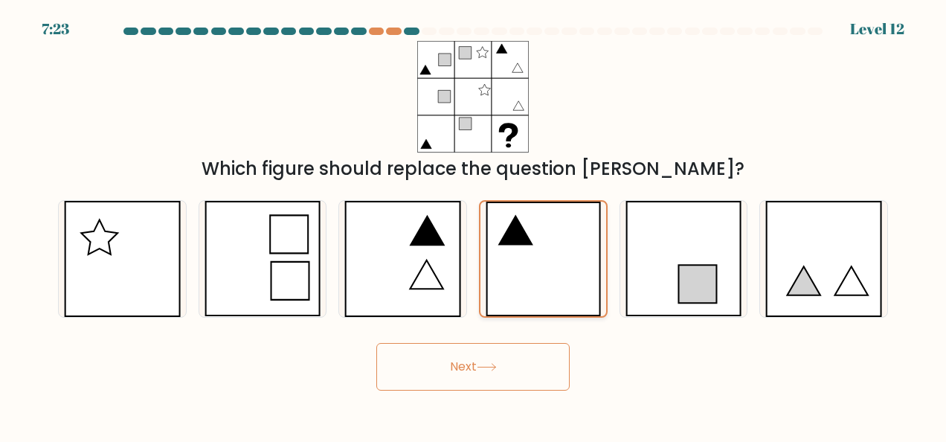
click at [376, 343] on button "Next" at bounding box center [472, 367] width 193 height 48
click at [494, 385] on button "Next" at bounding box center [472, 367] width 193 height 48
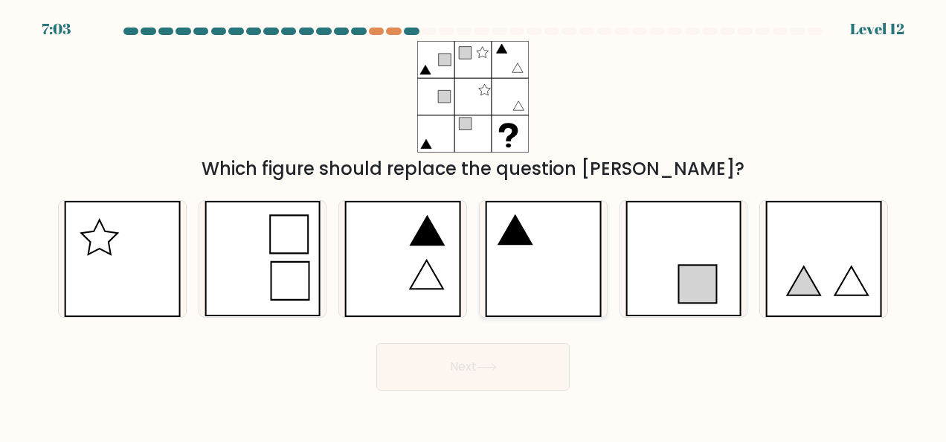
click at [562, 274] on icon at bounding box center [543, 259] width 117 height 116
click at [474, 225] on input "d." at bounding box center [473, 223] width 1 height 4
radio input "true"
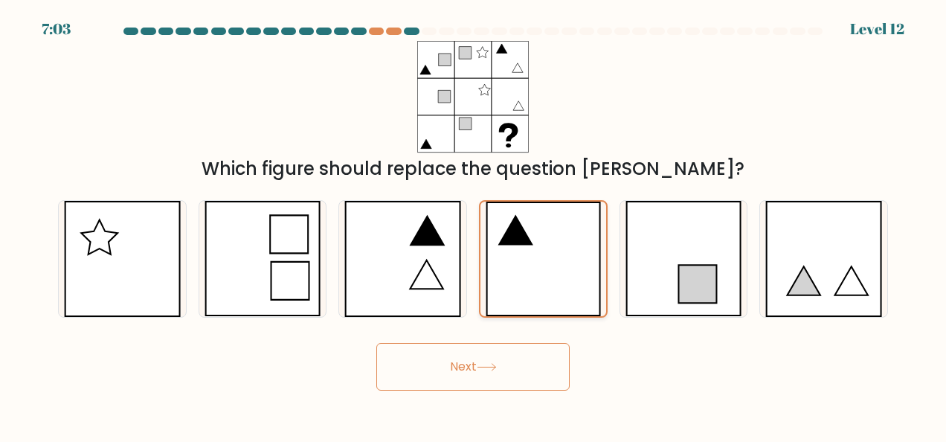
click at [376, 343] on button "Next" at bounding box center [472, 367] width 193 height 48
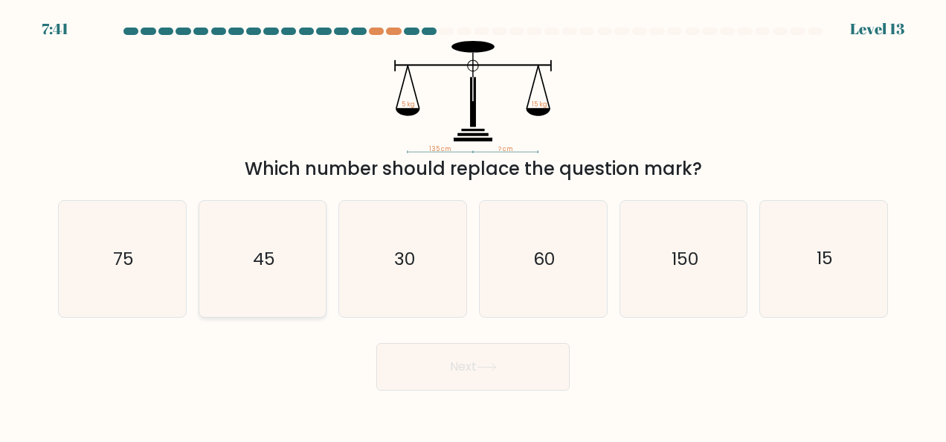
click at [206, 263] on icon "45" at bounding box center [262, 259] width 116 height 116
click at [473, 225] on input "b. 45" at bounding box center [473, 223] width 1 height 4
radio input "true"
click at [376, 343] on button "Next" at bounding box center [472, 367] width 193 height 48
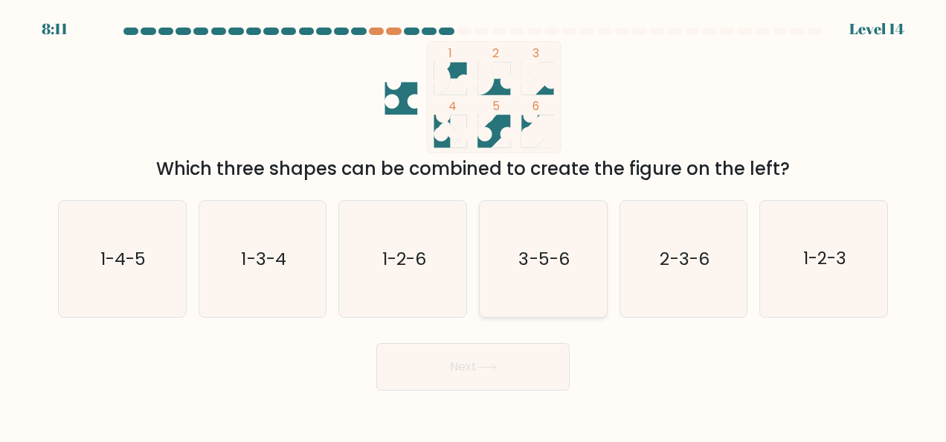
click at [489, 283] on icon "3-5-6" at bounding box center [543, 259] width 116 height 116
click at [474, 225] on input "d. 3-5-6" at bounding box center [473, 223] width 1 height 4
radio input "true"
click at [376, 343] on button "Next" at bounding box center [472, 367] width 193 height 48
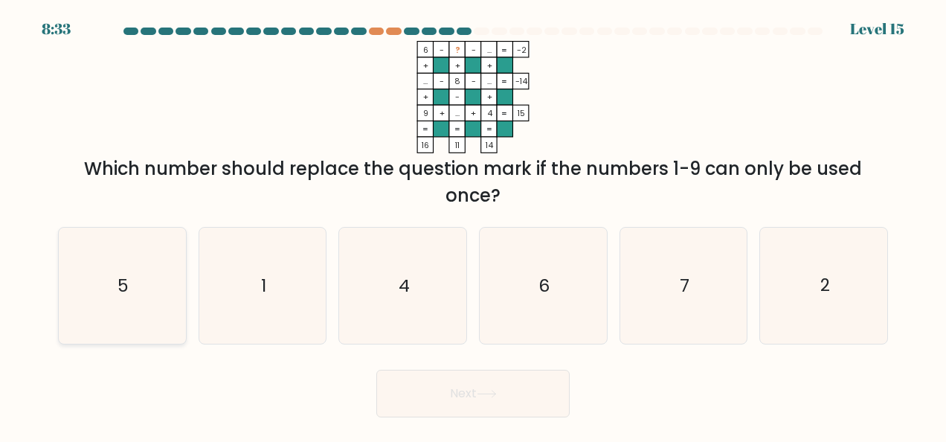
click at [98, 275] on icon "5" at bounding box center [122, 286] width 116 height 116
click at [473, 225] on input "a. 5" at bounding box center [473, 223] width 1 height 4
radio input "true"
click at [376, 370] on button "Next" at bounding box center [472, 394] width 193 height 48
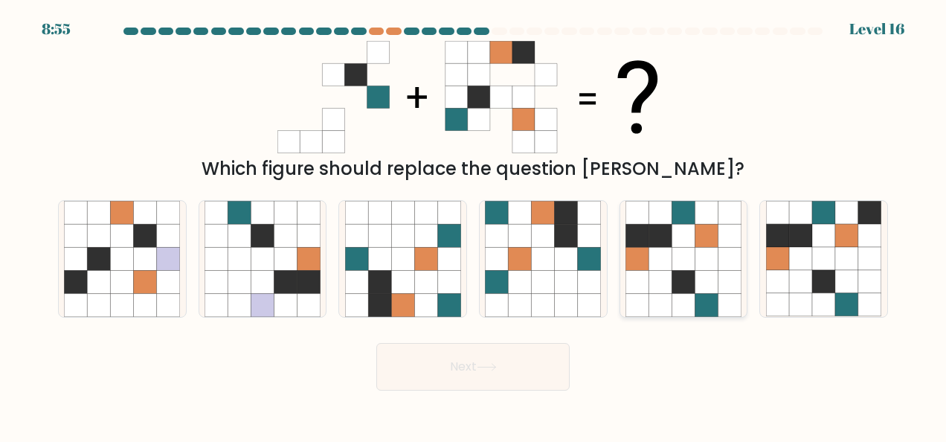
click at [683, 281] on icon at bounding box center [682, 281] width 23 height 23
click at [474, 225] on input "e." at bounding box center [473, 223] width 1 height 4
radio input "true"
click at [376, 343] on button "Next" at bounding box center [472, 367] width 193 height 48
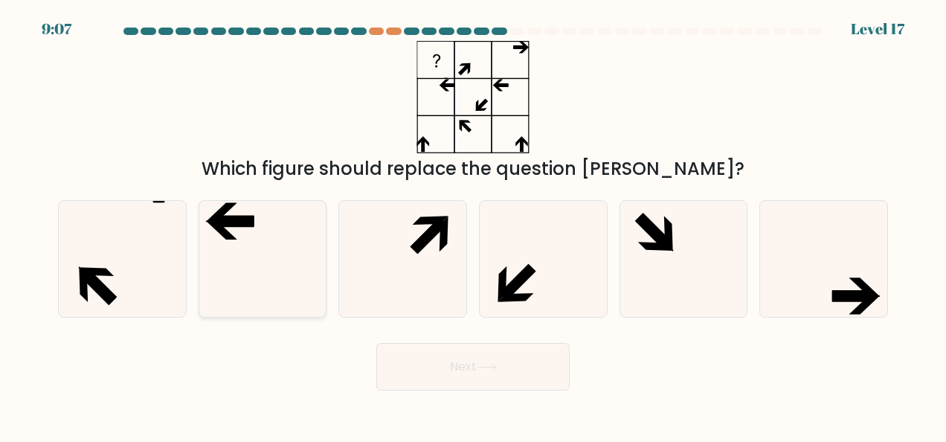
click at [256, 259] on icon at bounding box center [262, 259] width 116 height 116
click at [473, 225] on input "b." at bounding box center [473, 223] width 1 height 4
radio input "true"
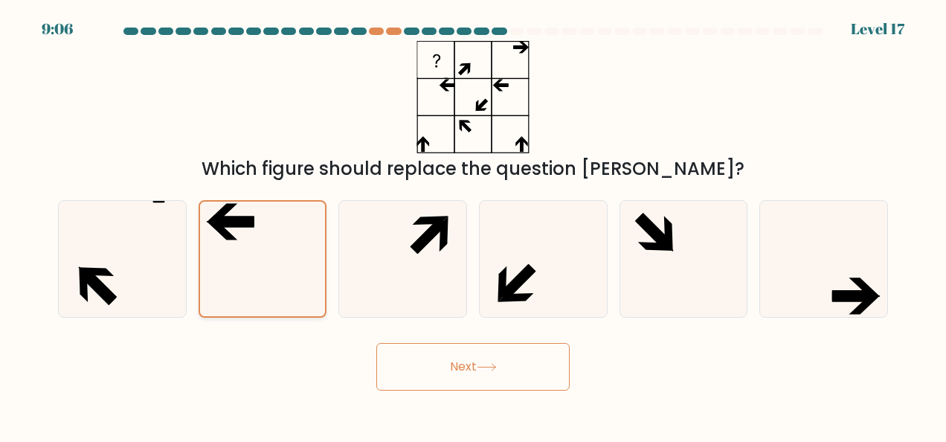
click at [376, 343] on button "Next" at bounding box center [472, 367] width 193 height 48
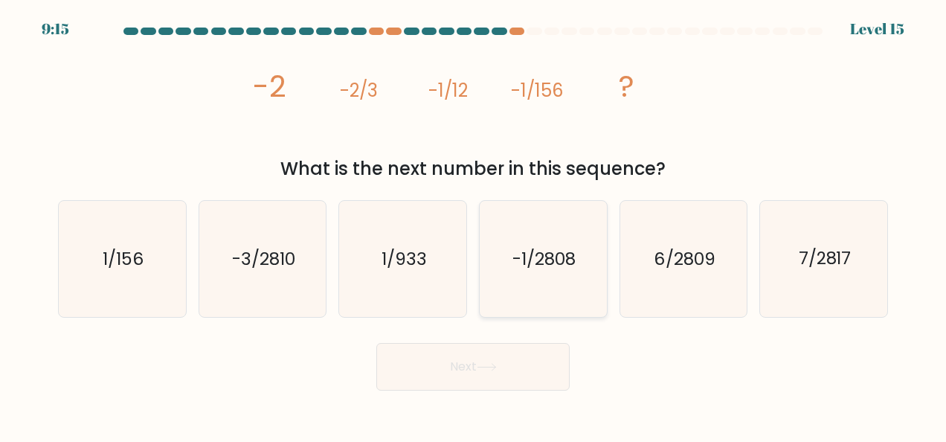
click at [567, 262] on text "-1/2808" at bounding box center [543, 259] width 63 height 24
click at [474, 225] on input "d. -1/2808" at bounding box center [473, 223] width 1 height 4
radio input "true"
click at [376, 343] on button "Next" at bounding box center [472, 367] width 193 height 48
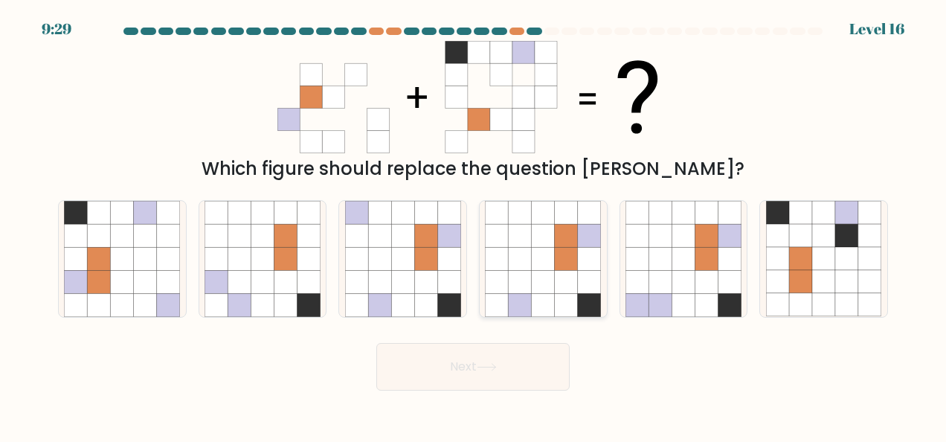
click at [526, 297] on icon at bounding box center [520, 304] width 23 height 23
click at [474, 225] on input "d." at bounding box center [473, 223] width 1 height 4
radio input "true"
click at [376, 343] on button "Next" at bounding box center [472, 367] width 193 height 48
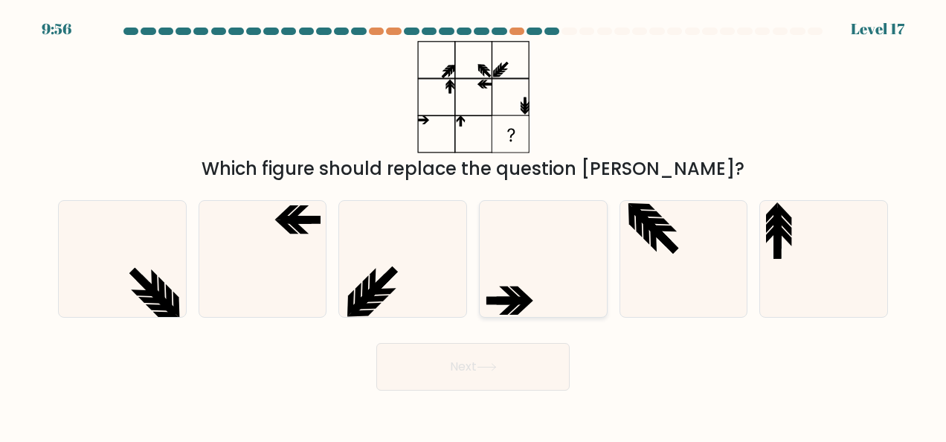
click at [523, 264] on icon at bounding box center [543, 259] width 116 height 116
click at [474, 225] on input "d." at bounding box center [473, 223] width 1 height 4
radio input "true"
click at [376, 343] on button "Next" at bounding box center [472, 367] width 193 height 48
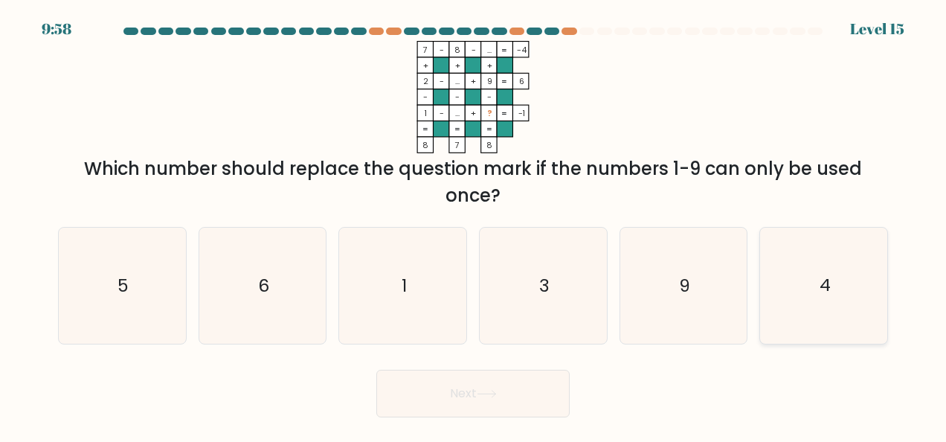
click at [774, 292] on icon "4" at bounding box center [824, 286] width 116 height 116
click at [474, 225] on input "f. 4" at bounding box center [473, 223] width 1 height 4
radio input "true"
click at [376, 370] on button "Next" at bounding box center [472, 394] width 193 height 48
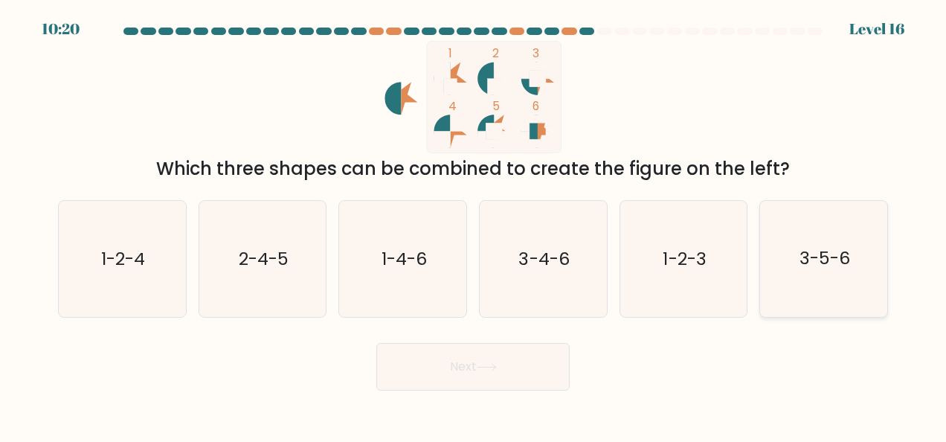
click at [848, 265] on text "3-5-6" at bounding box center [824, 259] width 51 height 24
click at [474, 225] on input "f. 3-5-6" at bounding box center [473, 223] width 1 height 4
radio input "true"
click at [376, 343] on button "Next" at bounding box center [472, 367] width 193 height 48
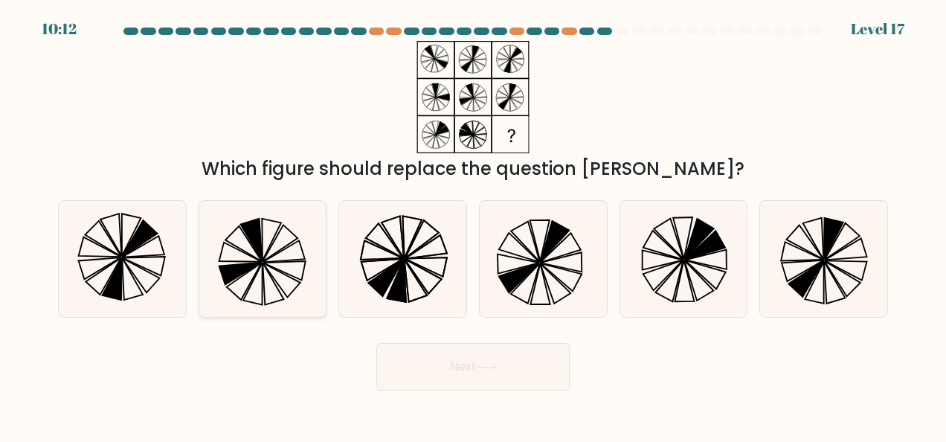
click at [232, 272] on icon at bounding box center [240, 273] width 42 height 22
click at [473, 225] on input "b." at bounding box center [473, 223] width 1 height 4
radio input "true"
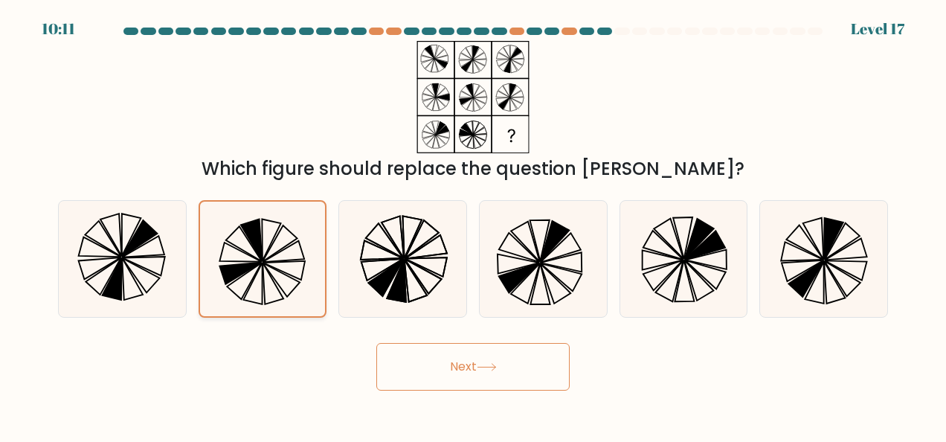
click at [376, 343] on button "Next" at bounding box center [472, 367] width 193 height 48
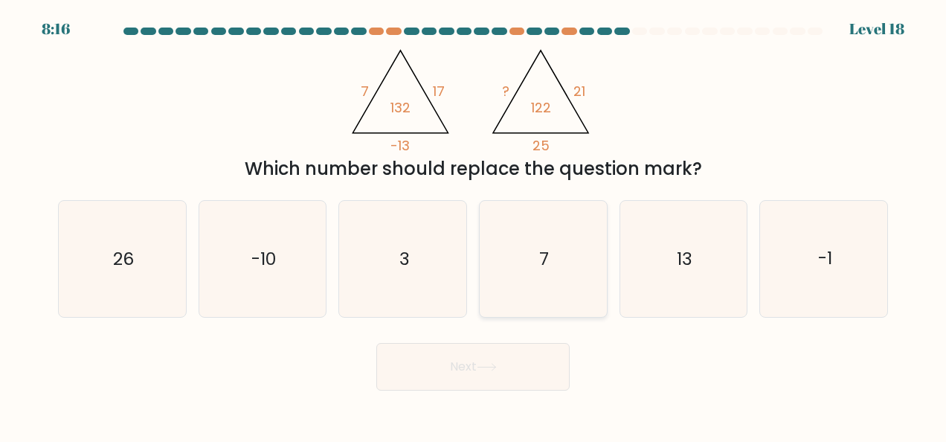
click at [549, 250] on icon "7" at bounding box center [543, 259] width 116 height 116
click at [474, 225] on input "d. 7" at bounding box center [473, 223] width 1 height 4
radio input "true"
click at [376, 343] on button "Next" at bounding box center [472, 367] width 193 height 48
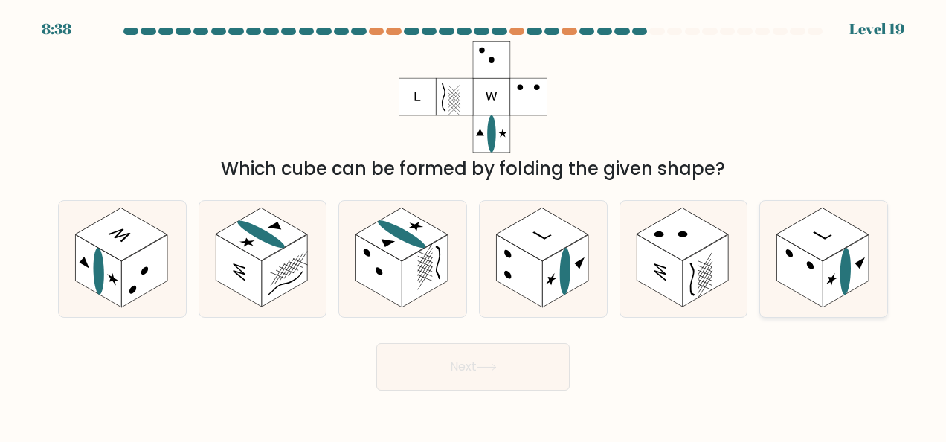
click at [851, 277] on rect at bounding box center [845, 271] width 46 height 72
click at [474, 225] on input "f." at bounding box center [473, 223] width 1 height 4
radio input "true"
click at [376, 343] on button "Next" at bounding box center [472, 367] width 193 height 48
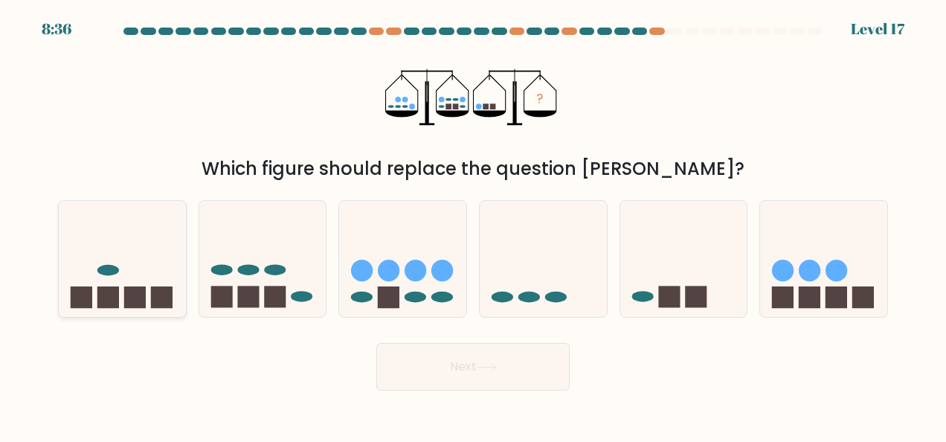
click at [115, 250] on icon at bounding box center [122, 258] width 127 height 105
click at [473, 225] on input "a." at bounding box center [473, 223] width 1 height 4
radio input "true"
click at [376, 343] on button "Next" at bounding box center [472, 367] width 193 height 48
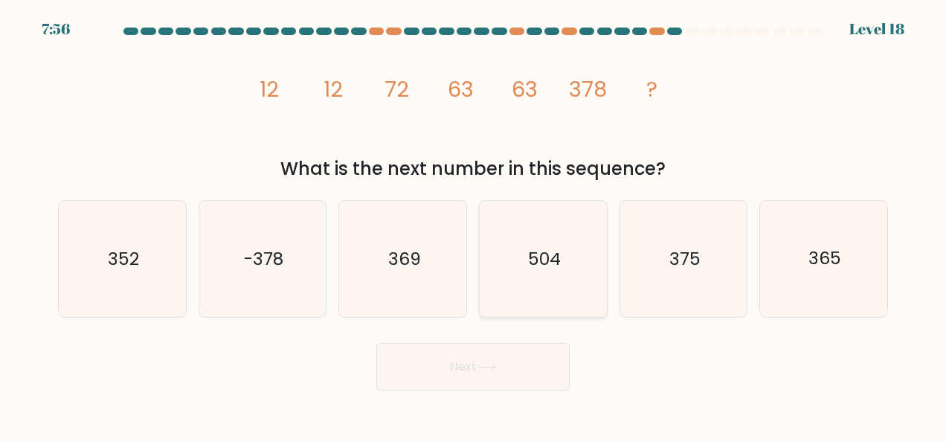
click at [501, 259] on icon "504" at bounding box center [543, 259] width 116 height 116
click at [474, 225] on input "d. 504" at bounding box center [473, 223] width 1 height 4
radio input "true"
click at [376, 343] on button "Next" at bounding box center [472, 367] width 193 height 48
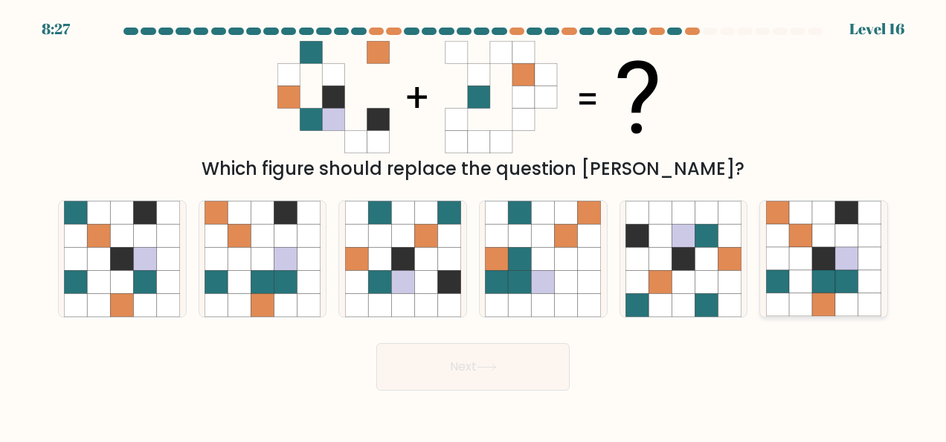
click at [857, 237] on icon at bounding box center [846, 235] width 23 height 23
click at [474, 225] on input "f." at bounding box center [473, 223] width 1 height 4
radio input "true"
click at [376, 343] on button "Next" at bounding box center [472, 367] width 193 height 48
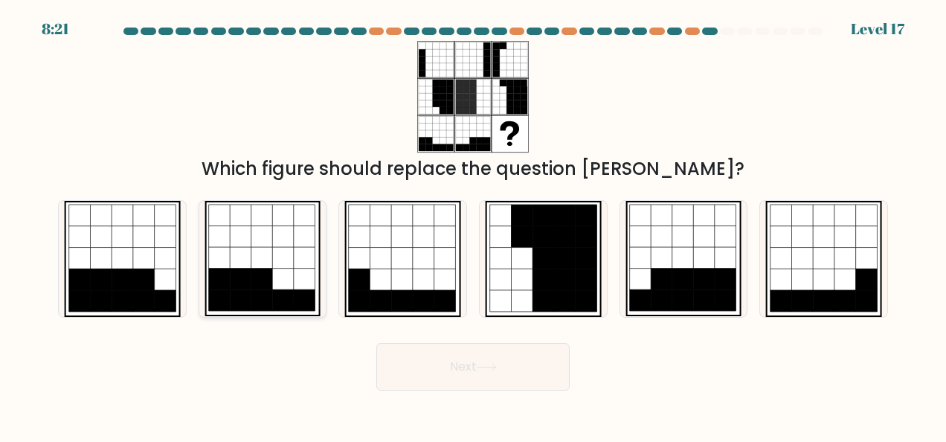
click at [296, 275] on icon at bounding box center [305, 279] width 22 height 22
click at [473, 225] on input "b." at bounding box center [473, 223] width 1 height 4
radio input "true"
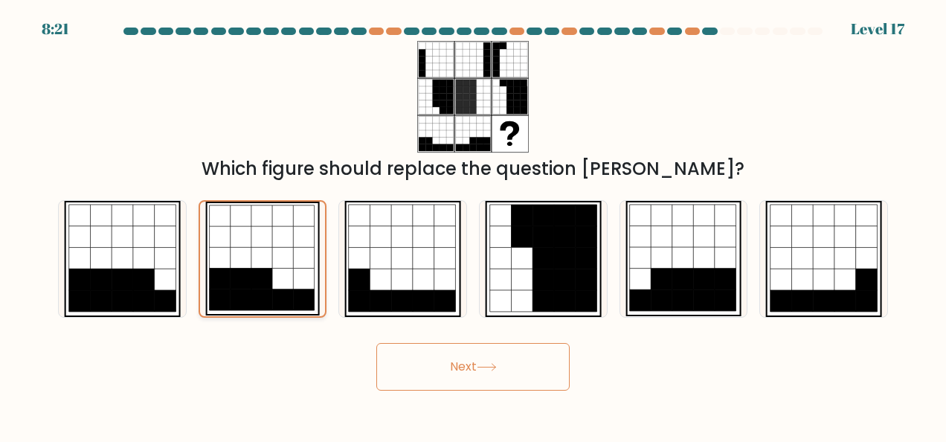
click at [376, 343] on button "Next" at bounding box center [472, 367] width 193 height 48
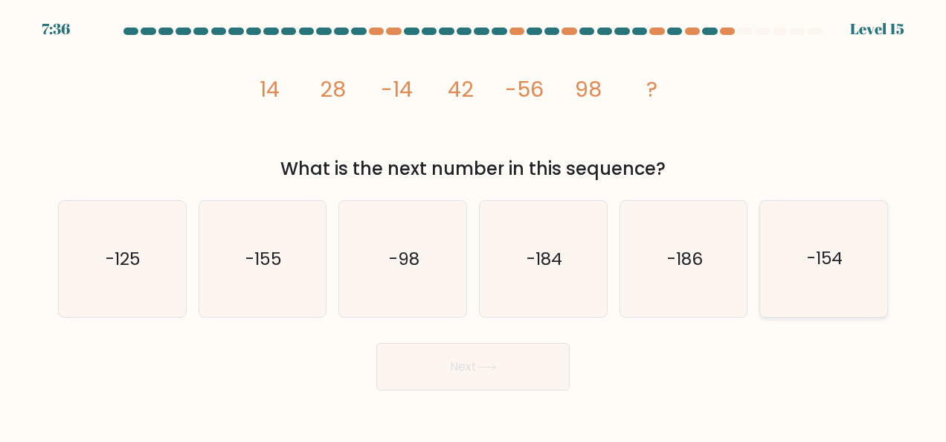
click at [875, 254] on icon "-154" at bounding box center [824, 259] width 116 height 116
click at [474, 225] on input "f. -154" at bounding box center [473, 223] width 1 height 4
radio input "true"
click at [376, 343] on button "Next" at bounding box center [472, 367] width 193 height 48
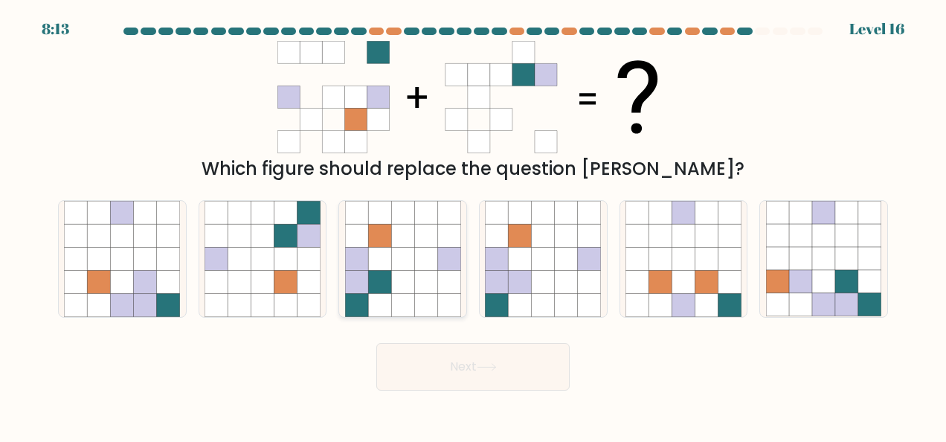
click at [447, 289] on icon at bounding box center [448, 281] width 23 height 23
click at [473, 225] on input "c." at bounding box center [473, 223] width 1 height 4
radio input "true"
click at [376, 343] on button "Next" at bounding box center [472, 367] width 193 height 48
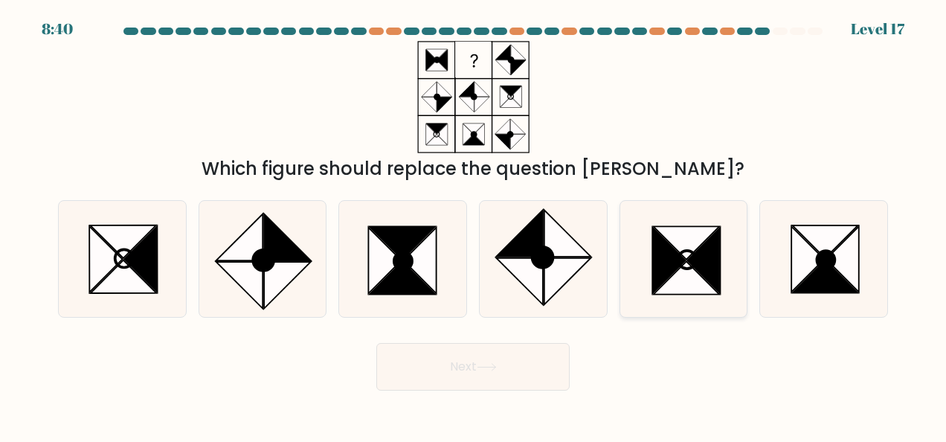
click at [665, 265] on icon at bounding box center [668, 260] width 33 height 65
click at [474, 225] on input "e." at bounding box center [473, 223] width 1 height 4
radio input "true"
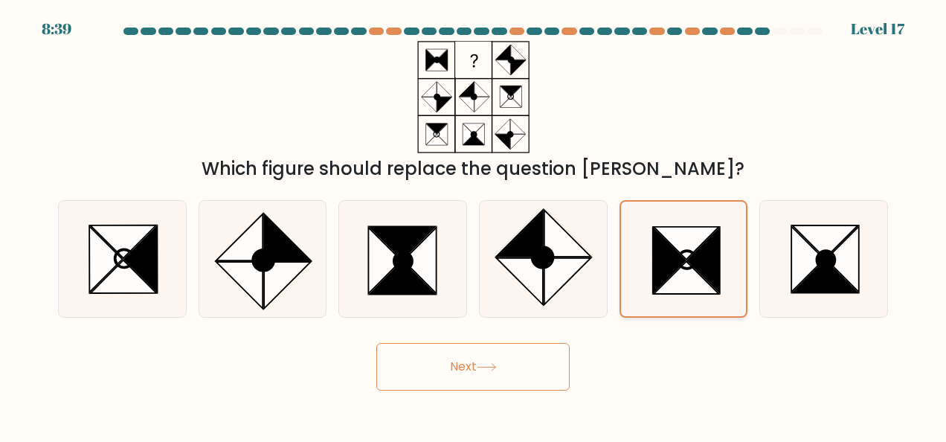
click at [376, 343] on button "Next" at bounding box center [472, 367] width 193 height 48
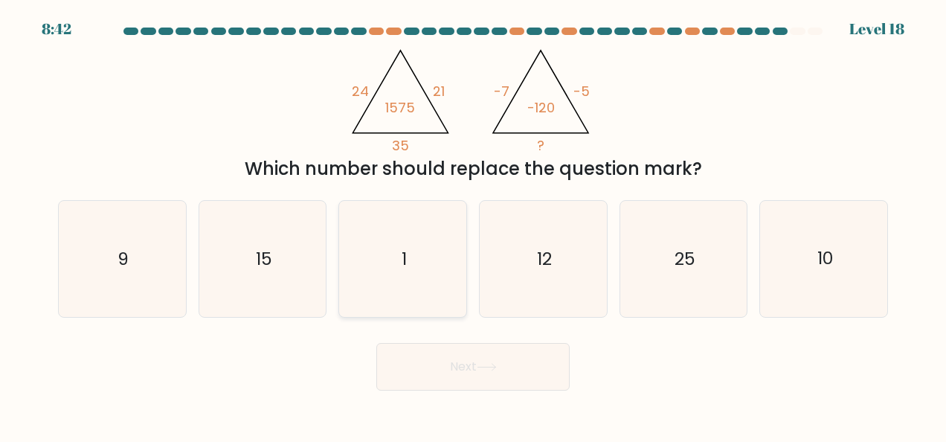
click at [446, 257] on icon "1" at bounding box center [403, 259] width 116 height 116
click at [473, 225] on input "c. 1" at bounding box center [473, 223] width 1 height 4
radio input "true"
click at [824, 258] on text "10" at bounding box center [825, 259] width 16 height 24
click at [474, 225] on input "f. 10" at bounding box center [473, 223] width 1 height 4
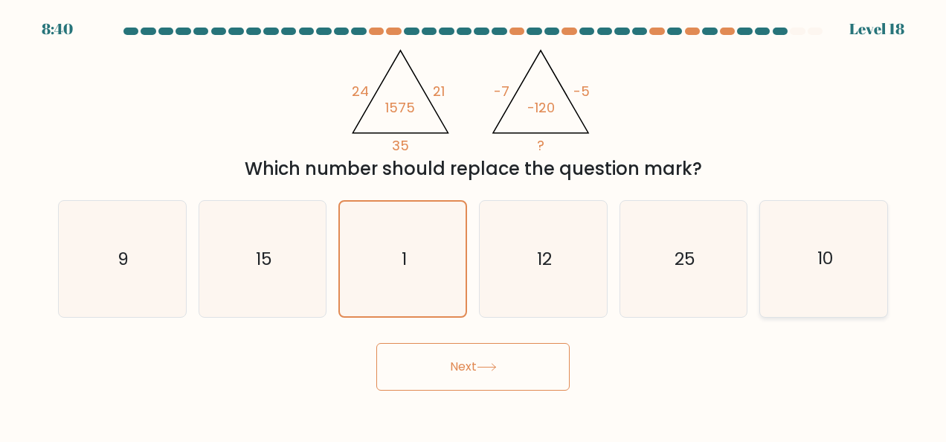
radio input "true"
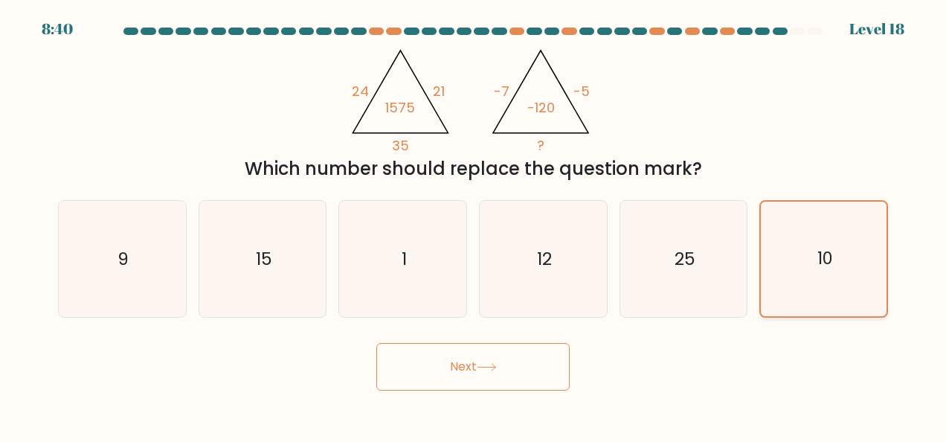
click at [376, 343] on button "Next" at bounding box center [472, 367] width 193 height 48
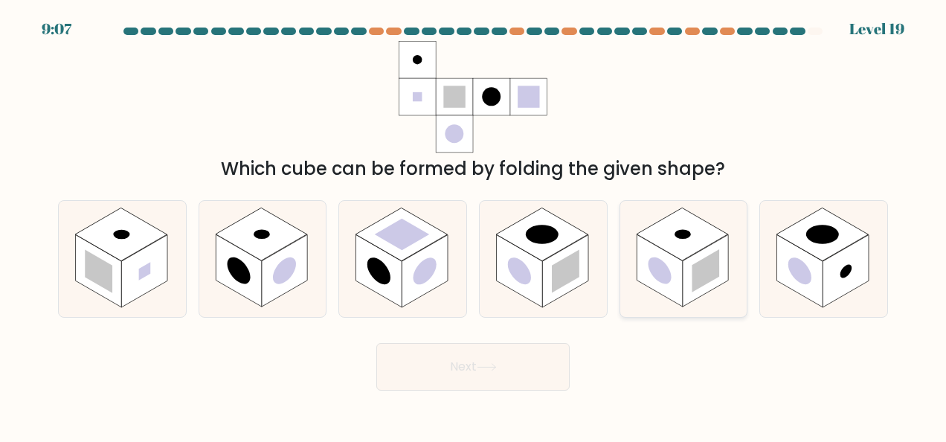
click at [699, 251] on rect at bounding box center [681, 233] width 91 height 53
click at [474, 225] on input "e." at bounding box center [473, 223] width 1 height 4
radio input "true"
click at [376, 343] on button "Next" at bounding box center [472, 367] width 193 height 48
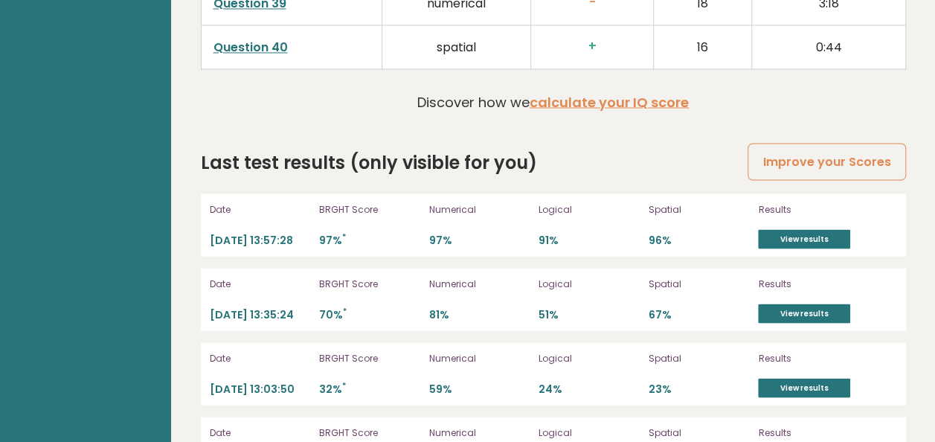
scroll to position [4104, 0]
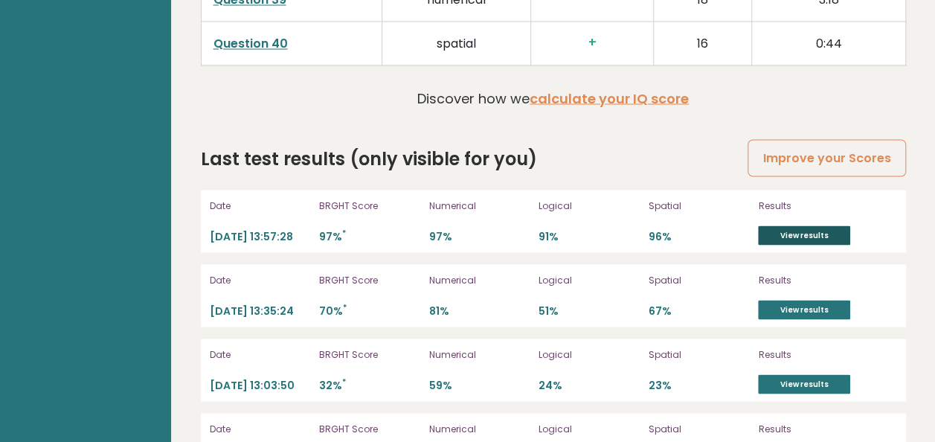
click at [816, 225] on link "View results" at bounding box center [804, 234] width 92 height 19
